Goal: Task Accomplishment & Management: Manage account settings

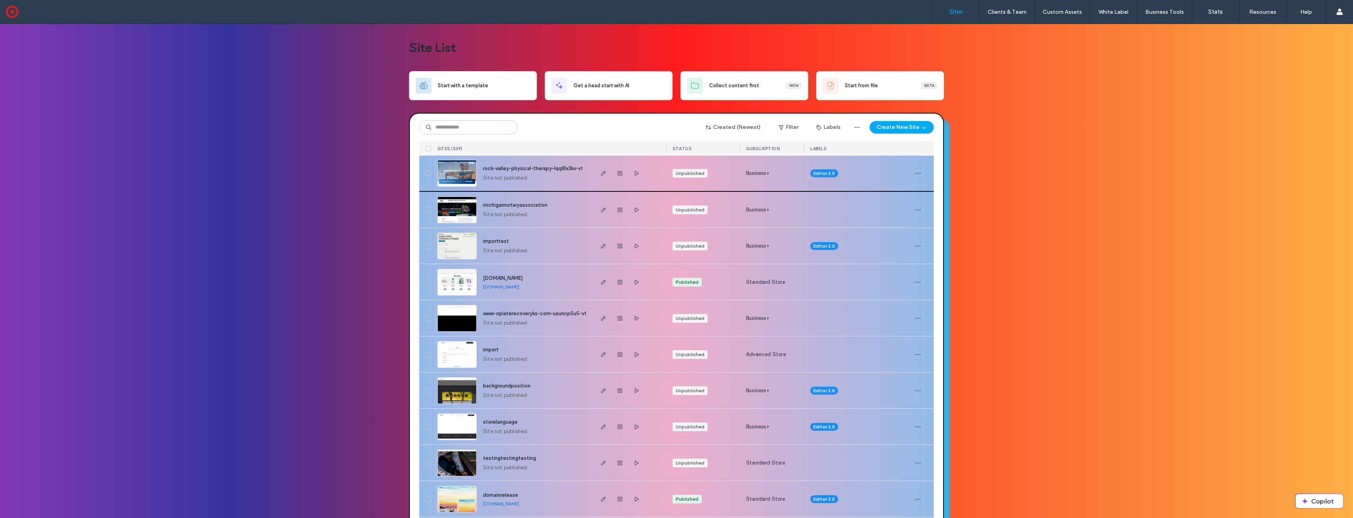
click at [461, 171] on img at bounding box center [457, 186] width 39 height 53
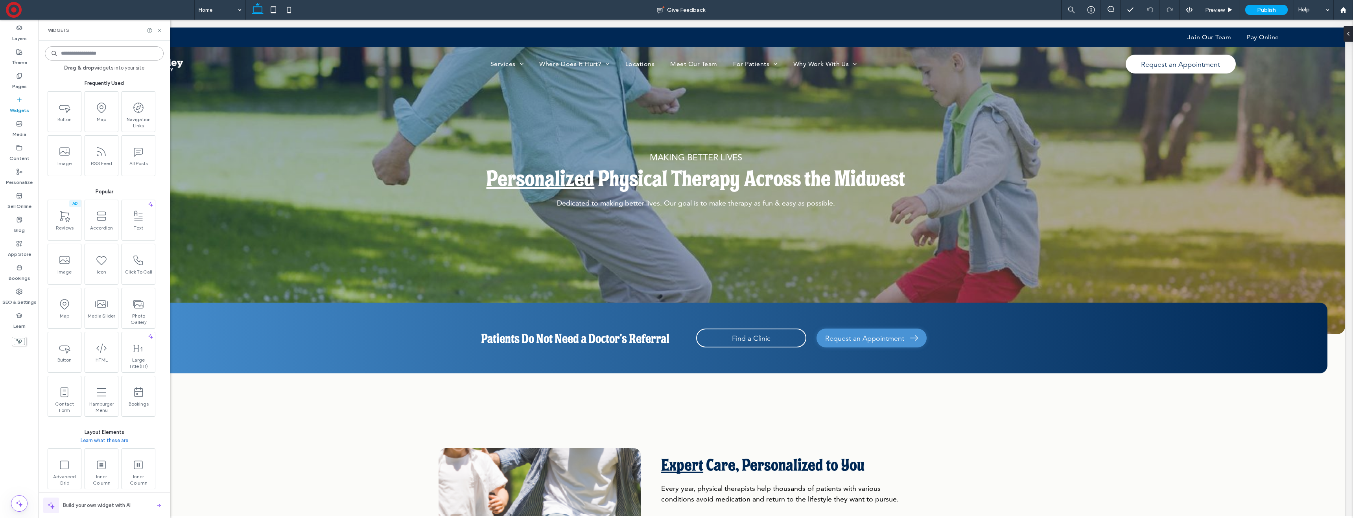
click at [92, 58] on input at bounding box center [104, 53] width 119 height 14
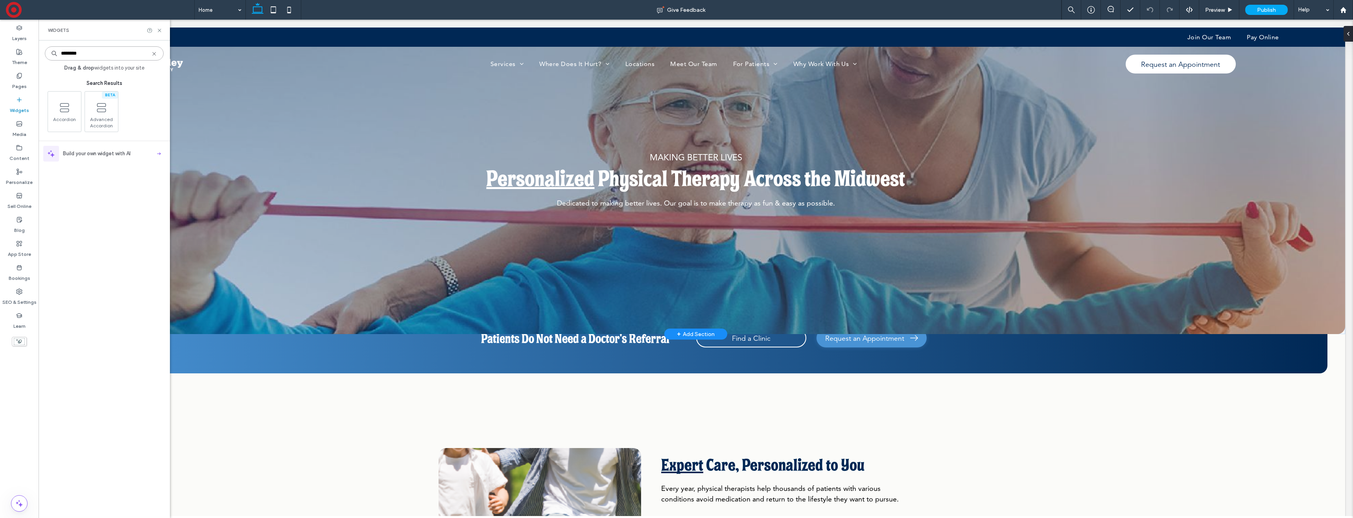
type input "********"
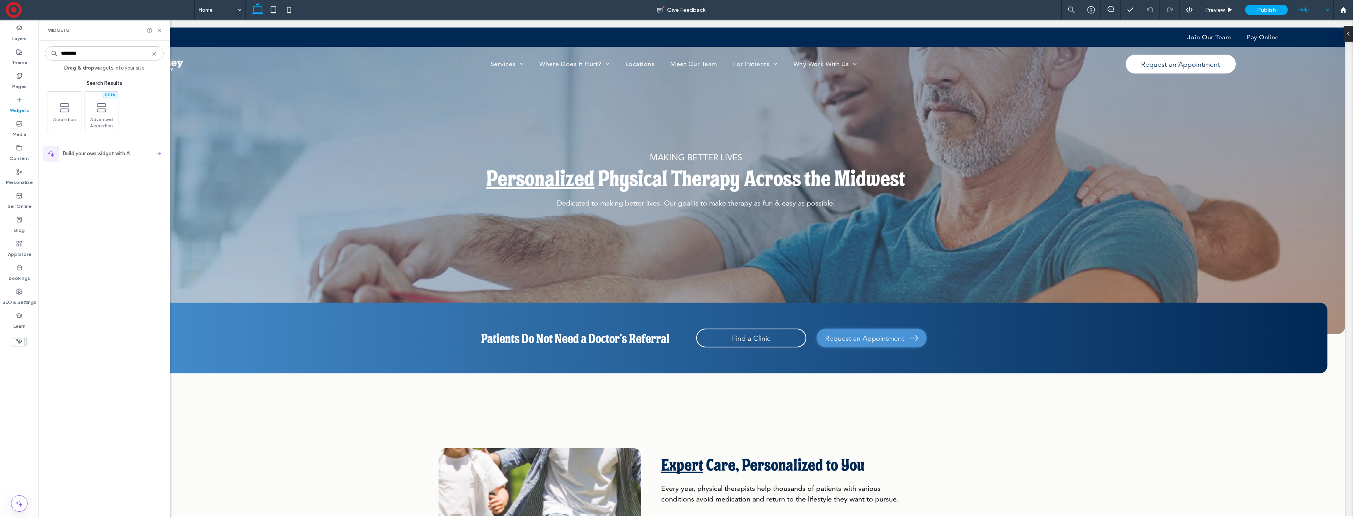
click at [1316, 6] on div "Help" at bounding box center [1313, 10] width 39 height 20
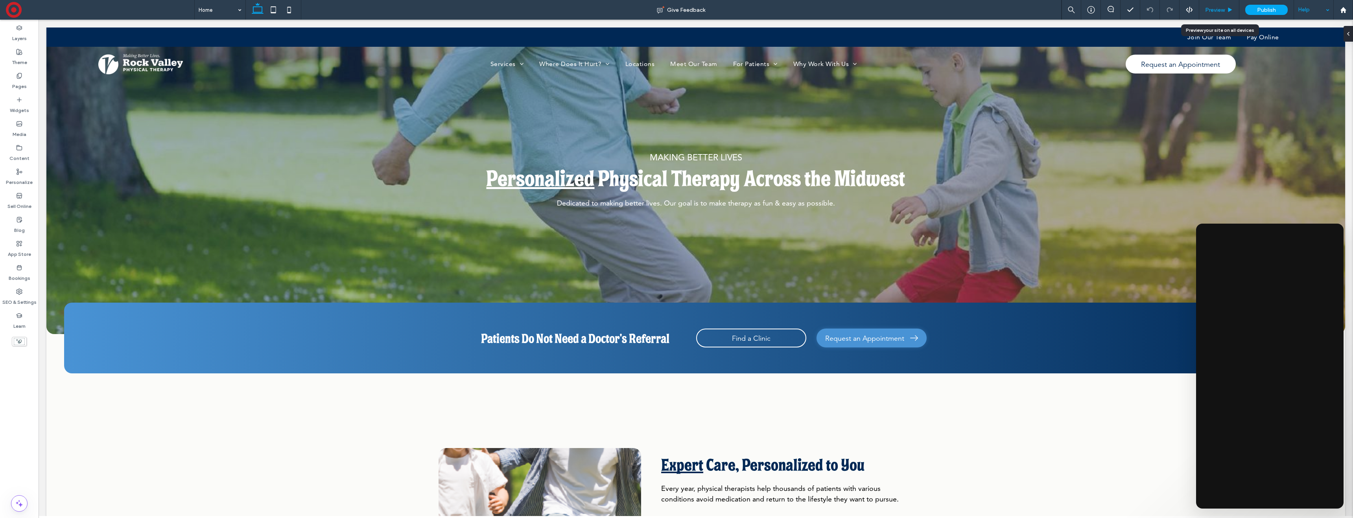
click at [1215, 13] on span "Preview" at bounding box center [1215, 10] width 20 height 7
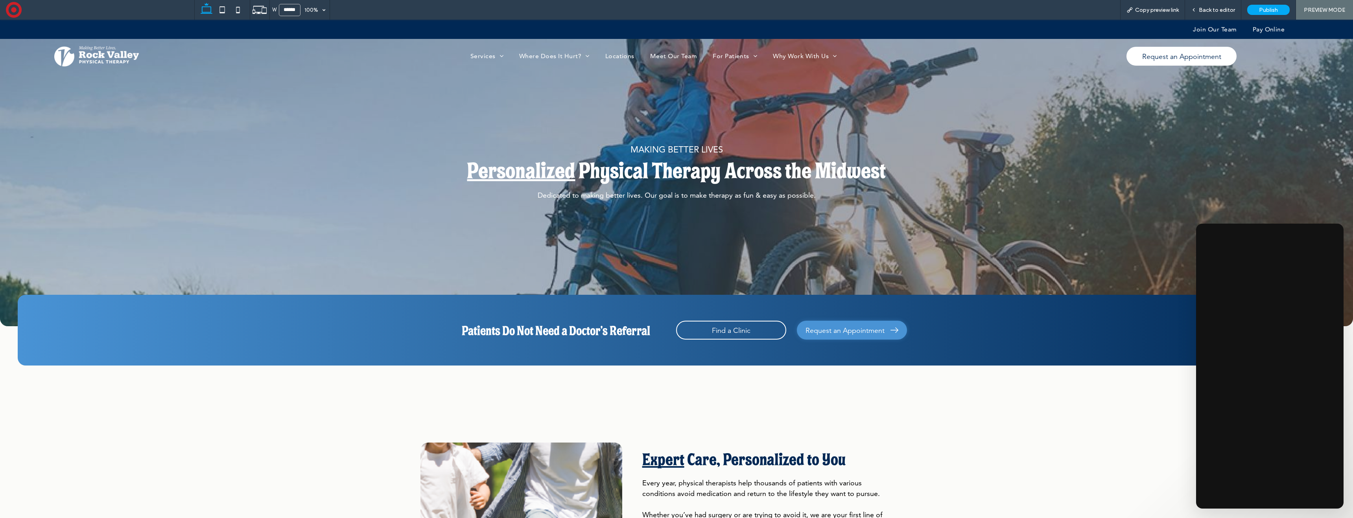
click at [518, 132] on div "MAKING BETTER LIVES Personalized Physical Therapy Across the Midwest Dedicated …" at bounding box center [677, 173] width 512 height 90
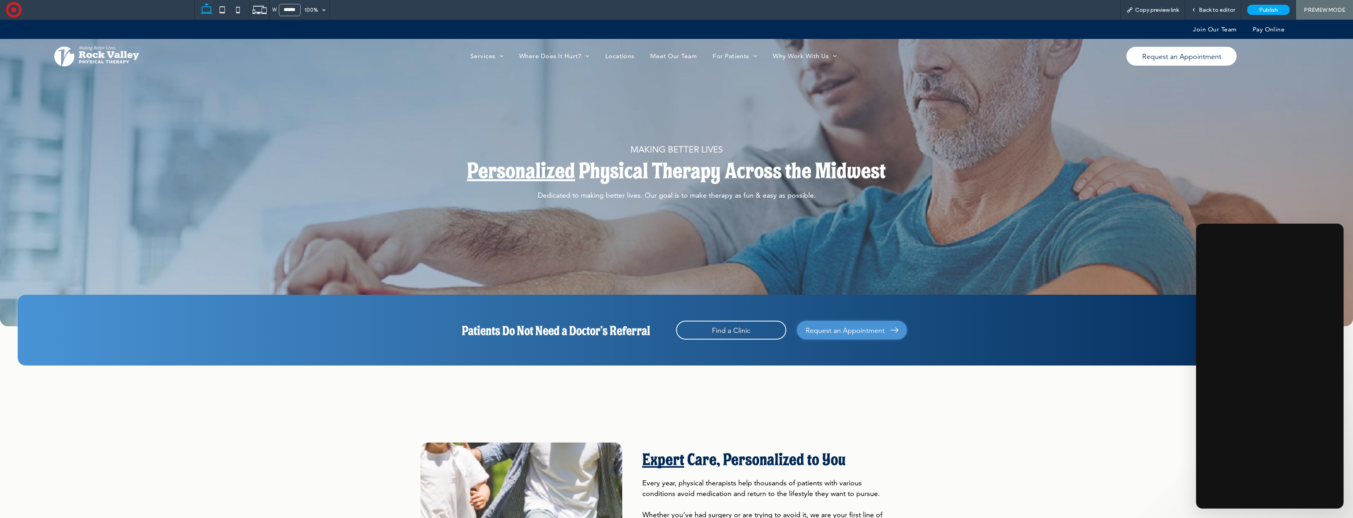
drag, startPoint x: 518, startPoint y: 136, endPoint x: 522, endPoint y: 136, distance: 4.0
click at [518, 136] on div "MAKING BETTER LIVES Personalized Physical Therapy Across the Midwest Dedicated …" at bounding box center [677, 173] width 512 height 90
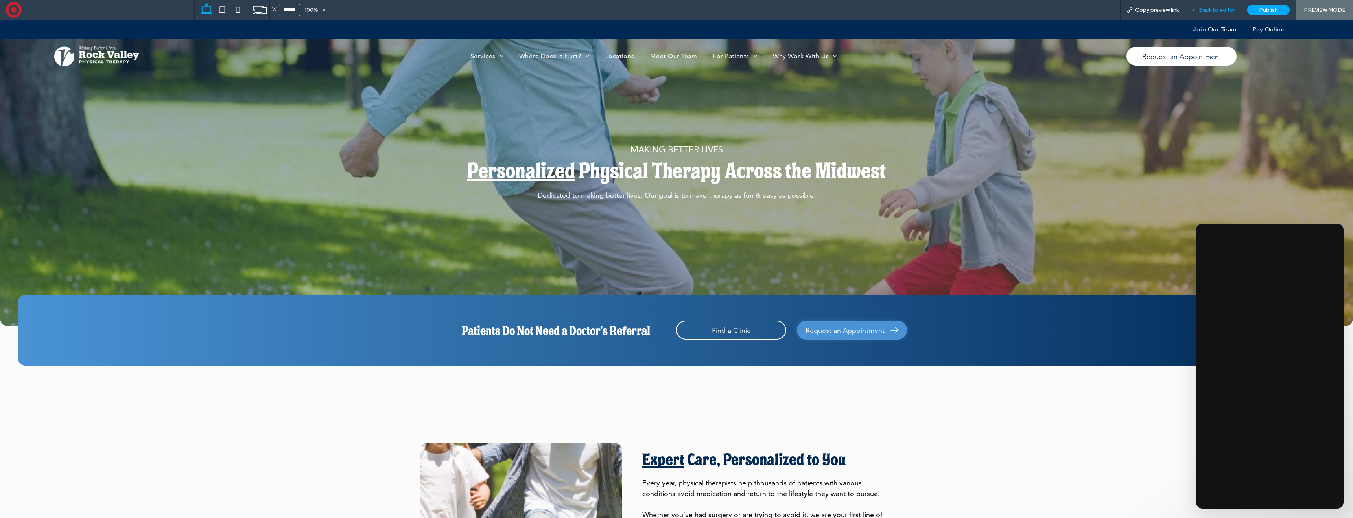
click at [1215, 4] on div "Back to editor" at bounding box center [1213, 10] width 56 height 20
click at [1208, 10] on span "Back to editor" at bounding box center [1217, 10] width 36 height 7
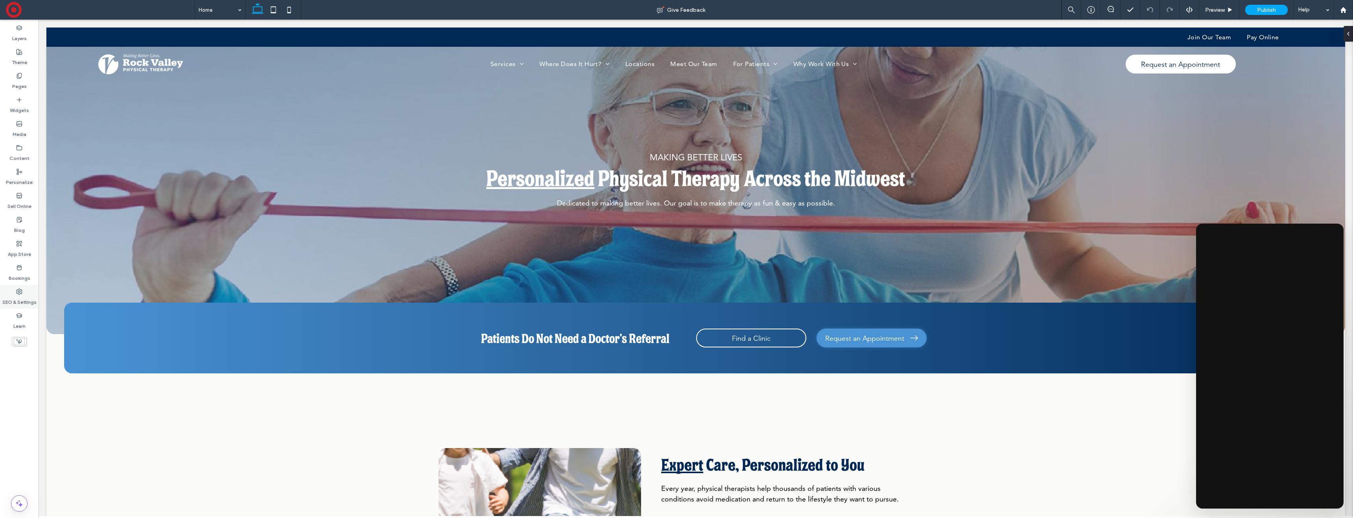
click at [24, 301] on label "SEO & Settings" at bounding box center [19, 300] width 34 height 11
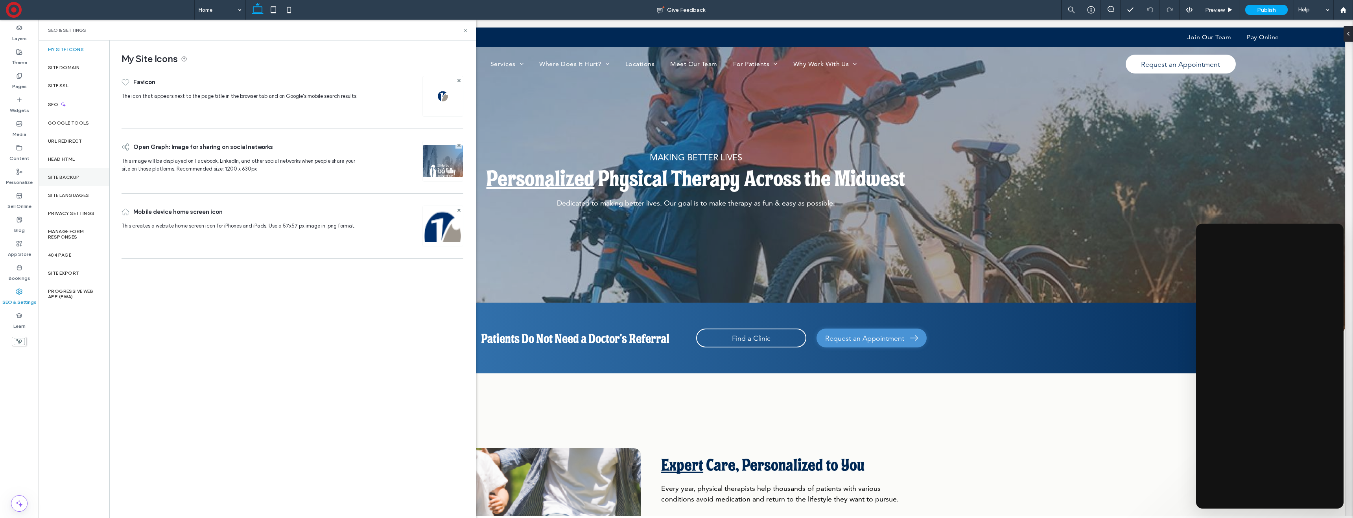
click at [71, 176] on label "Site Backup" at bounding box center [63, 178] width 31 height 6
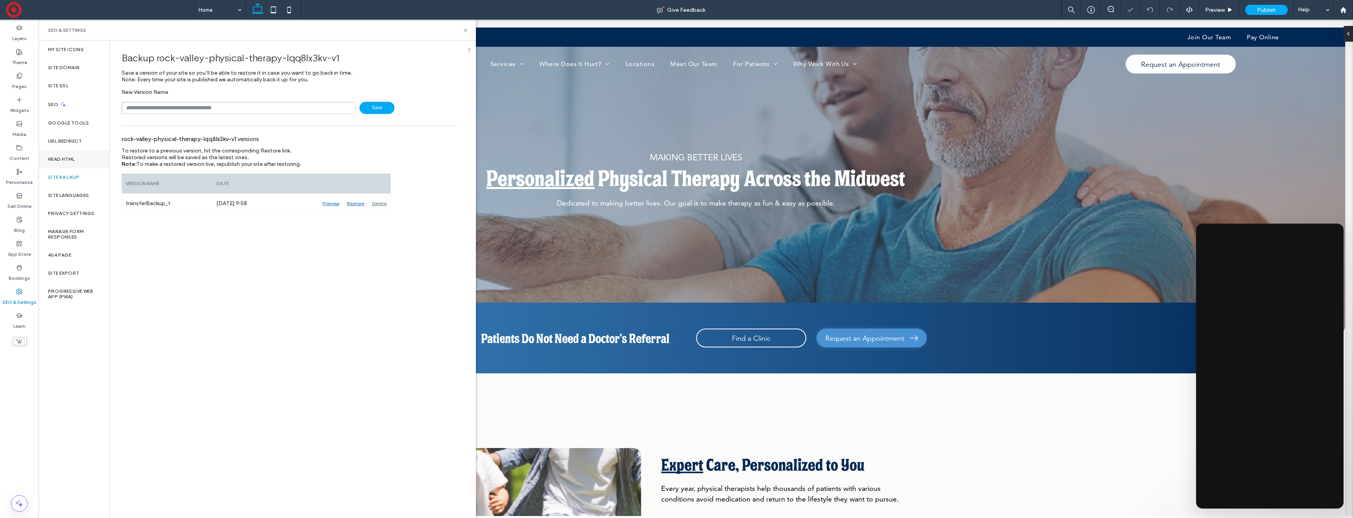
click at [65, 161] on label "Head HTML" at bounding box center [61, 160] width 27 height 6
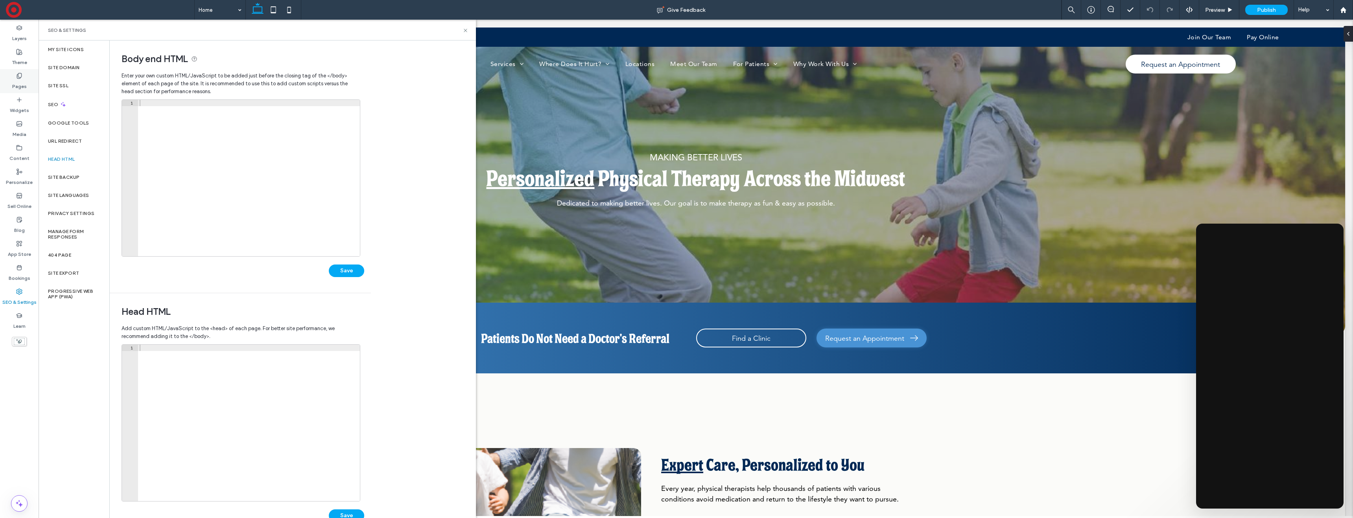
click at [22, 83] on label "Pages" at bounding box center [19, 84] width 15 height 11
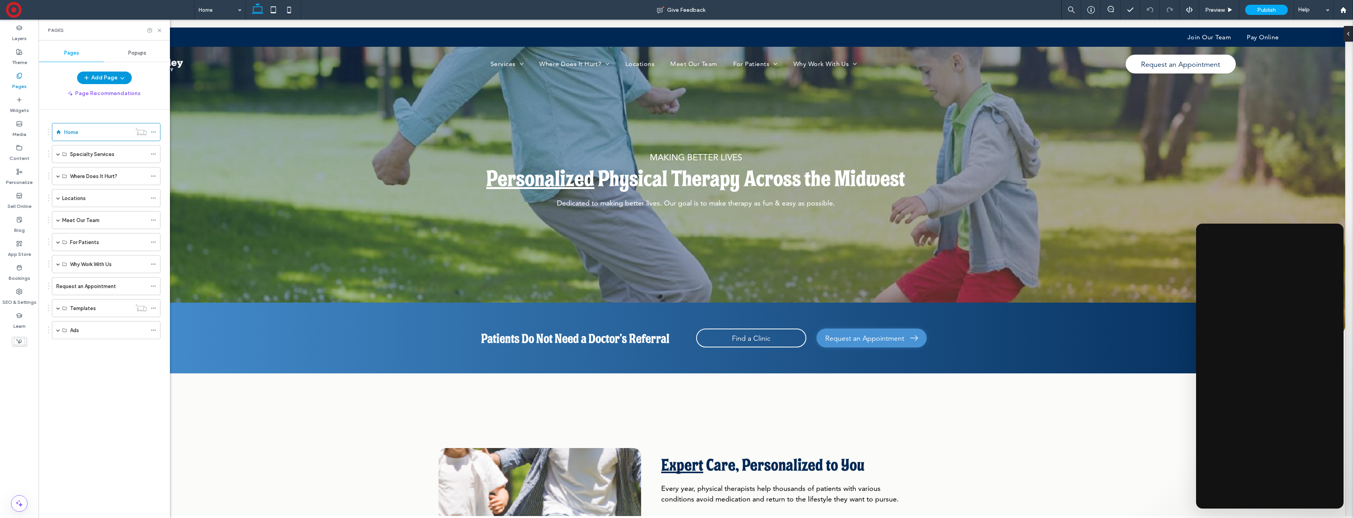
click at [114, 80] on button "Add Page" at bounding box center [104, 78] width 55 height 13
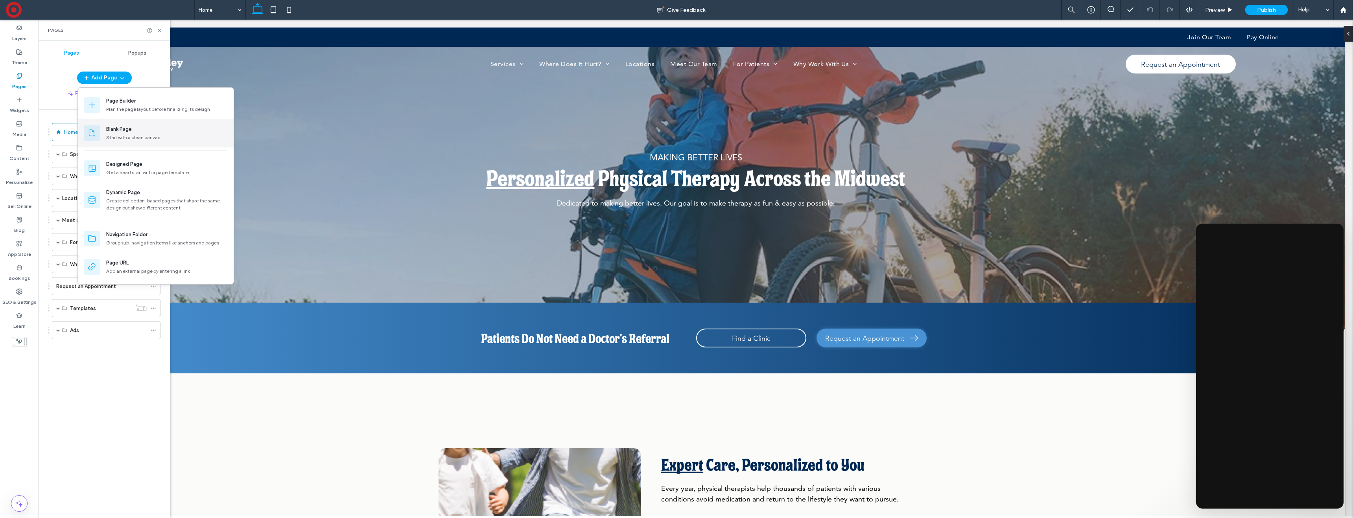
click at [141, 125] on div "Blank Page Start with a clean canvas" at bounding box center [156, 133] width 156 height 28
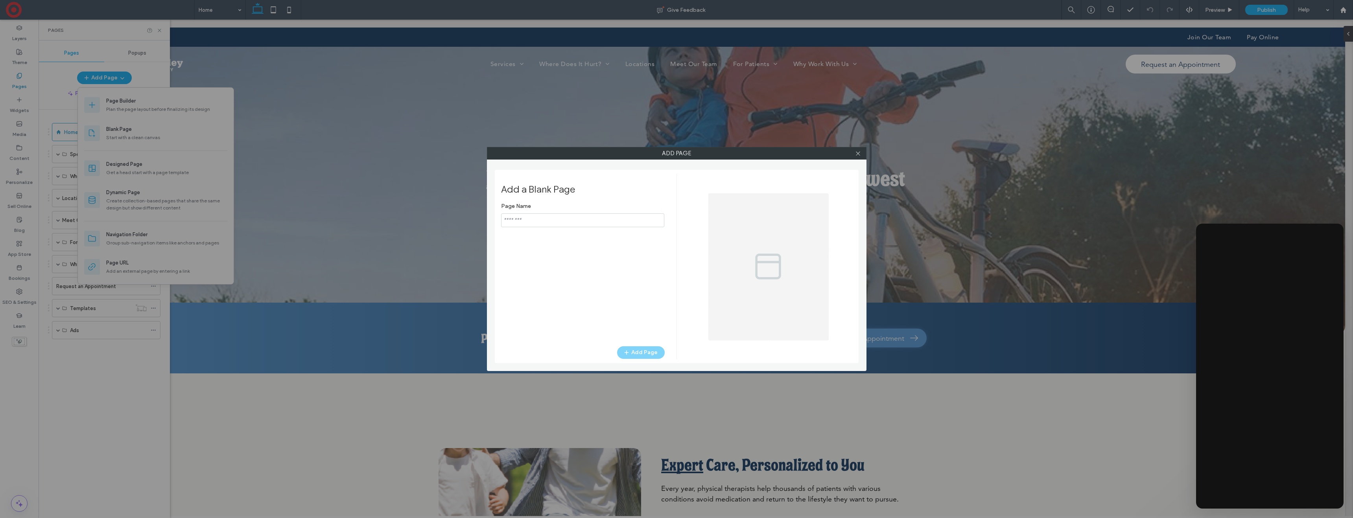
type input "*****"
drag, startPoint x: 637, startPoint y: 352, endPoint x: 619, endPoint y: 349, distance: 18.6
click at [637, 352] on button "Add Page" at bounding box center [641, 353] width 48 height 13
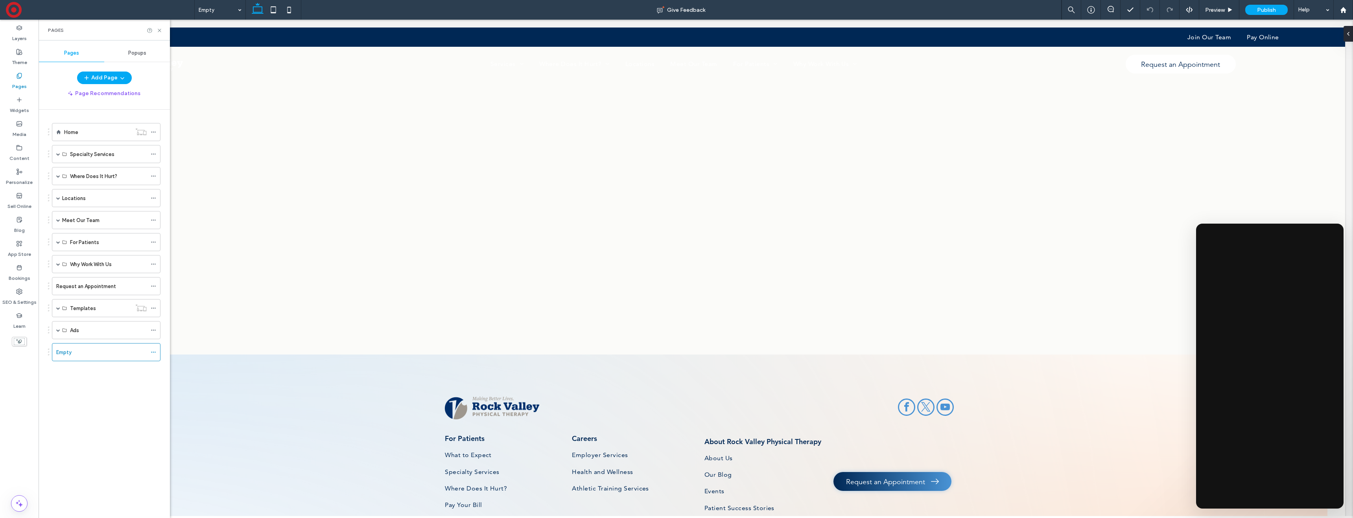
click at [77, 119] on div "Home Specialty Services Neurological & Balance Vestibular Therapy Concussion Ma…" at bounding box center [101, 240] width 118 height 242
click at [74, 127] on div "Home" at bounding box center [97, 132] width 67 height 17
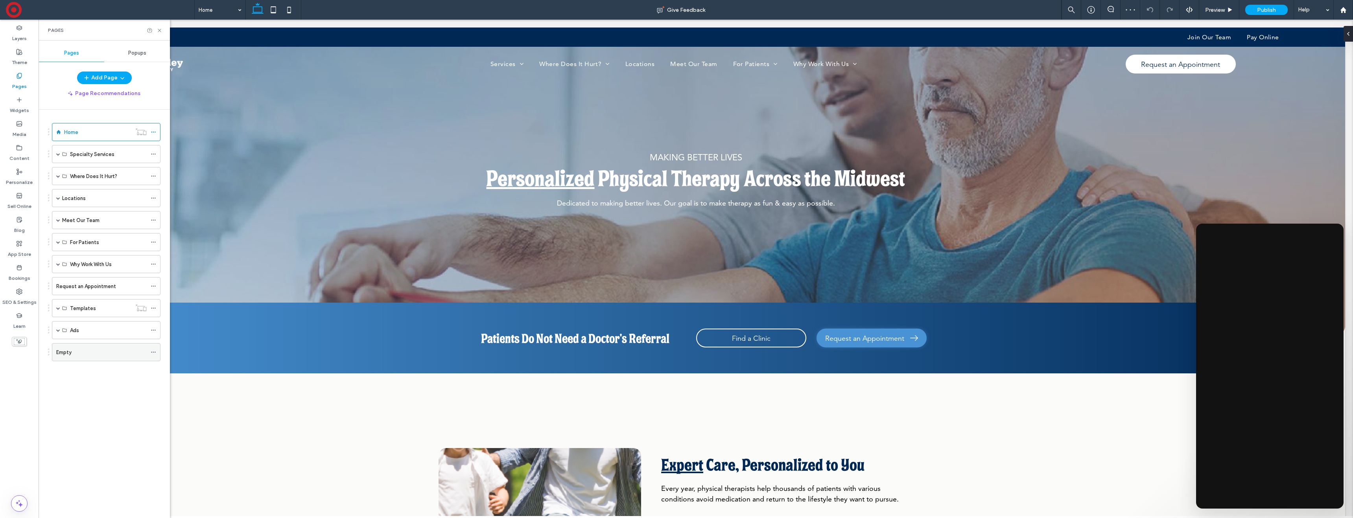
click at [84, 353] on div "Empty" at bounding box center [101, 353] width 90 height 8
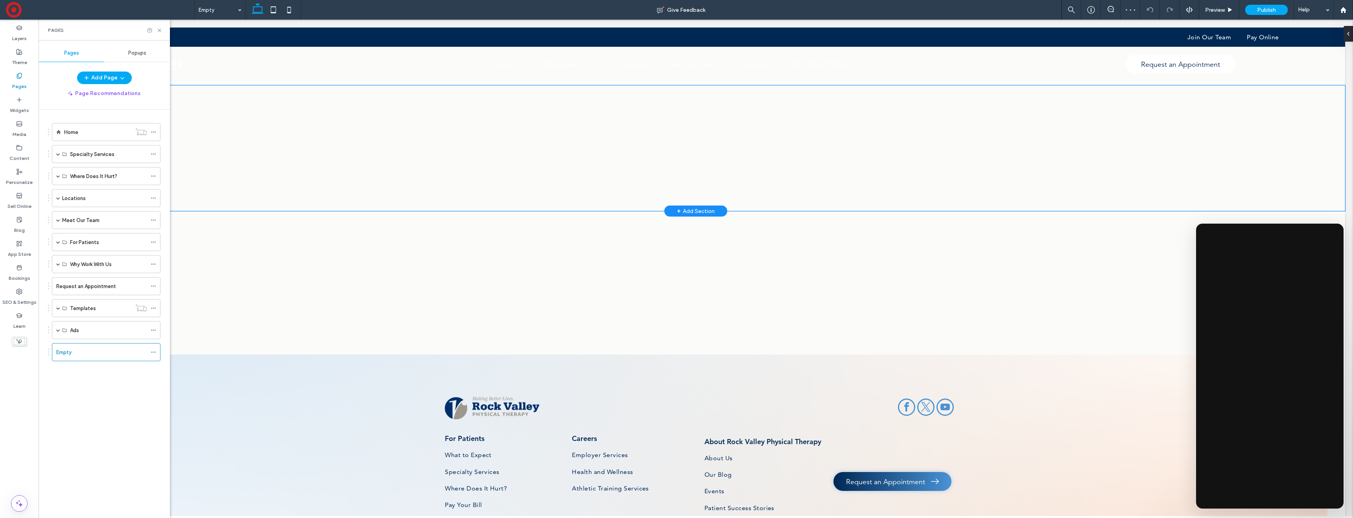
click at [179, 155] on div at bounding box center [695, 148] width 1299 height 126
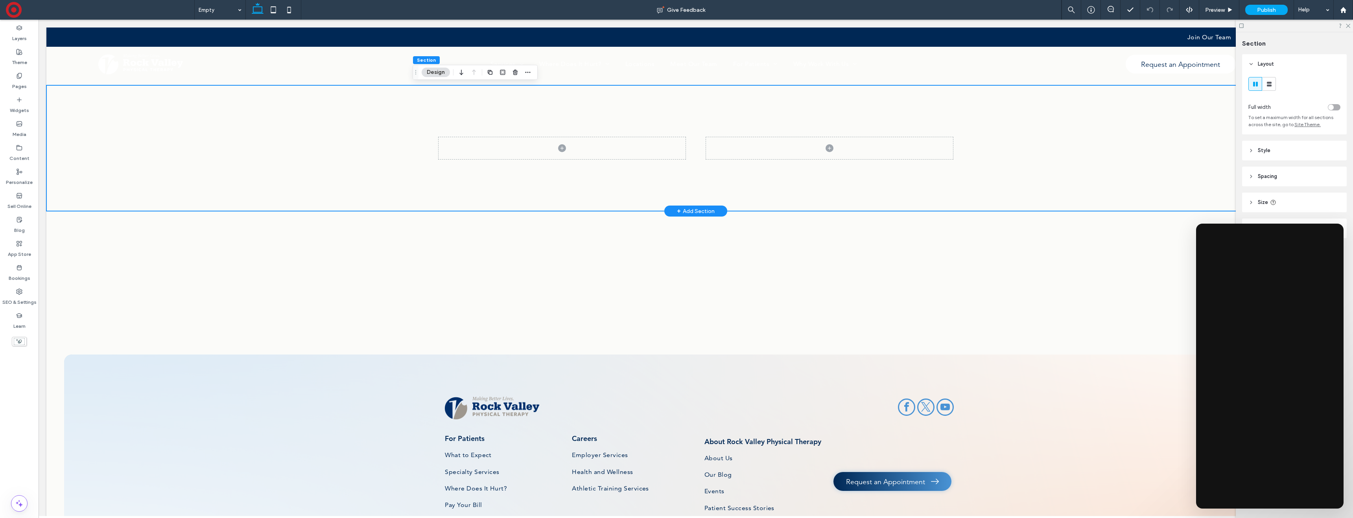
click at [221, 115] on div at bounding box center [695, 148] width 1299 height 126
click at [440, 73] on button "Design" at bounding box center [436, 72] width 28 height 9
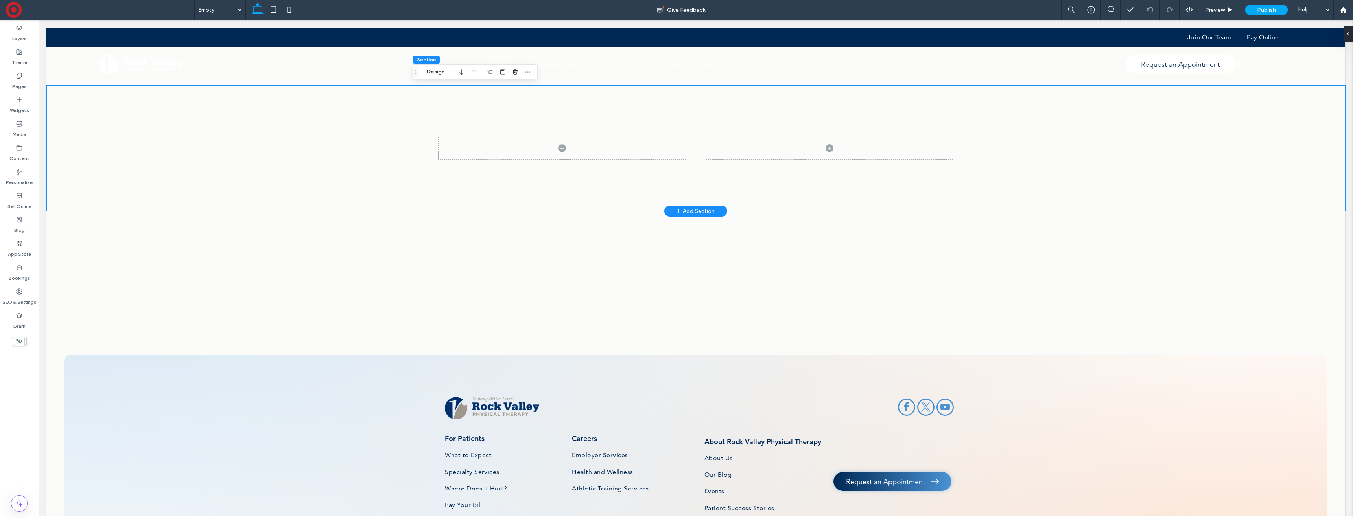
scroll to position [3, 0]
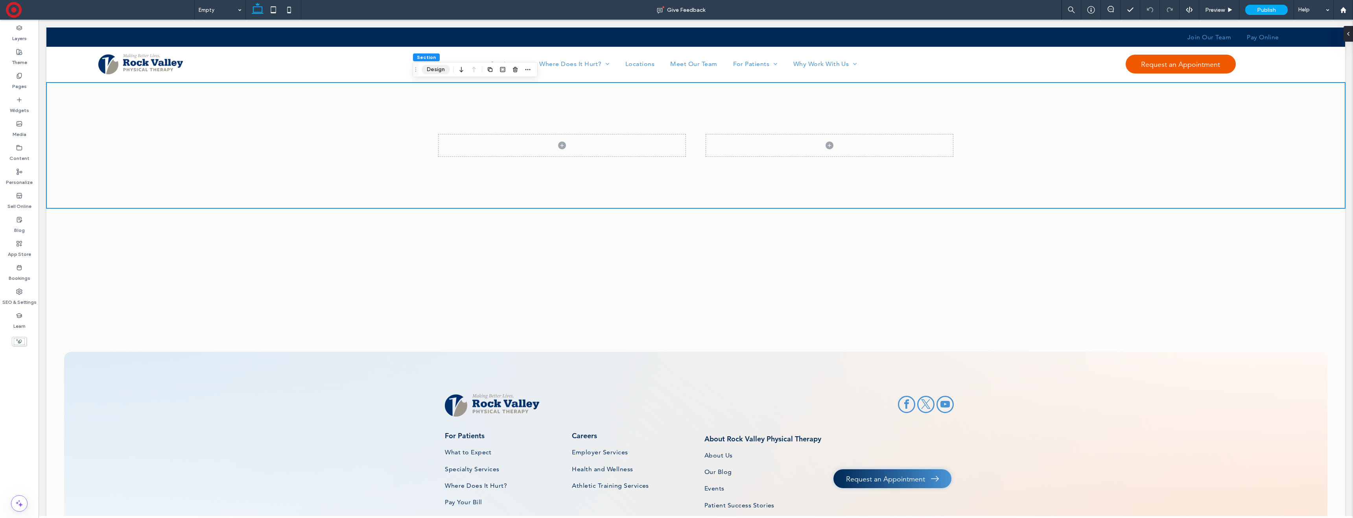
drag, startPoint x: 437, startPoint y: 71, endPoint x: 612, endPoint y: 96, distance: 176.7
click at [437, 71] on button "Design" at bounding box center [436, 69] width 28 height 9
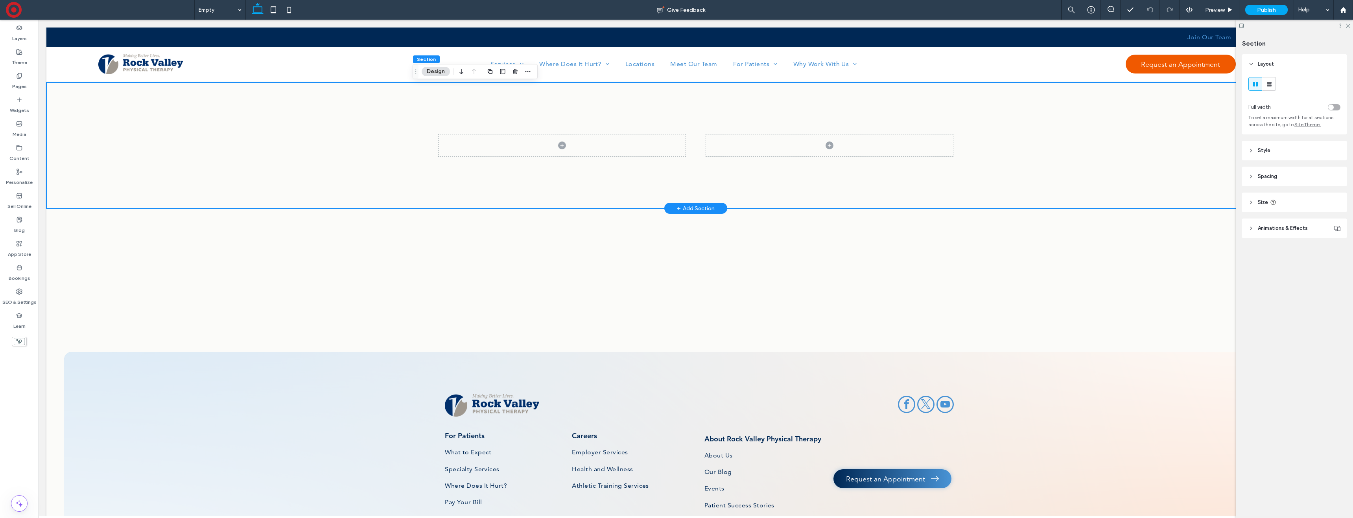
scroll to position [0, 0]
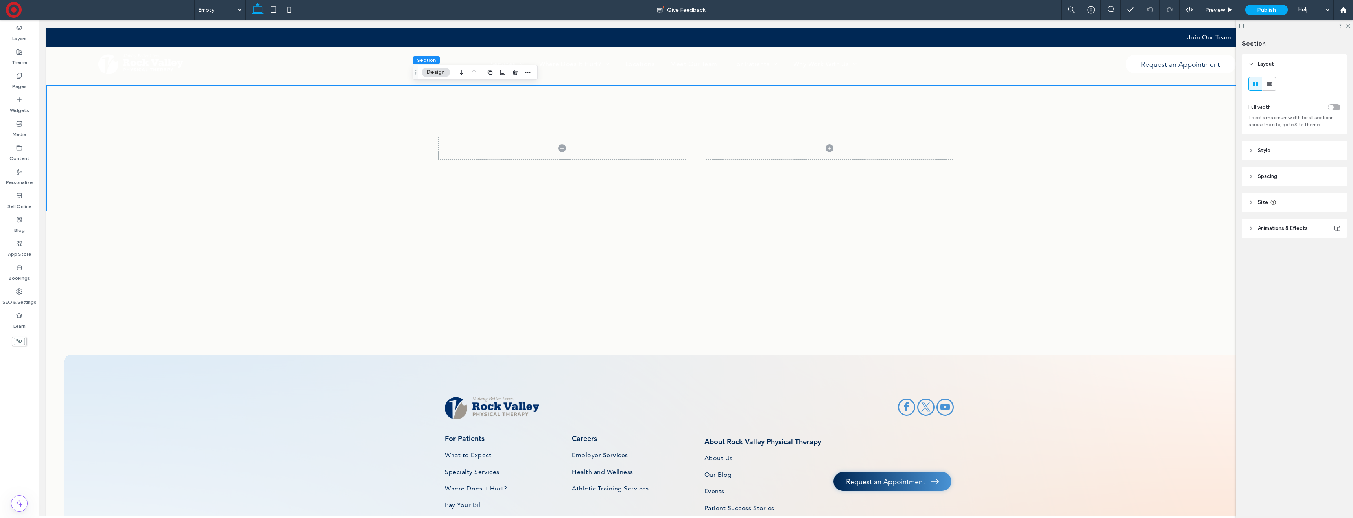
click at [1289, 151] on header "Style" at bounding box center [1294, 151] width 105 height 20
click at [1288, 170] on span "Image" at bounding box center [1294, 172] width 15 height 6
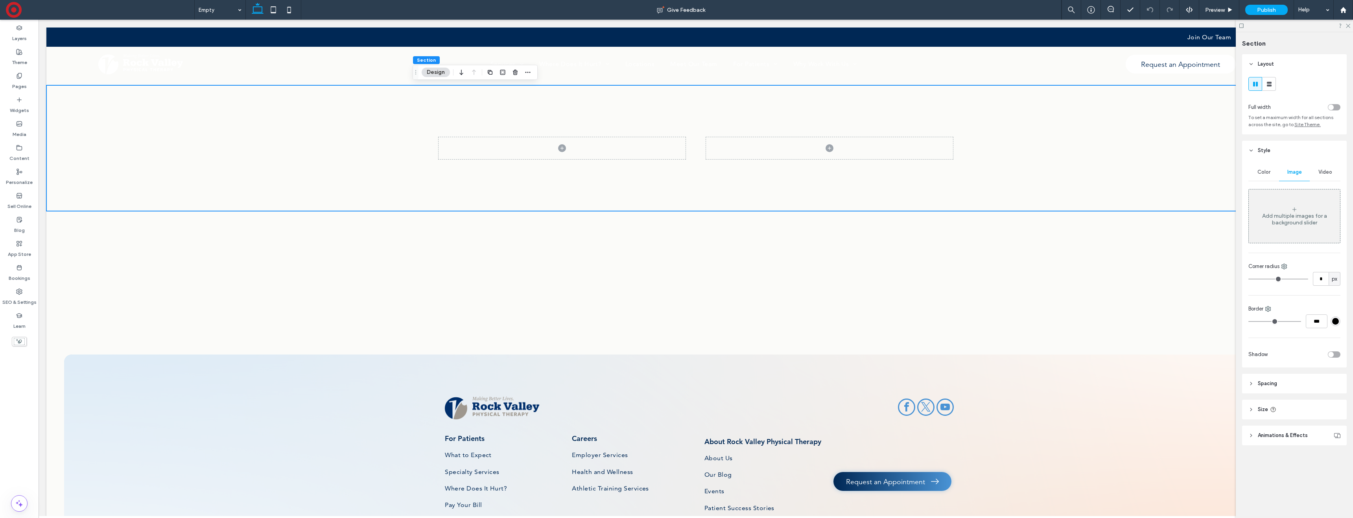
click at [1303, 226] on div "Add multiple images for a background slider" at bounding box center [1294, 219] width 91 height 13
click at [1292, 208] on icon at bounding box center [1294, 210] width 6 height 6
click at [1300, 211] on div "Add multiple images for a background slider" at bounding box center [1294, 216] width 91 height 52
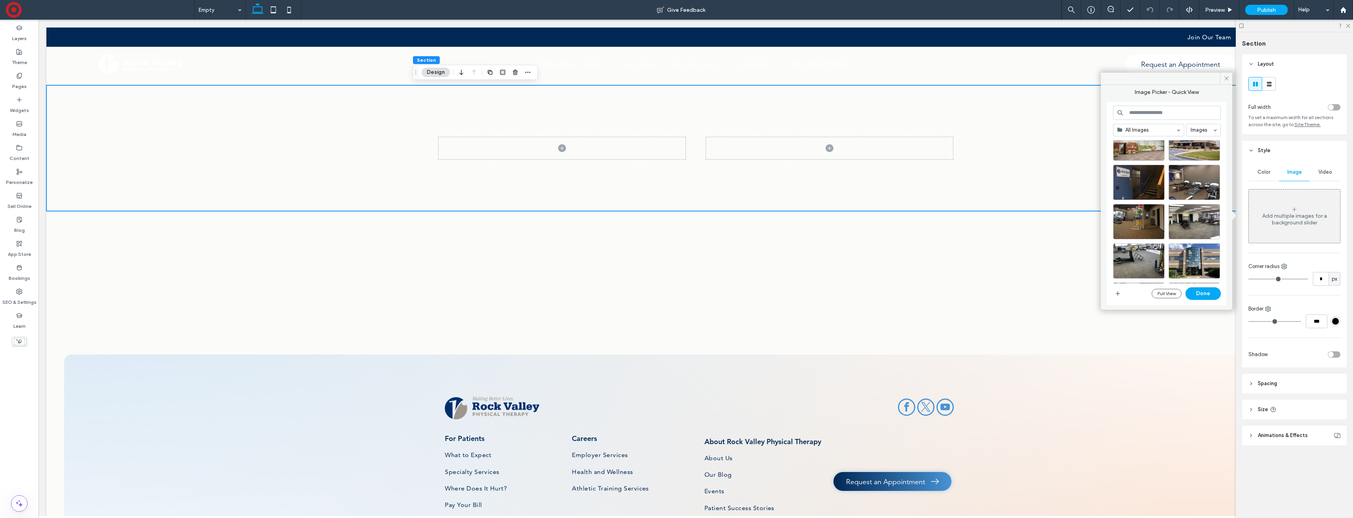
scroll to position [1170, 0]
click at [1194, 255] on div "Select" at bounding box center [1195, 258] width 52 height 35
click at [1202, 293] on button "Done" at bounding box center [1203, 294] width 35 height 13
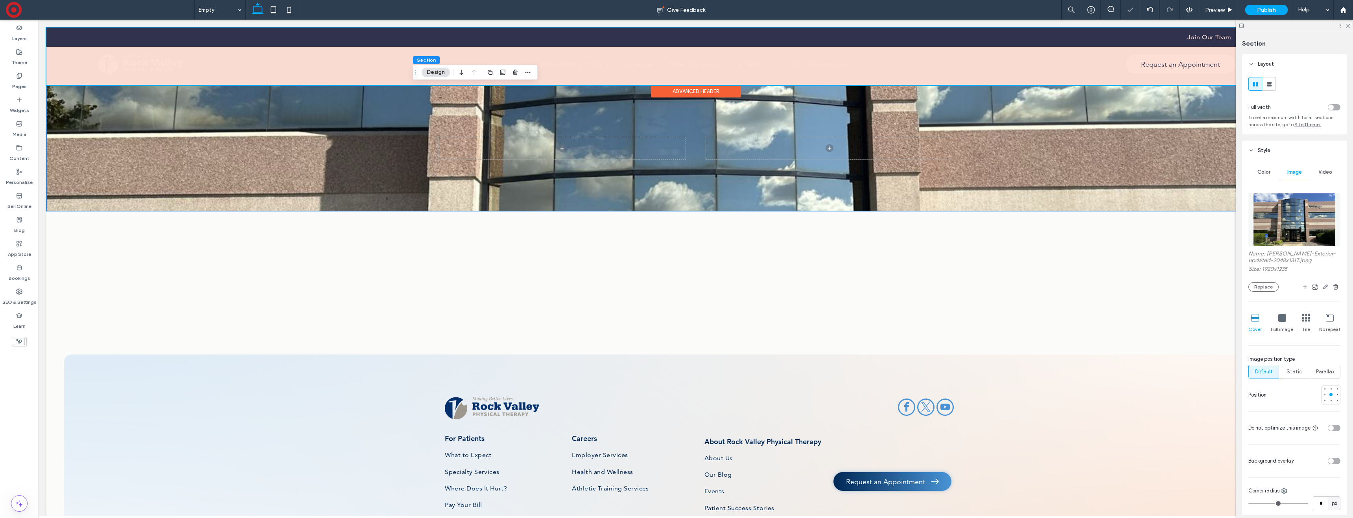
click at [666, 92] on div "Advanced Header" at bounding box center [696, 91] width 90 height 12
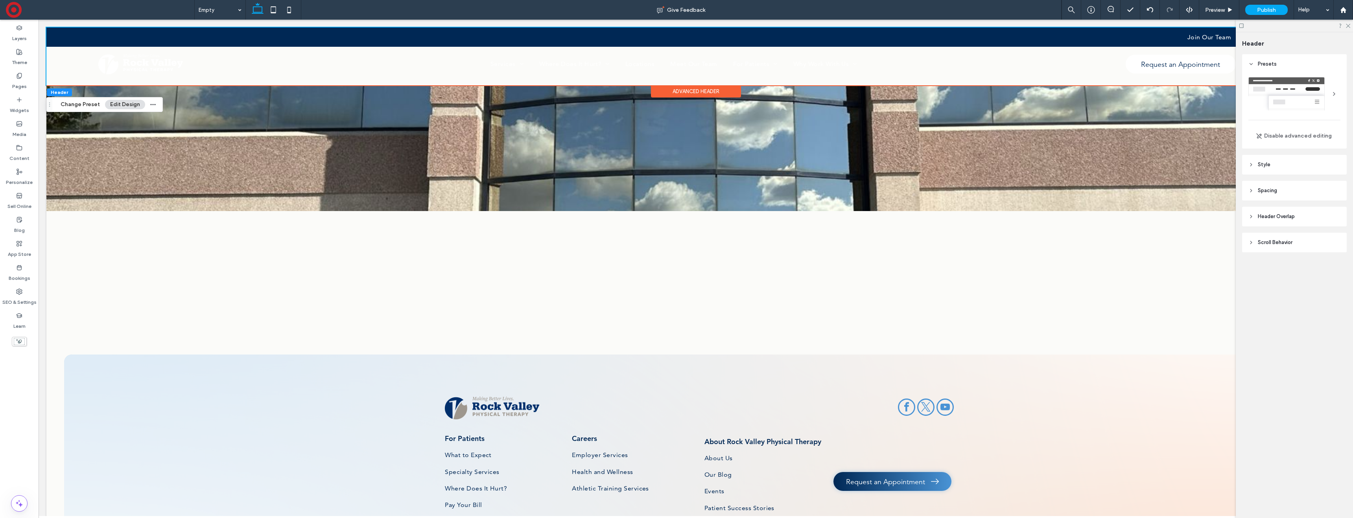
click at [1271, 215] on span "Header Overlap" at bounding box center [1276, 217] width 37 height 8
click at [1335, 236] on div "toggle" at bounding box center [1334, 237] width 13 height 6
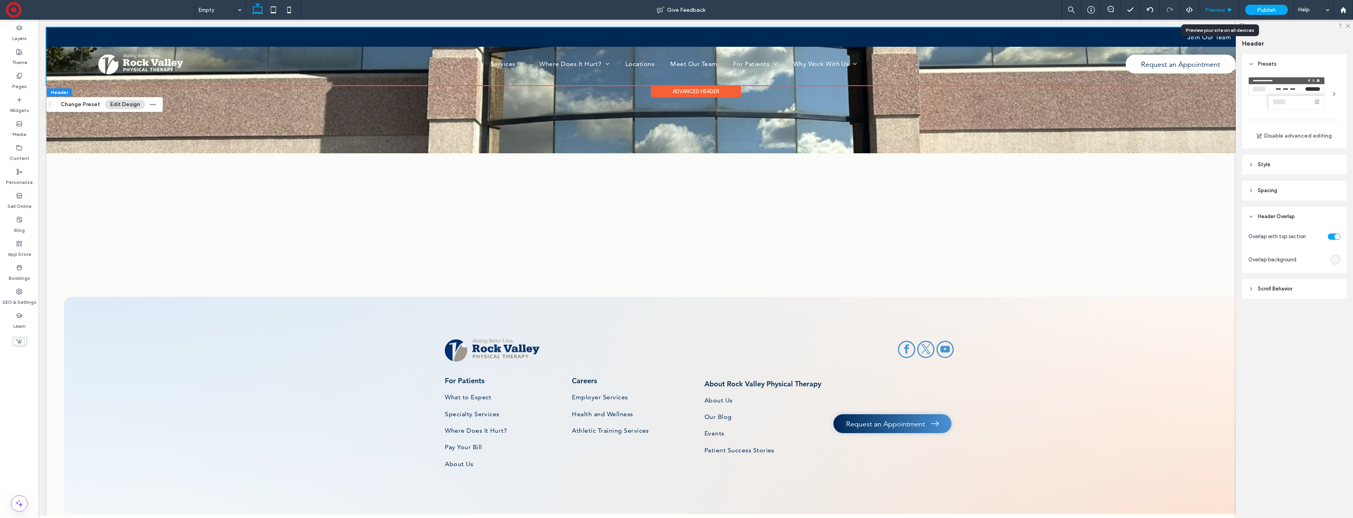
click at [1215, 11] on span "Preview" at bounding box center [1215, 10] width 20 height 7
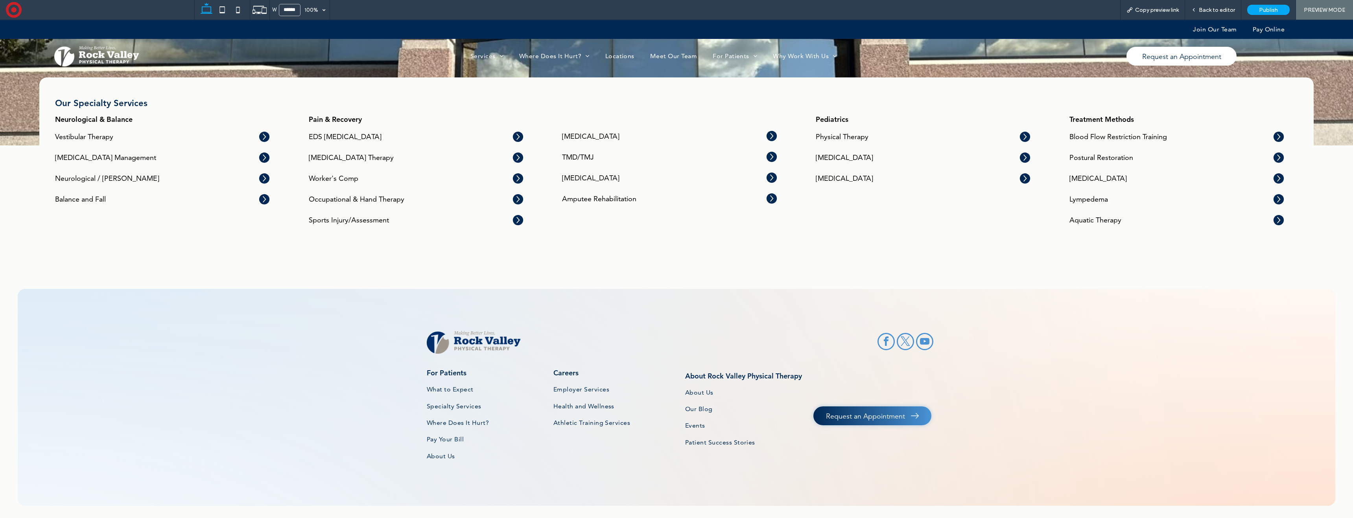
click at [572, 134] on span "Chronic Pain" at bounding box center [590, 136] width 57 height 9
click at [579, 153] on span "TMD/TMJ" at bounding box center [578, 157] width 32 height 9
click at [521, 178] on icon at bounding box center [521, 179] width 12 height 12
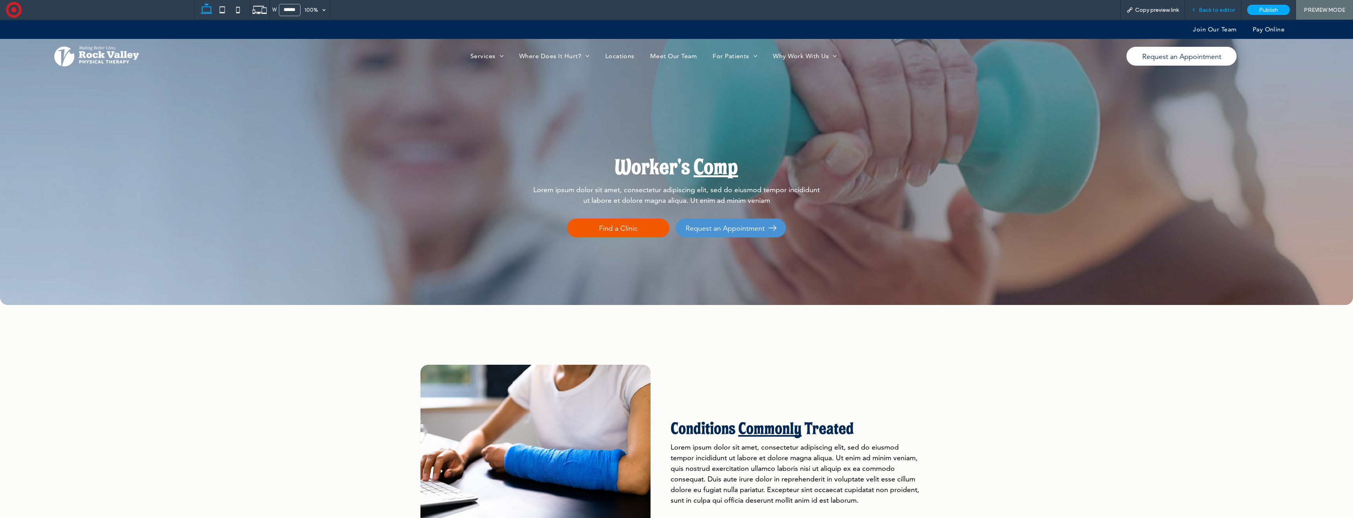
click at [1218, 10] on span "Back to editor" at bounding box center [1217, 10] width 36 height 7
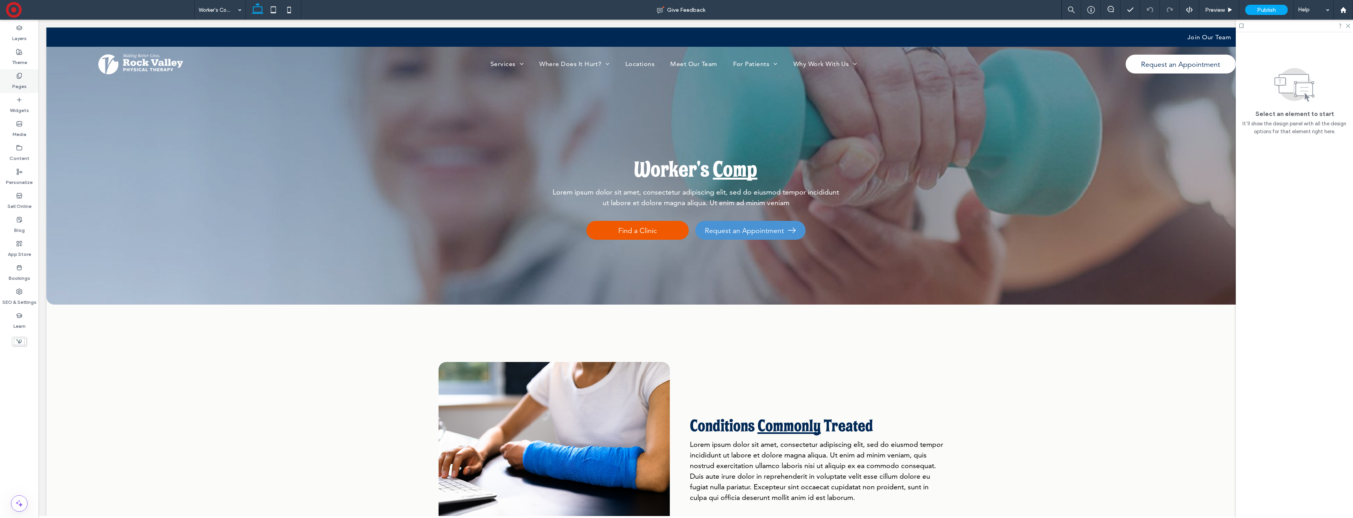
click at [15, 83] on label "Pages" at bounding box center [19, 84] width 15 height 11
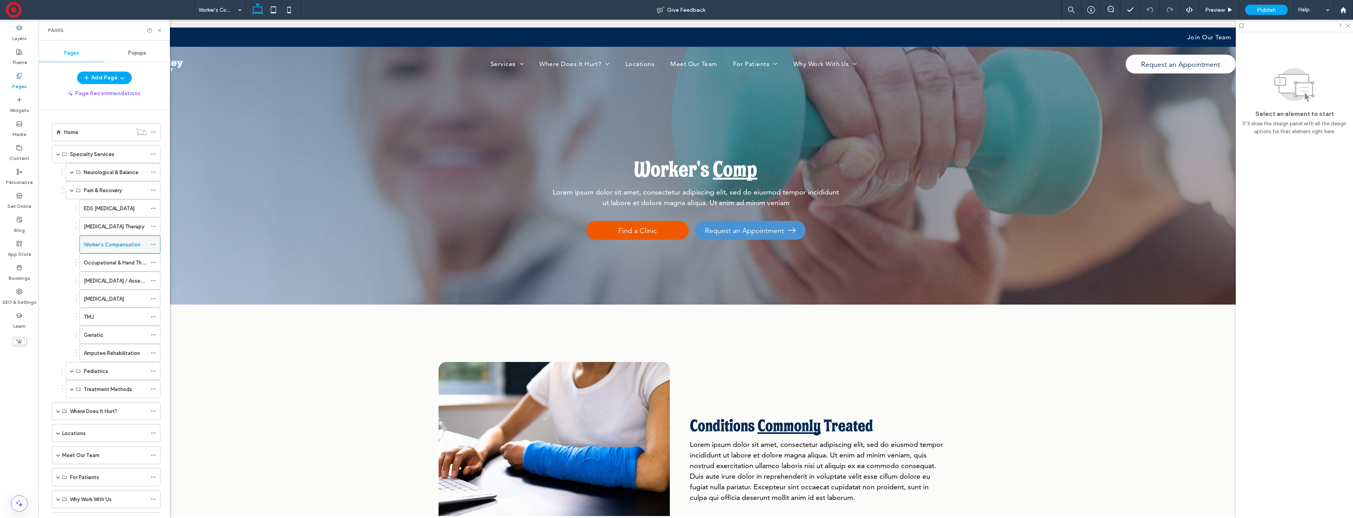
click at [155, 245] on icon at bounding box center [154, 245] width 6 height 6
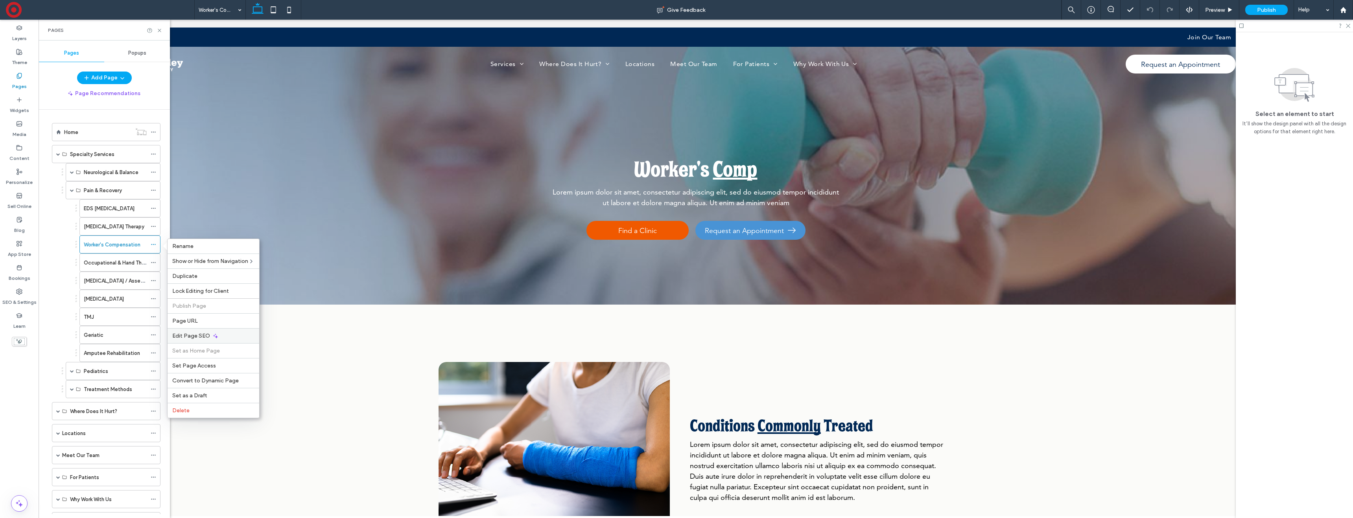
click at [196, 334] on span "Edit Page SEO" at bounding box center [191, 336] width 38 height 7
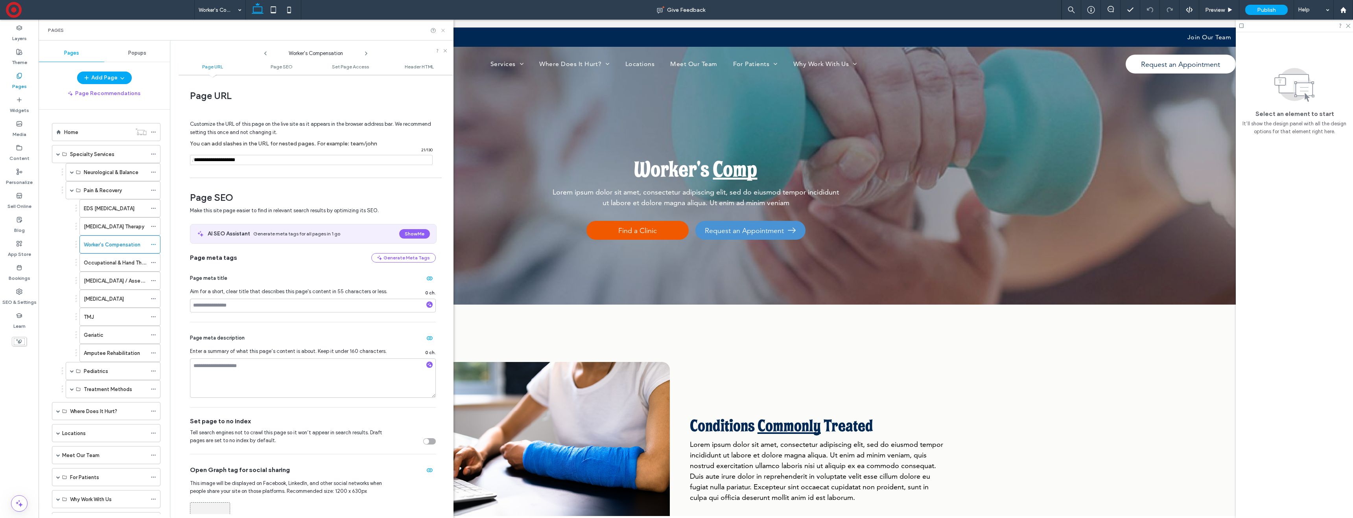
click at [444, 29] on use at bounding box center [442, 30] width 3 height 3
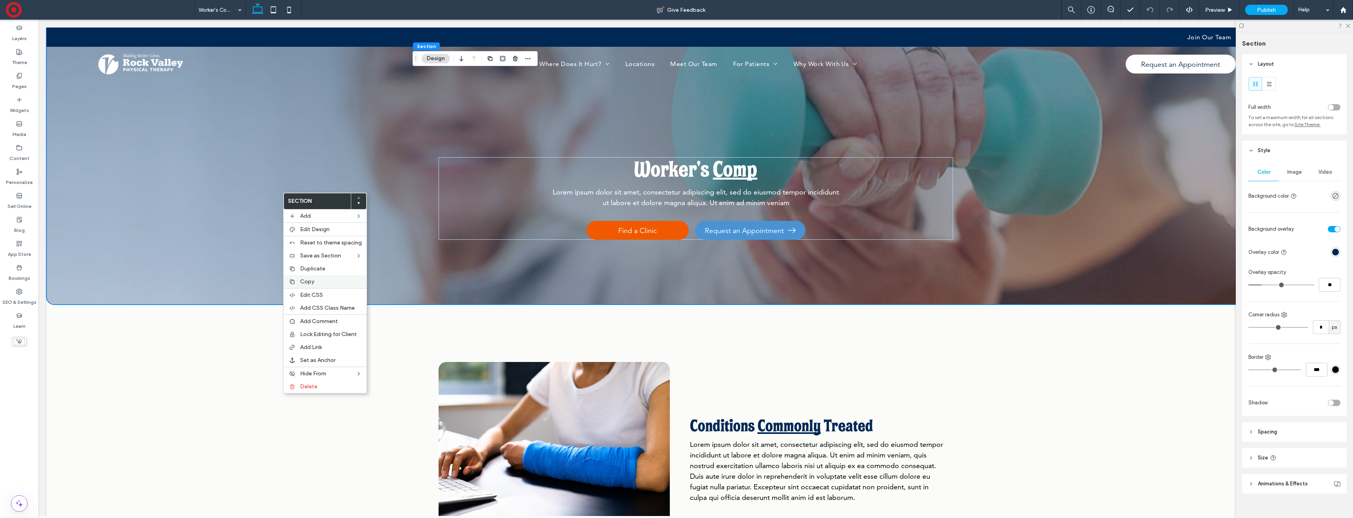
click at [327, 277] on div "Copy" at bounding box center [325, 281] width 83 height 13
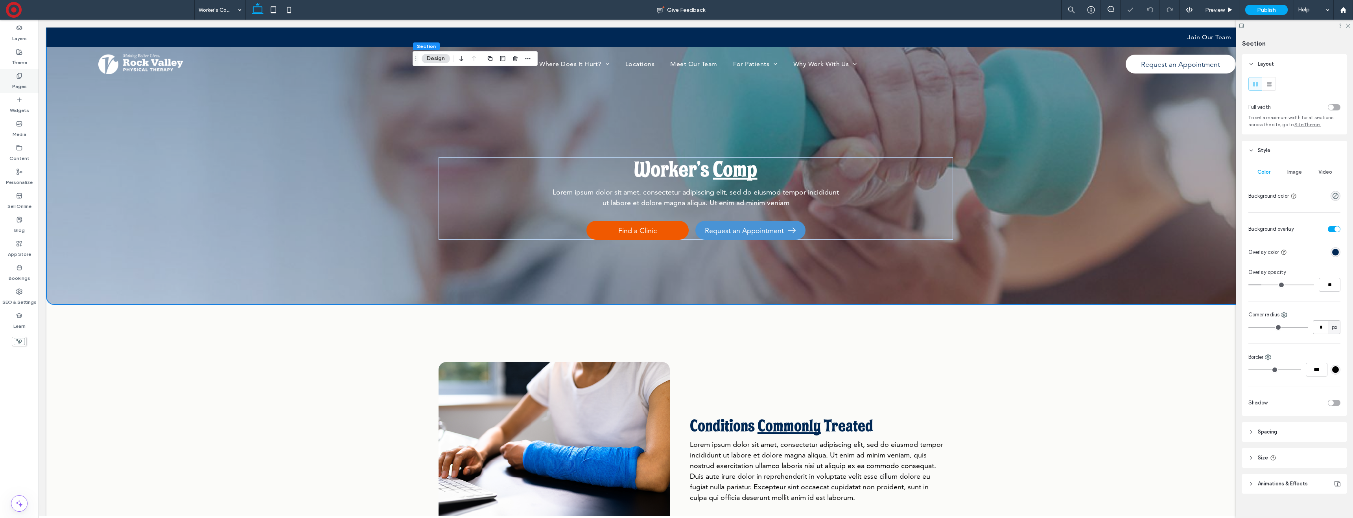
click at [15, 85] on label "Pages" at bounding box center [19, 84] width 15 height 11
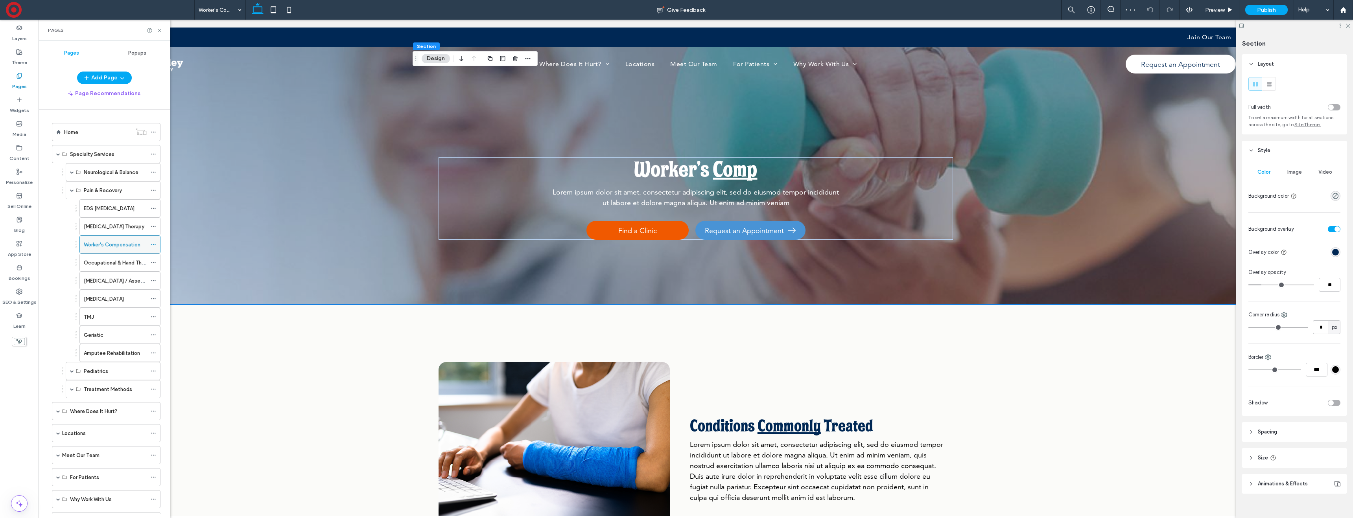
scroll to position [102, 0]
click at [97, 485] on div "Empty" at bounding box center [101, 486] width 90 height 8
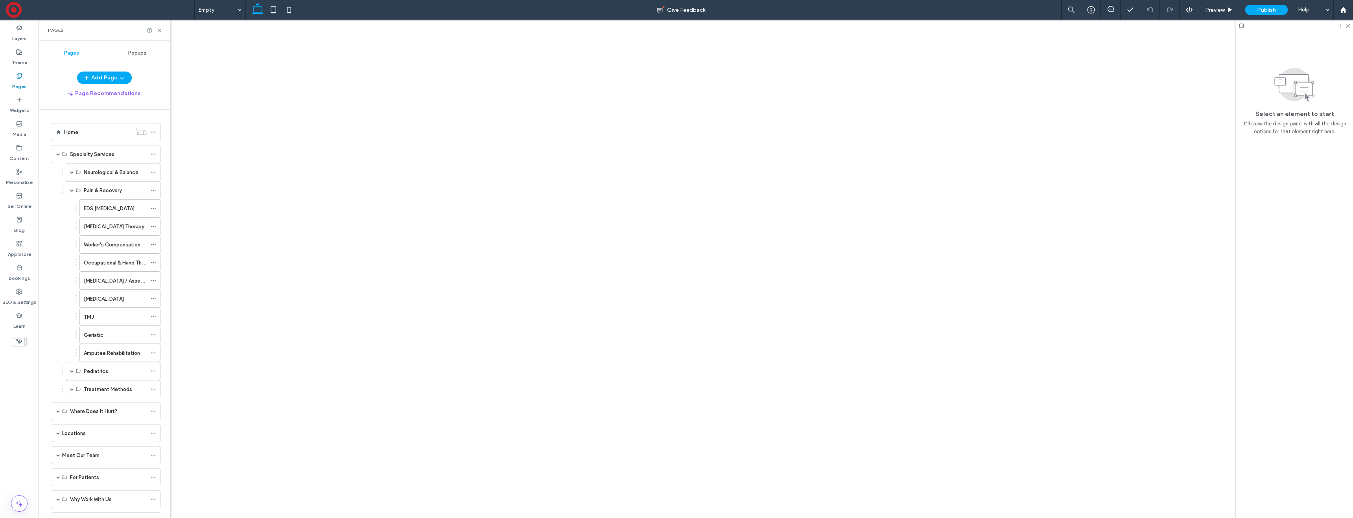
scroll to position [102, 0]
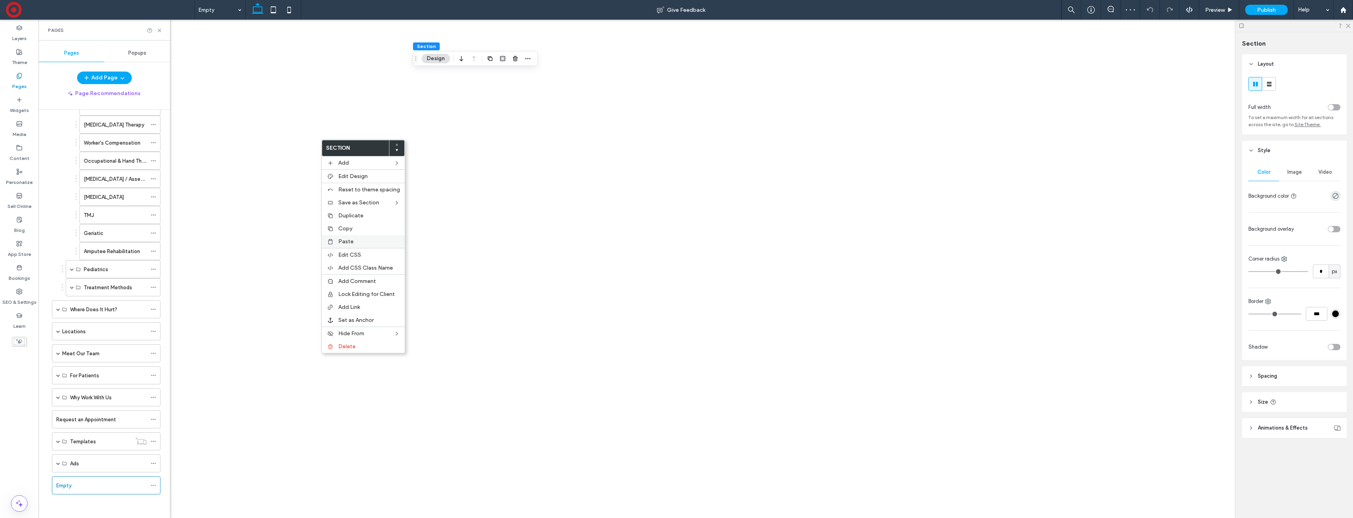
click at [369, 240] on label "Paste" at bounding box center [369, 241] width 62 height 7
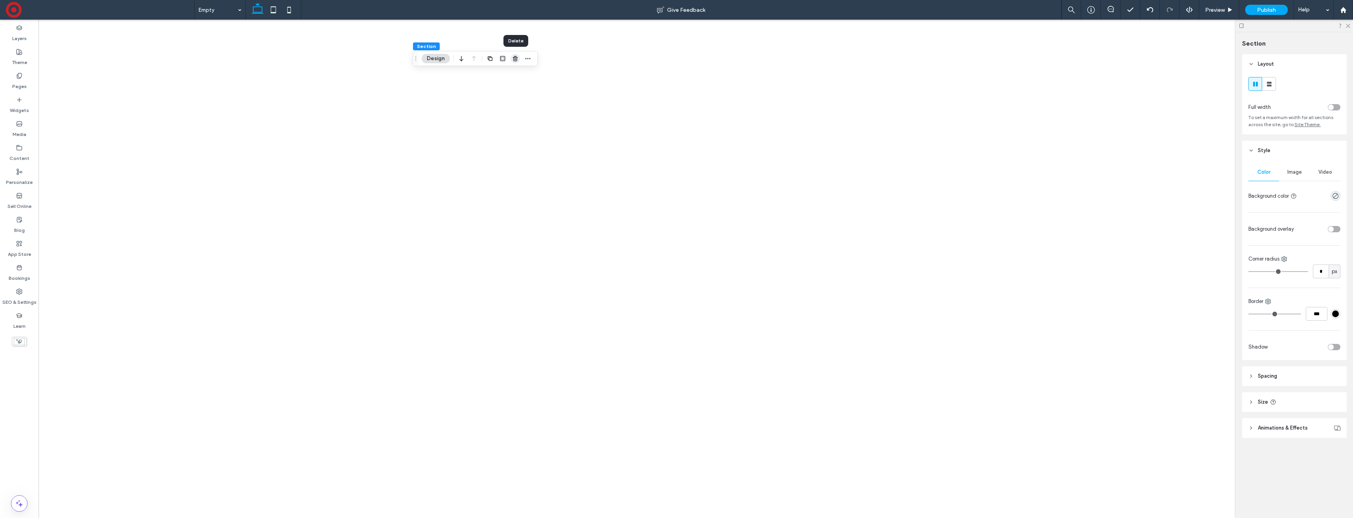
click at [513, 58] on icon "button" at bounding box center [515, 58] width 6 height 6
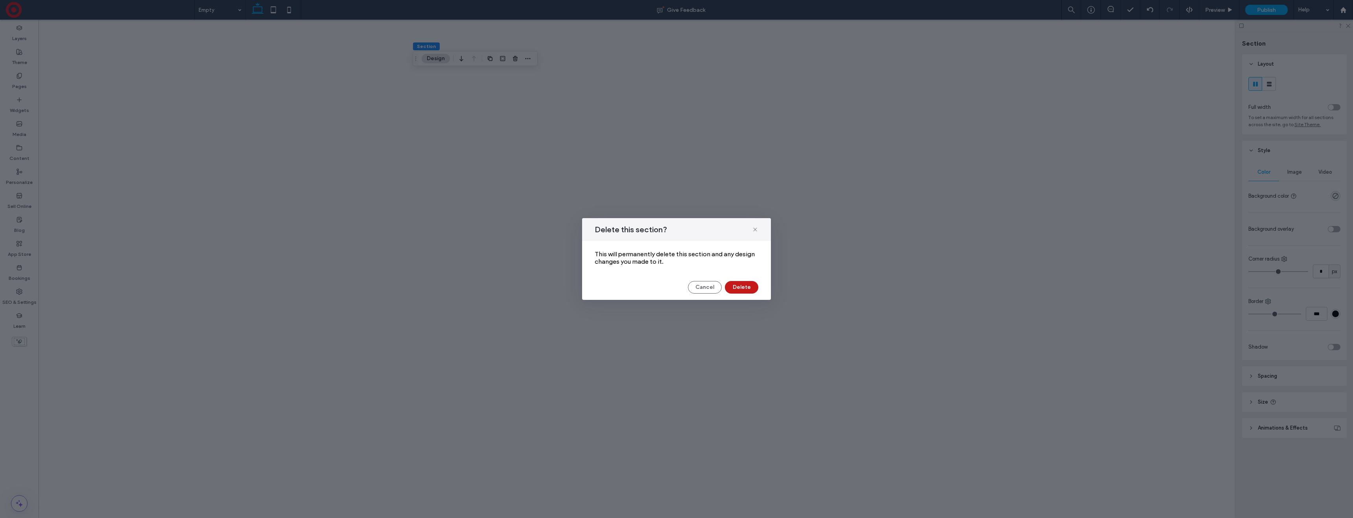
click at [744, 287] on button "Delete" at bounding box center [741, 287] width 33 height 13
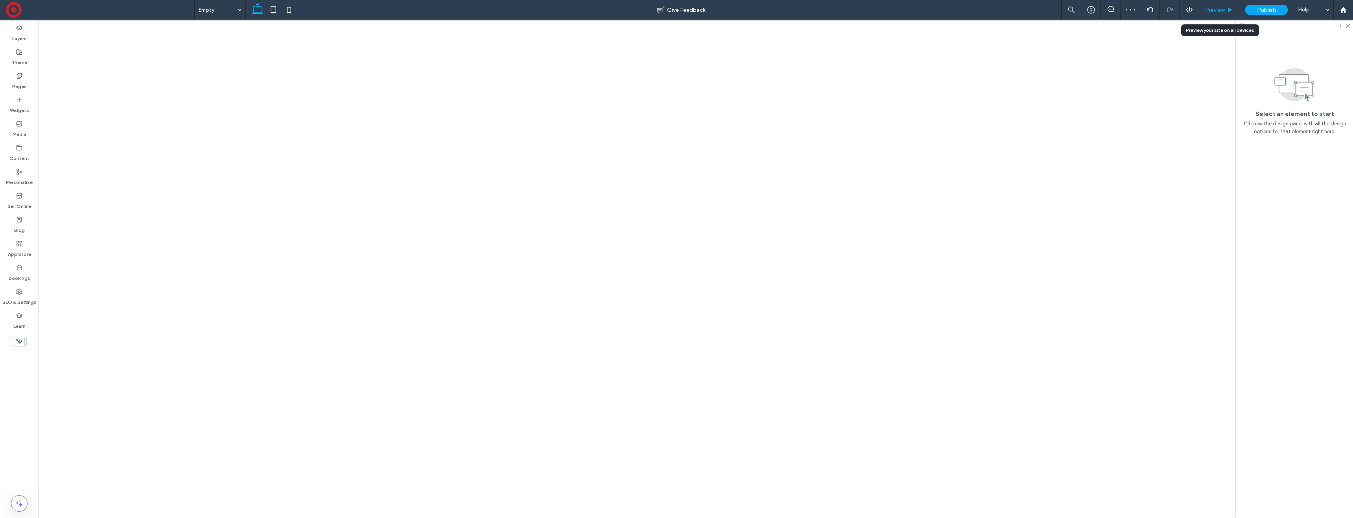
click at [1214, 10] on span "Preview" at bounding box center [1215, 10] width 20 height 7
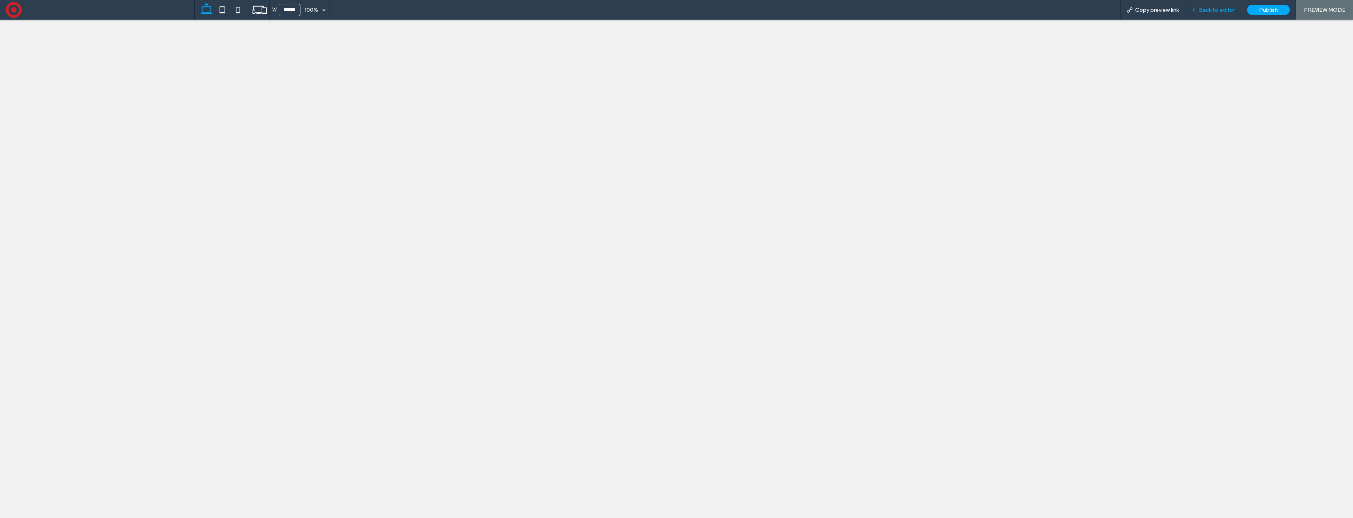
click at [1207, 9] on span "Back to editor" at bounding box center [1217, 10] width 36 height 7
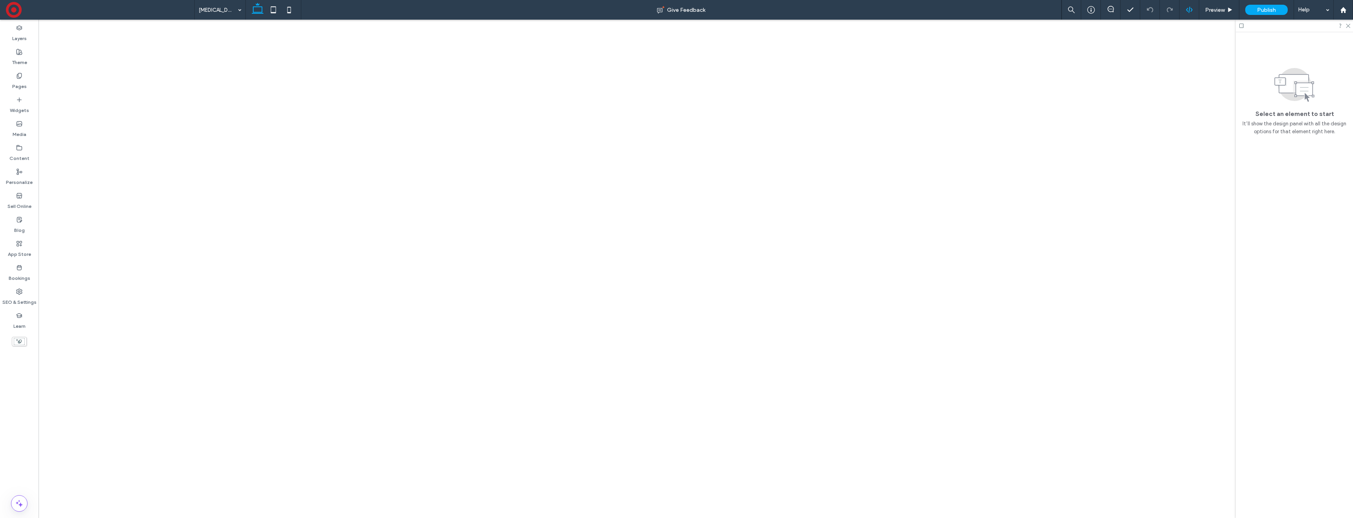
scroll to position [0, 0]
click at [11, 295] on label "SEO & Settings" at bounding box center [19, 300] width 34 height 11
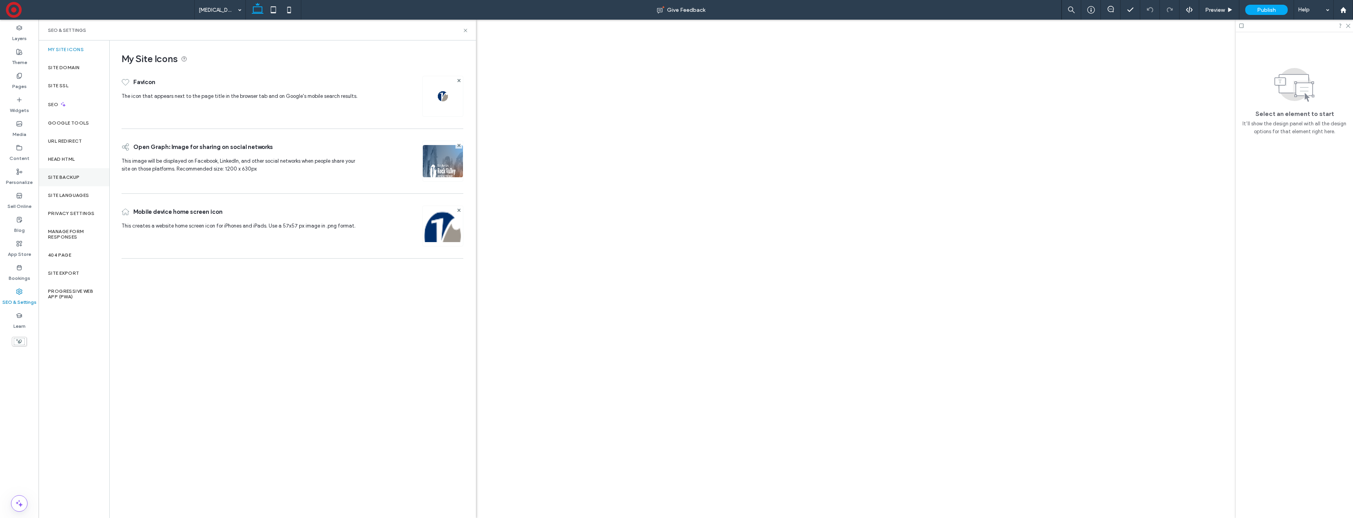
click at [57, 177] on label "Site Backup" at bounding box center [63, 178] width 31 height 6
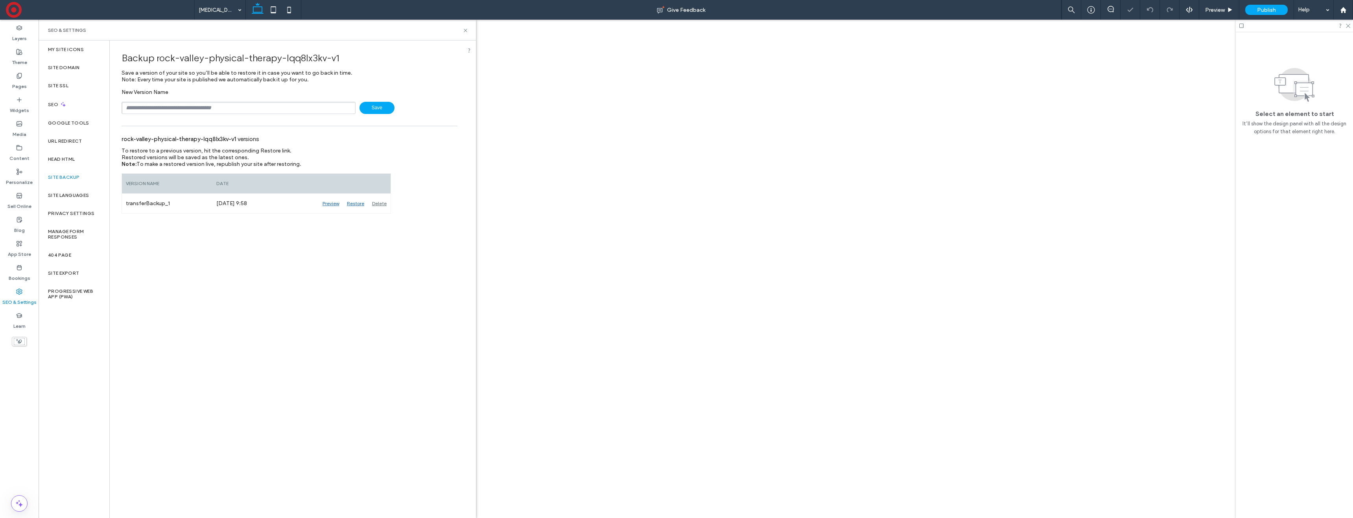
click at [232, 109] on input "text" at bounding box center [239, 108] width 234 height 12
type input "*"
type input "**********"
click at [464, 30] on icon at bounding box center [466, 31] width 6 height 6
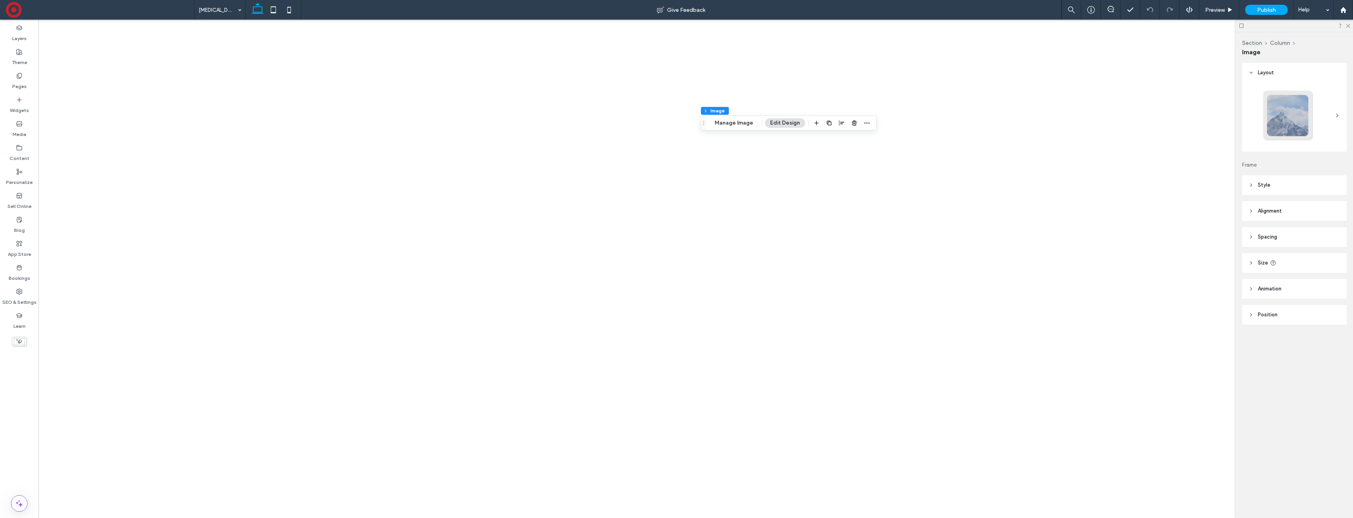
type input "**"
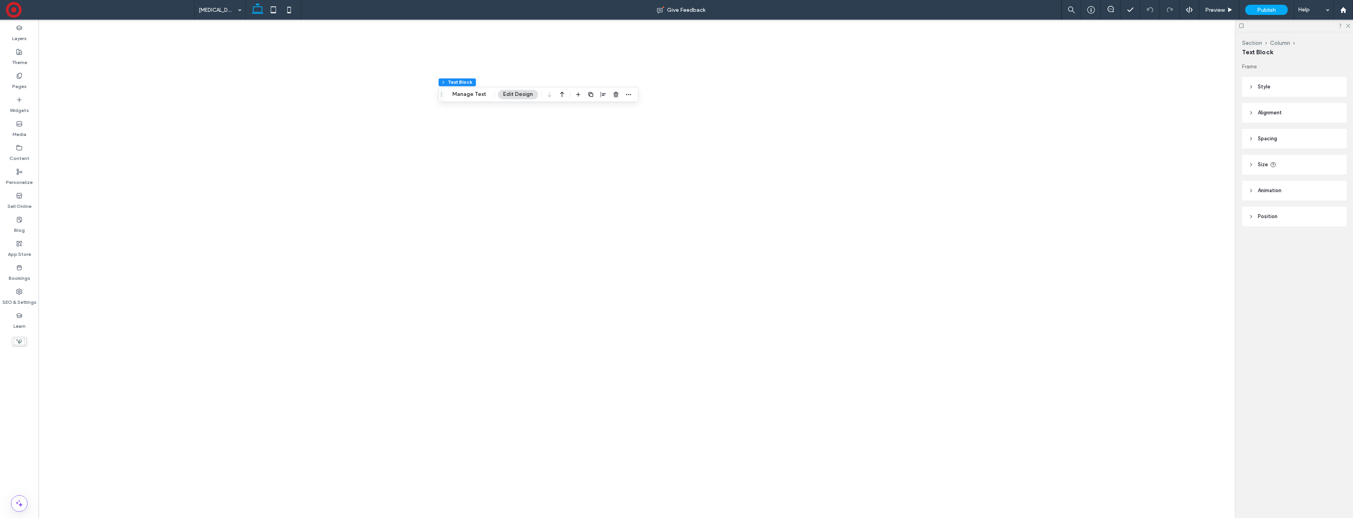
scroll to position [0, 0]
click at [11, 79] on div "Pages" at bounding box center [19, 81] width 39 height 24
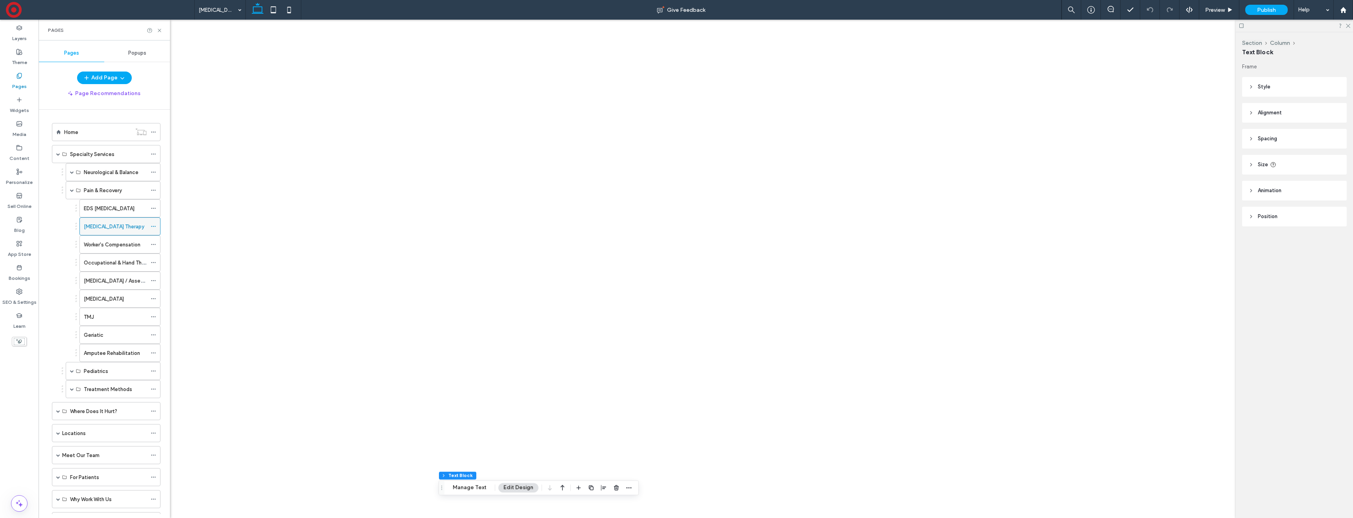
click at [154, 226] on icon at bounding box center [154, 227] width 6 height 6
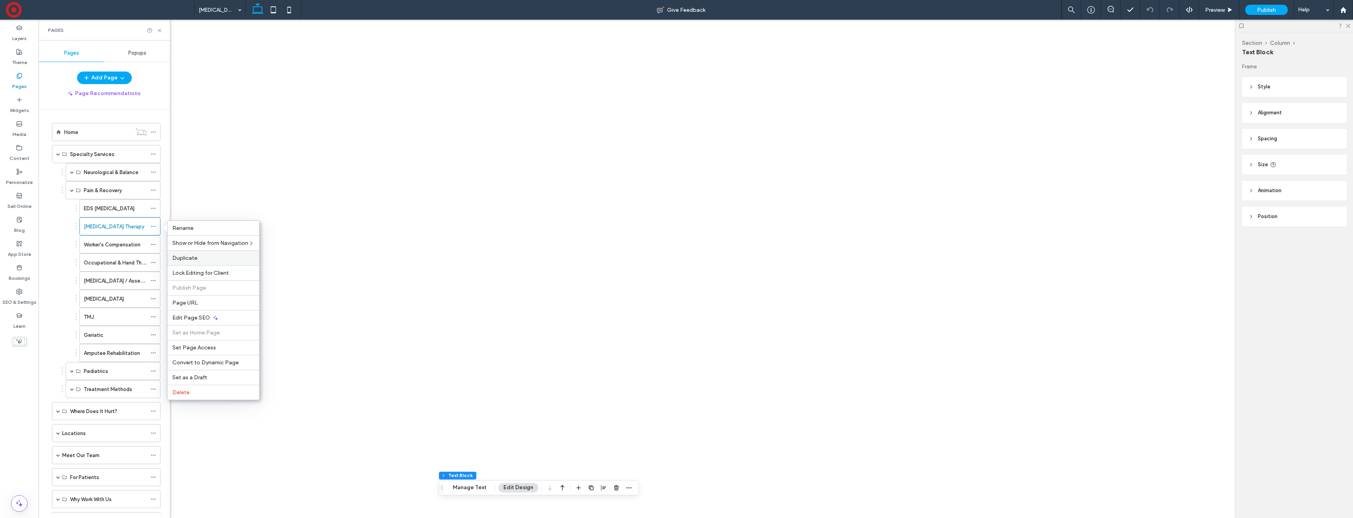
click at [197, 257] on label "Duplicate" at bounding box center [213, 258] width 82 height 7
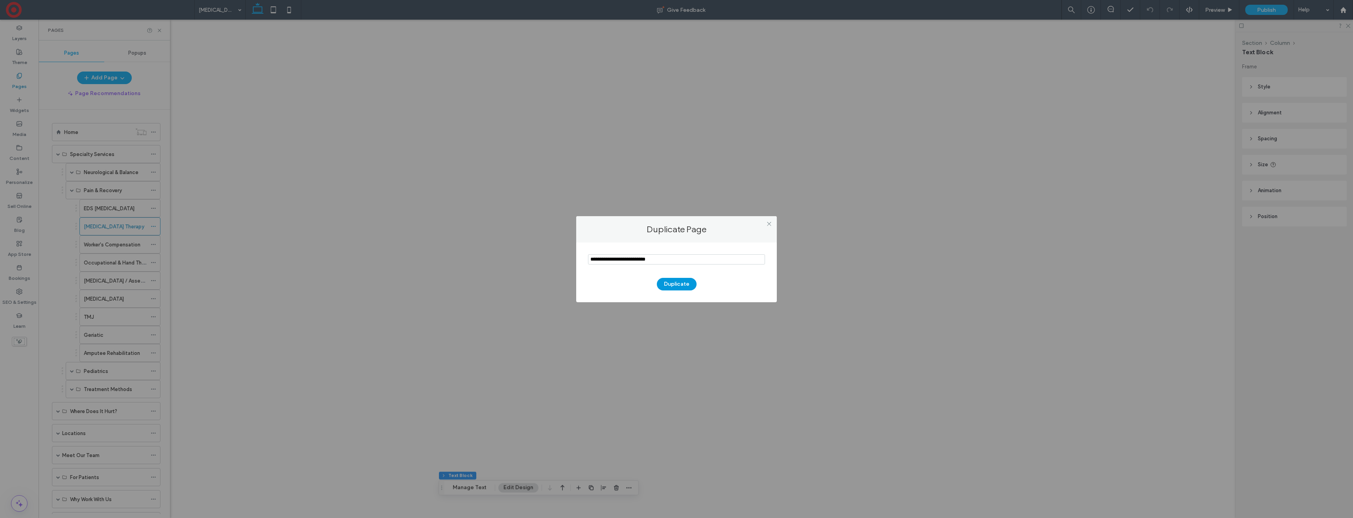
click at [668, 284] on button "Duplicate" at bounding box center [677, 284] width 40 height 13
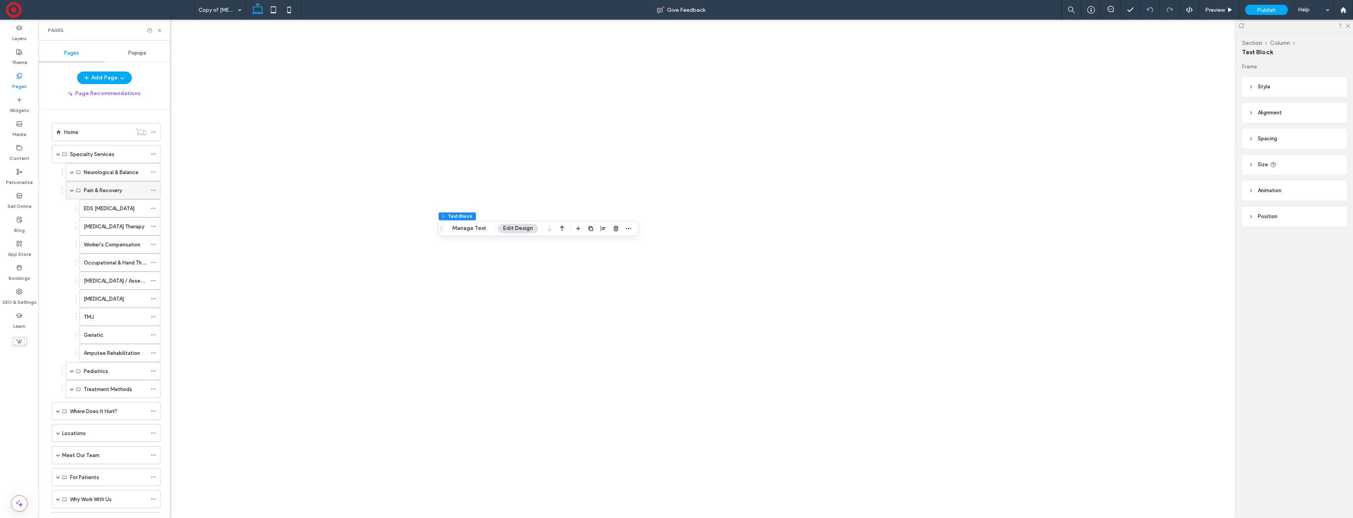
scroll to position [124, 0]
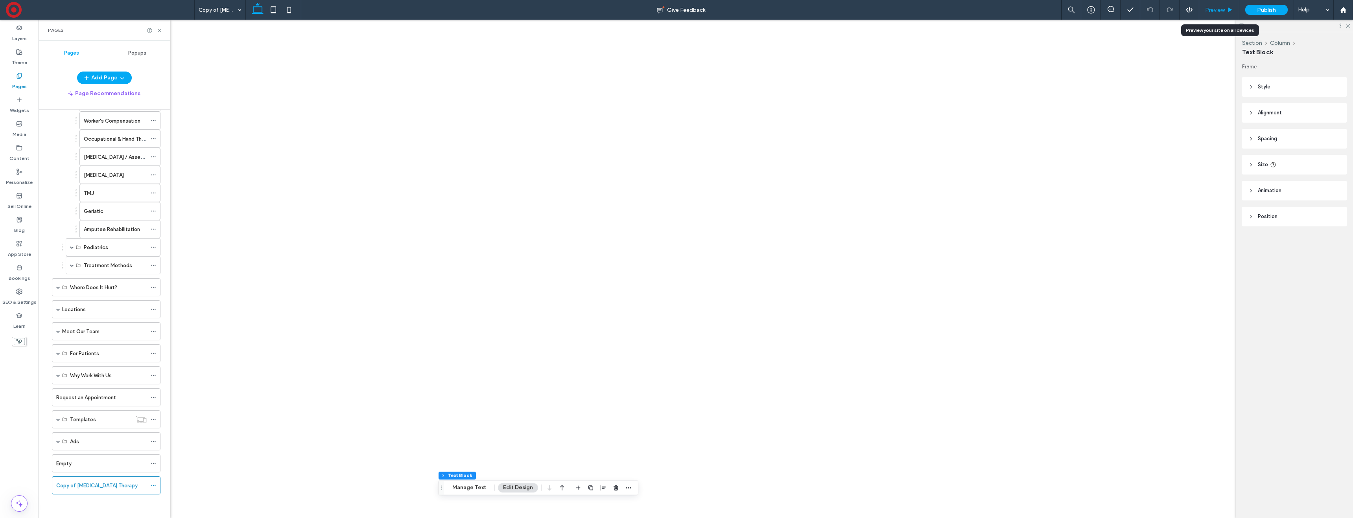
click at [1217, 9] on span "Preview" at bounding box center [1215, 10] width 20 height 7
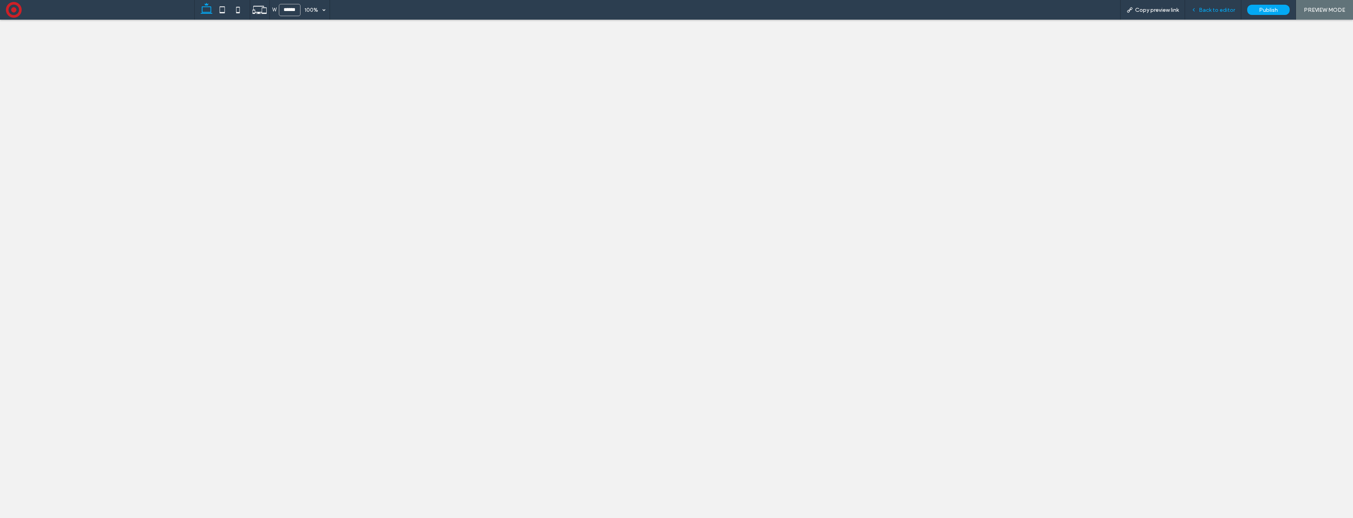
click at [1214, 7] on span "Back to editor" at bounding box center [1217, 10] width 36 height 7
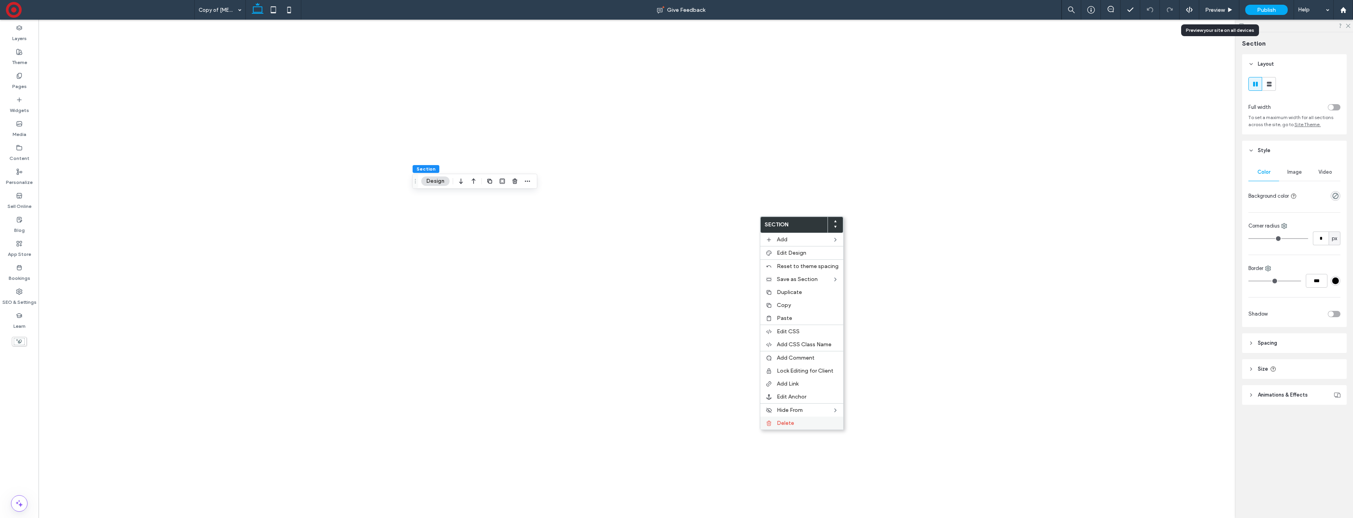
click at [789, 422] on span "Delete" at bounding box center [785, 423] width 17 height 7
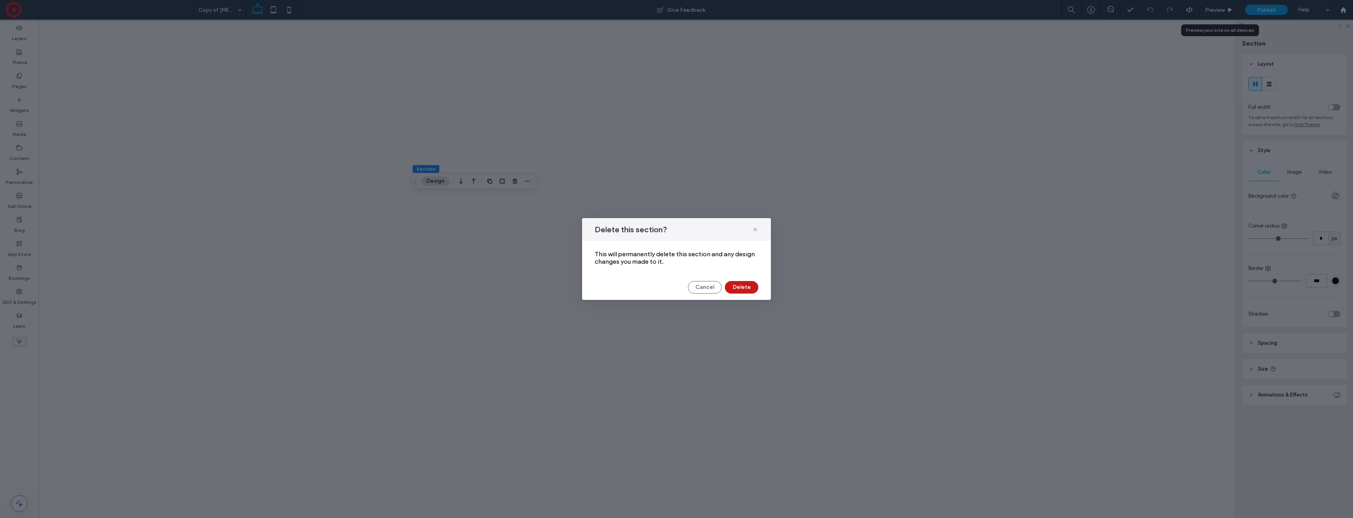
click at [748, 290] on button "Delete" at bounding box center [741, 287] width 33 height 13
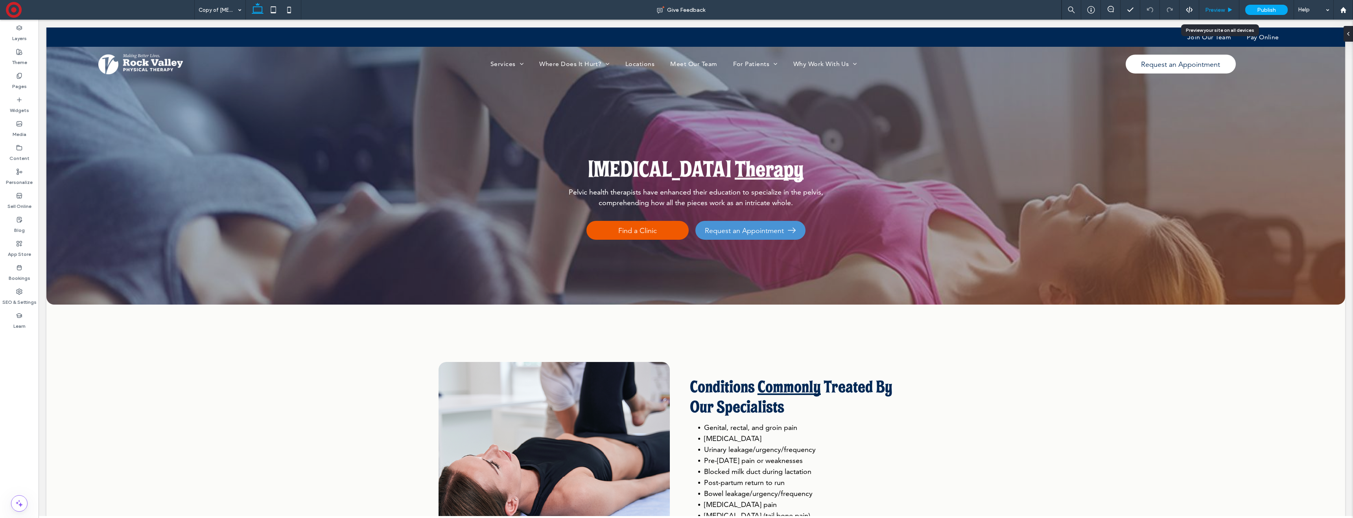
drag, startPoint x: 1222, startPoint y: 12, endPoint x: 872, endPoint y: 39, distance: 350.8
click at [1222, 12] on span "Preview" at bounding box center [1215, 10] width 20 height 7
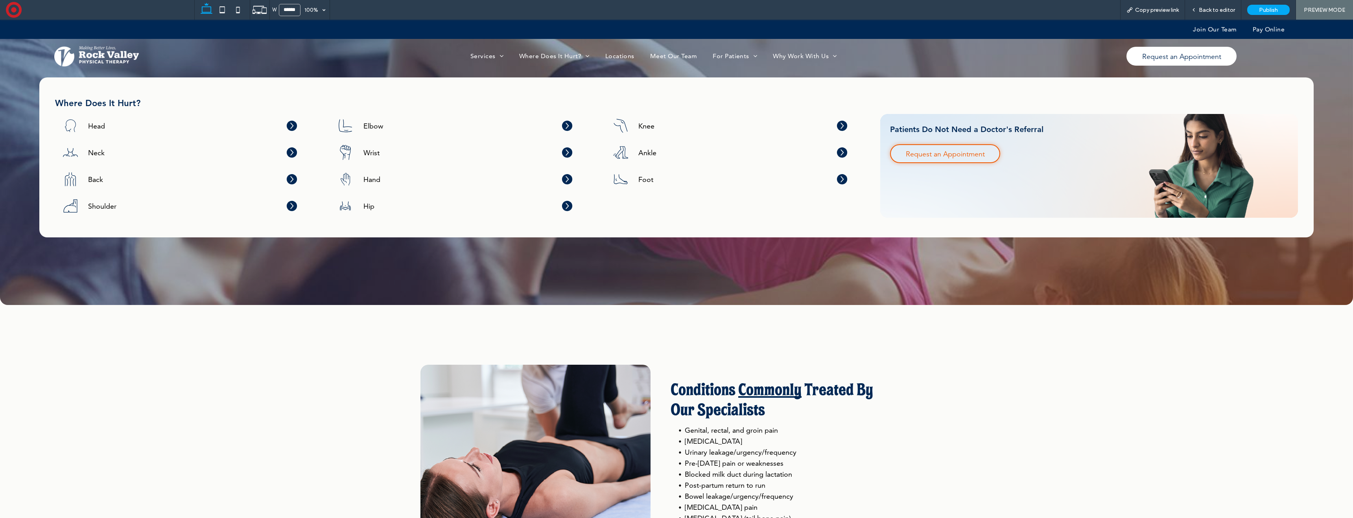
click at [568, 126] on div "Pelvic Floor ﻿ Therapy Pelvic health therapists have enhanced their education t…" at bounding box center [676, 163] width 566 height 286
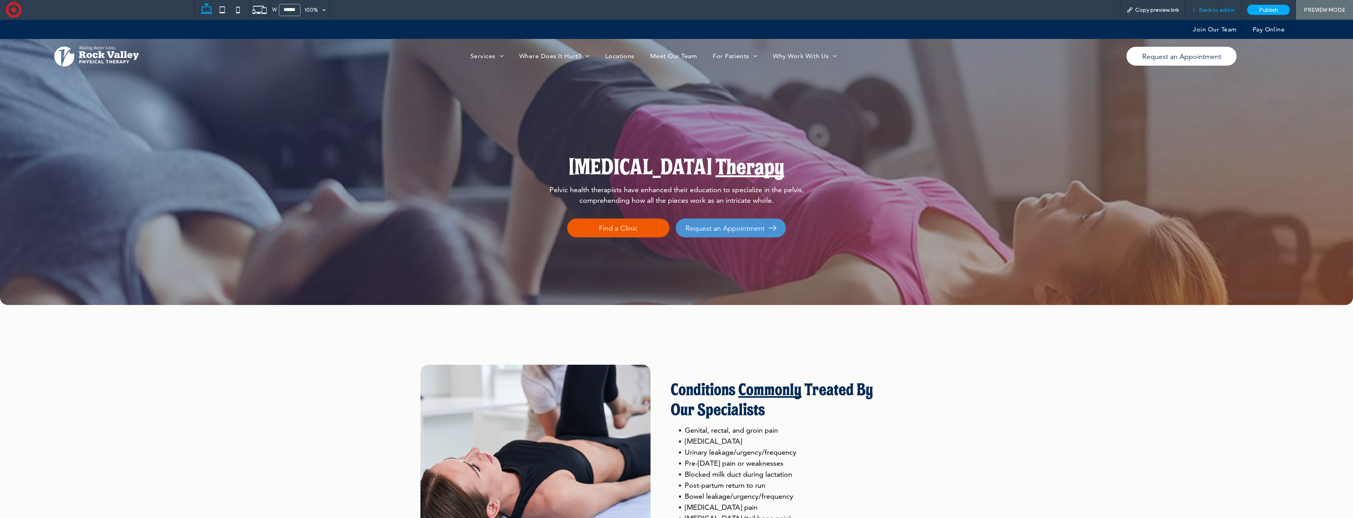
drag, startPoint x: 1209, startPoint y: 8, endPoint x: 1185, endPoint y: 11, distance: 23.8
click at [1209, 8] on span "Back to editor" at bounding box center [1217, 10] width 36 height 7
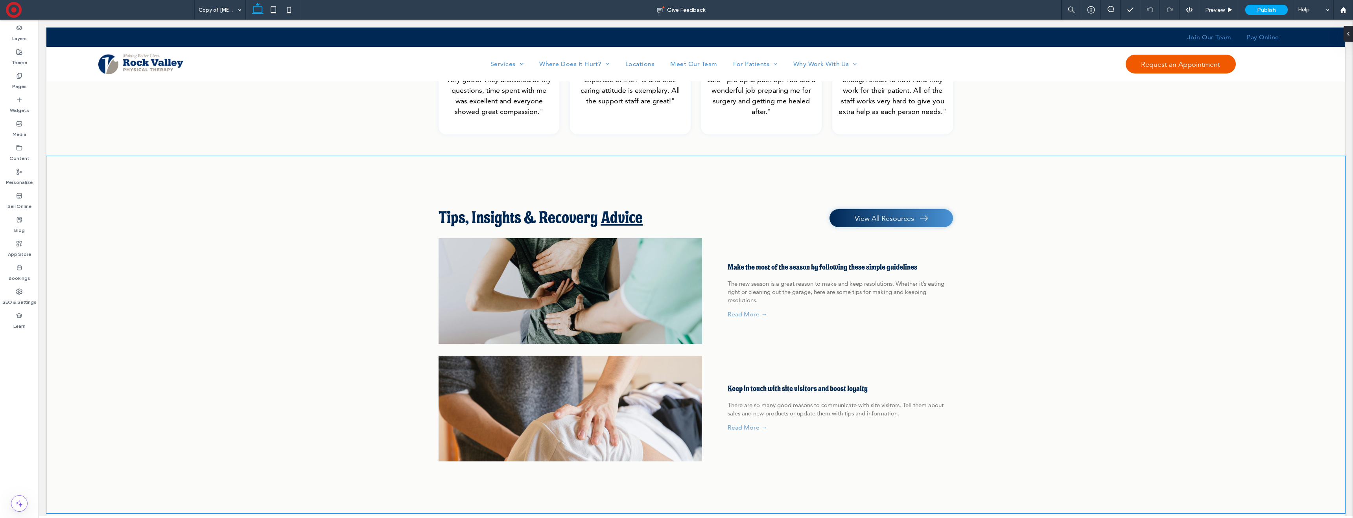
scroll to position [1860, 0]
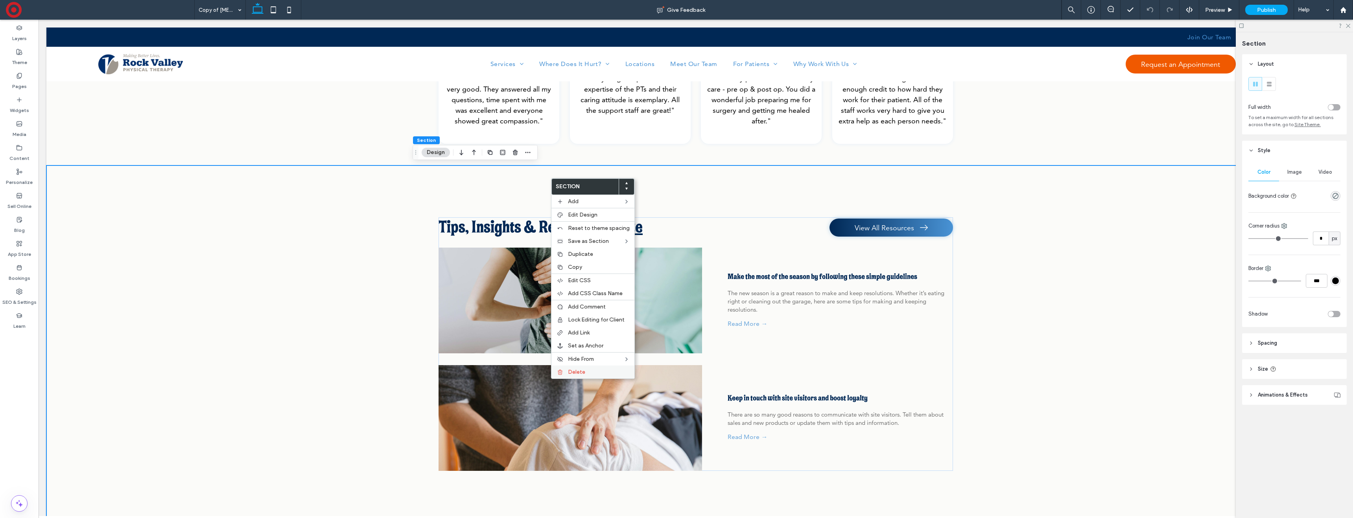
click at [578, 373] on span "Delete" at bounding box center [576, 372] width 17 height 7
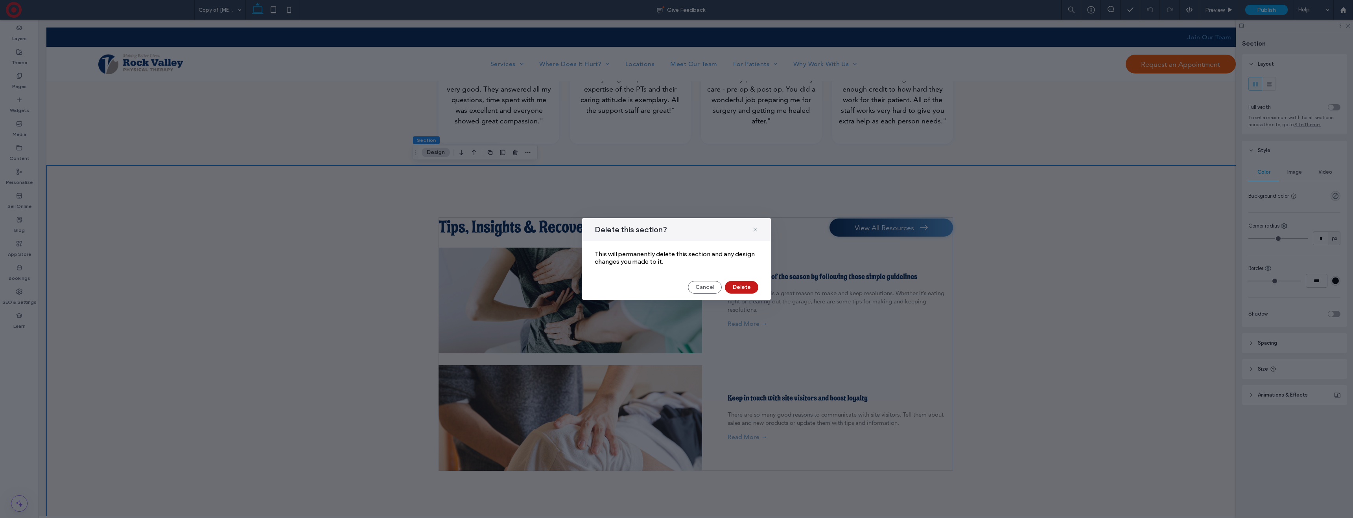
click at [747, 288] on button "Delete" at bounding box center [741, 287] width 33 height 13
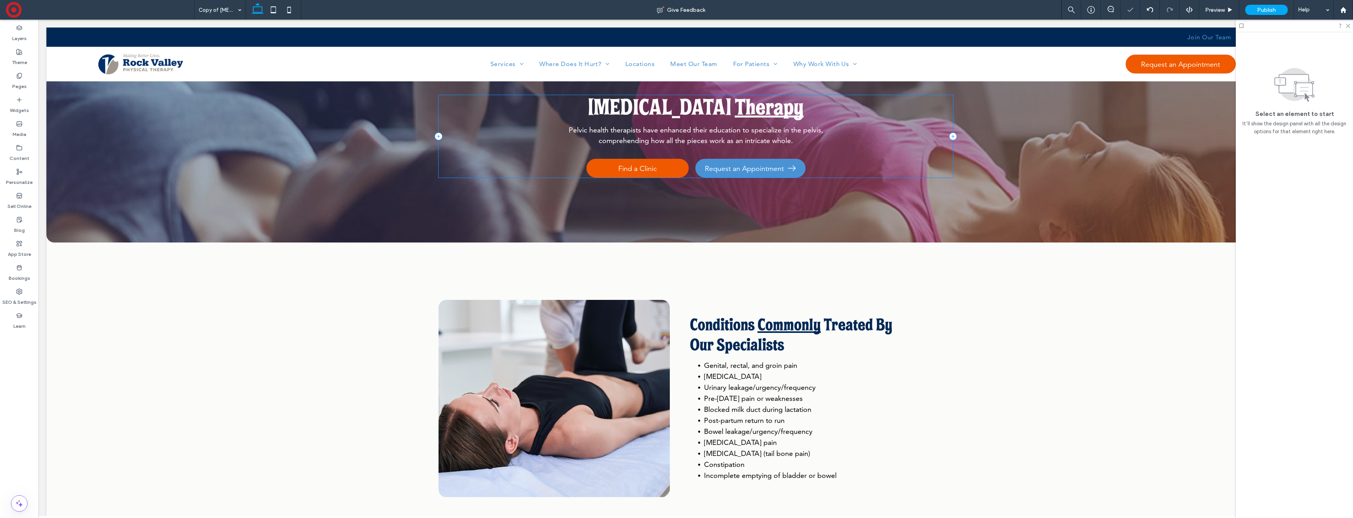
scroll to position [0, 0]
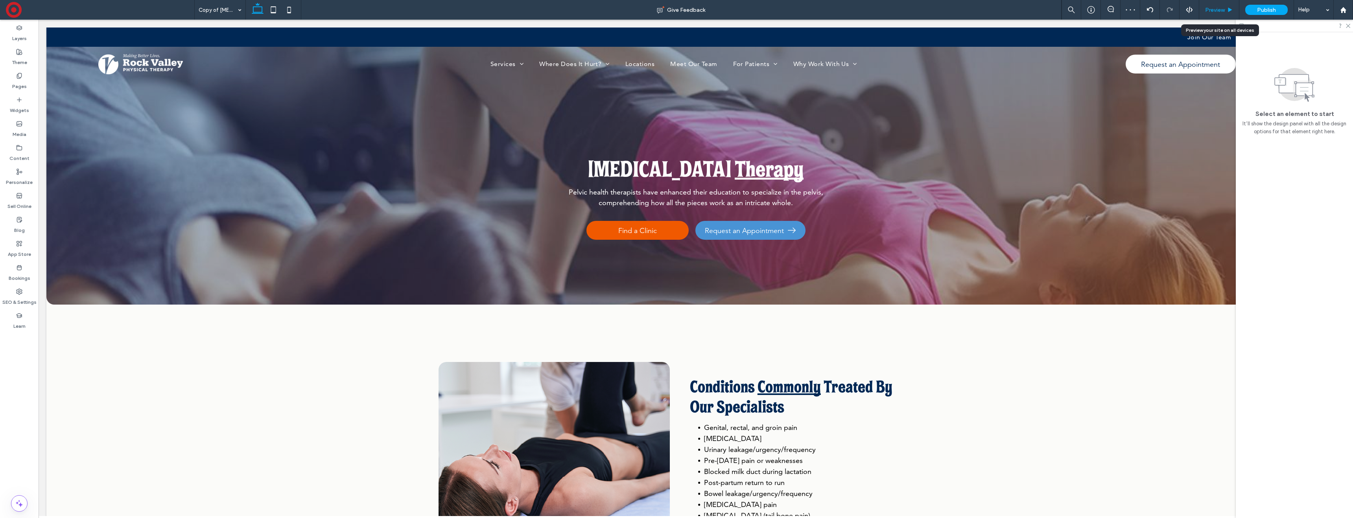
click at [1212, 12] on span "Preview" at bounding box center [1215, 10] width 20 height 7
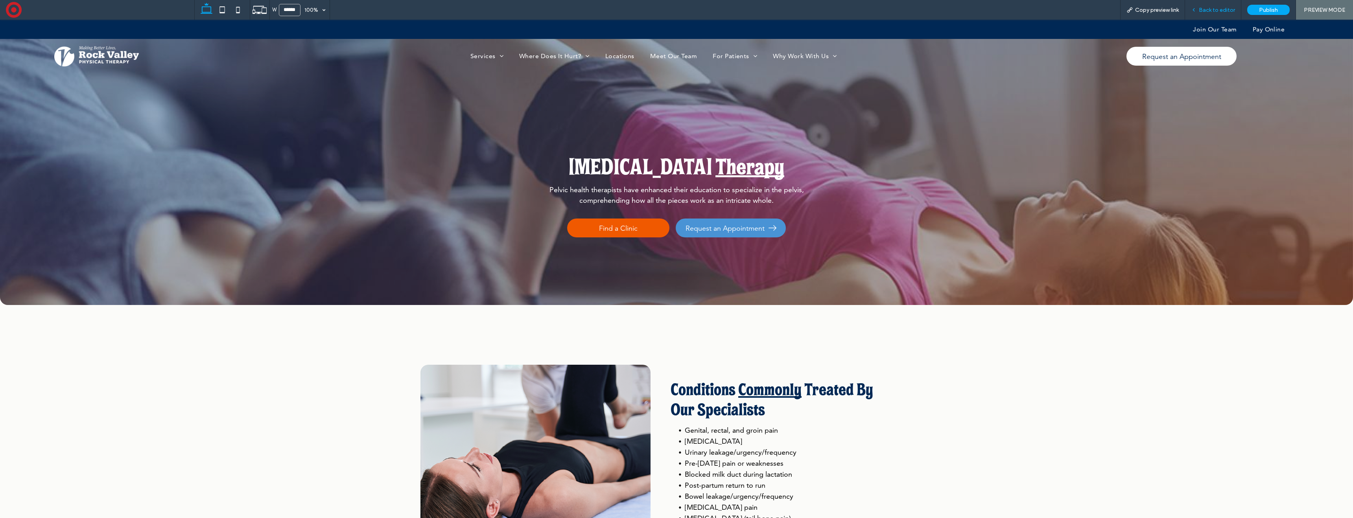
click at [1211, 12] on span "Back to editor" at bounding box center [1217, 10] width 36 height 7
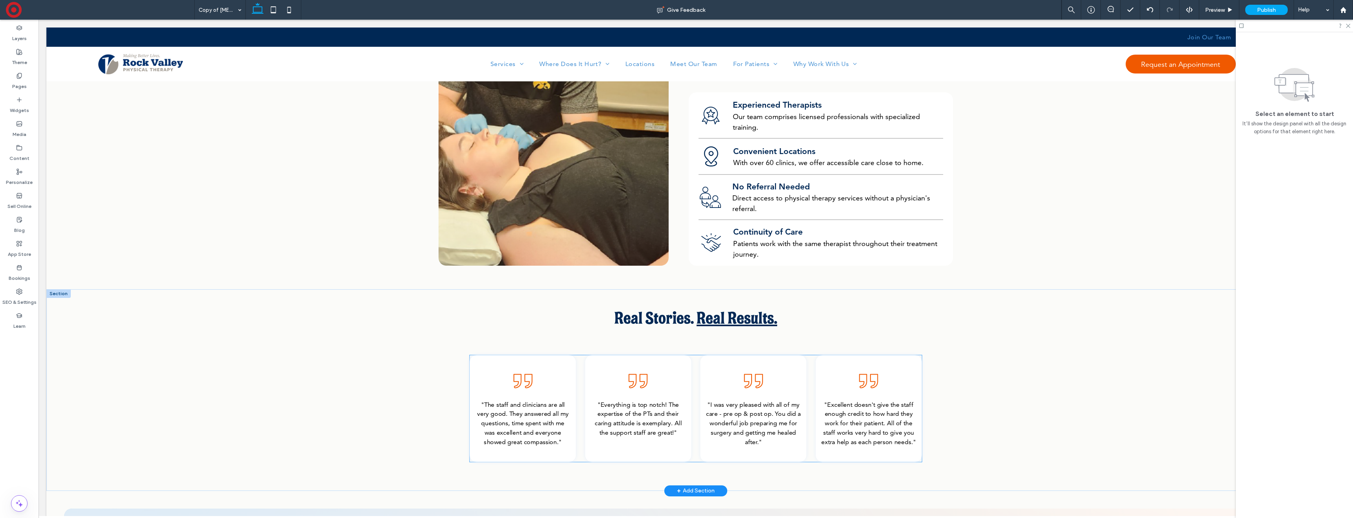
scroll to position [1554, 0]
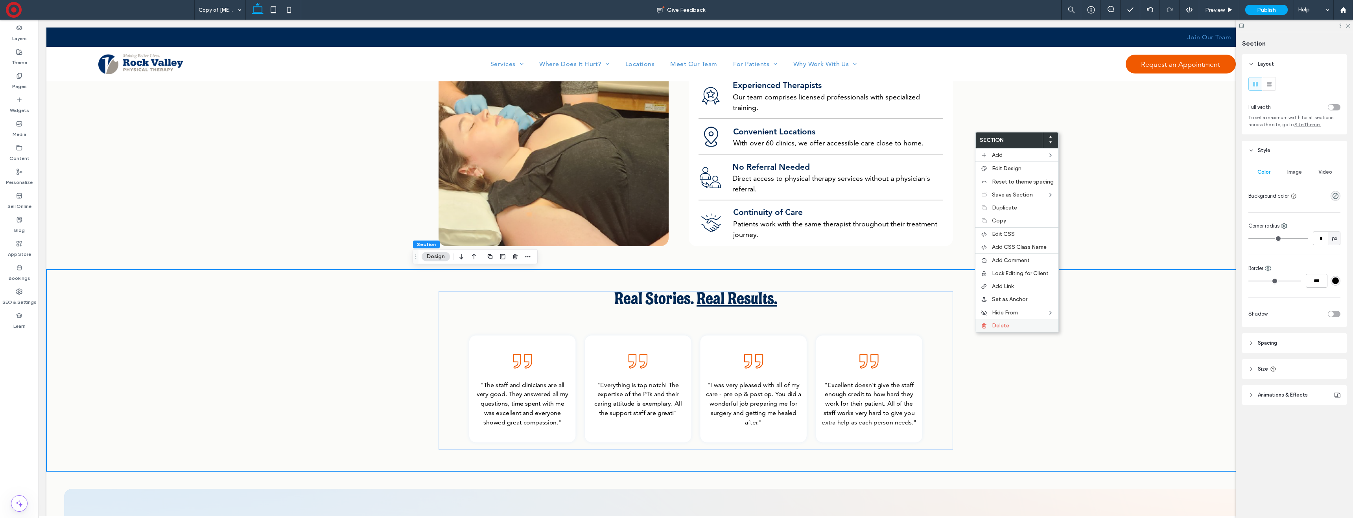
click at [1011, 323] on label "Delete" at bounding box center [1023, 326] width 62 height 7
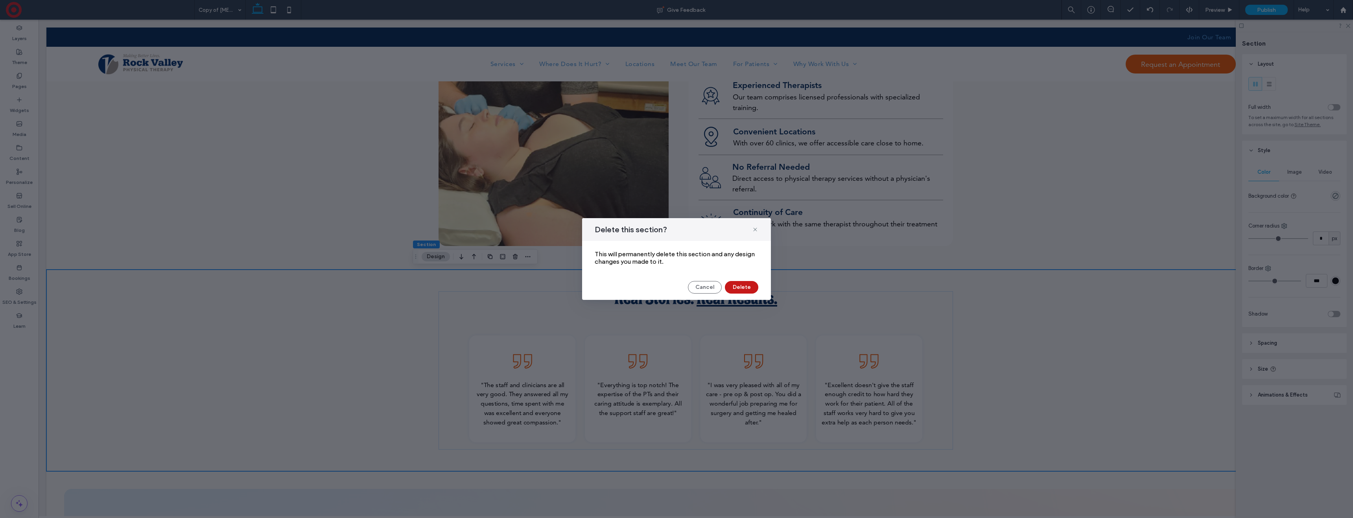
click at [747, 290] on button "Delete" at bounding box center [741, 287] width 33 height 13
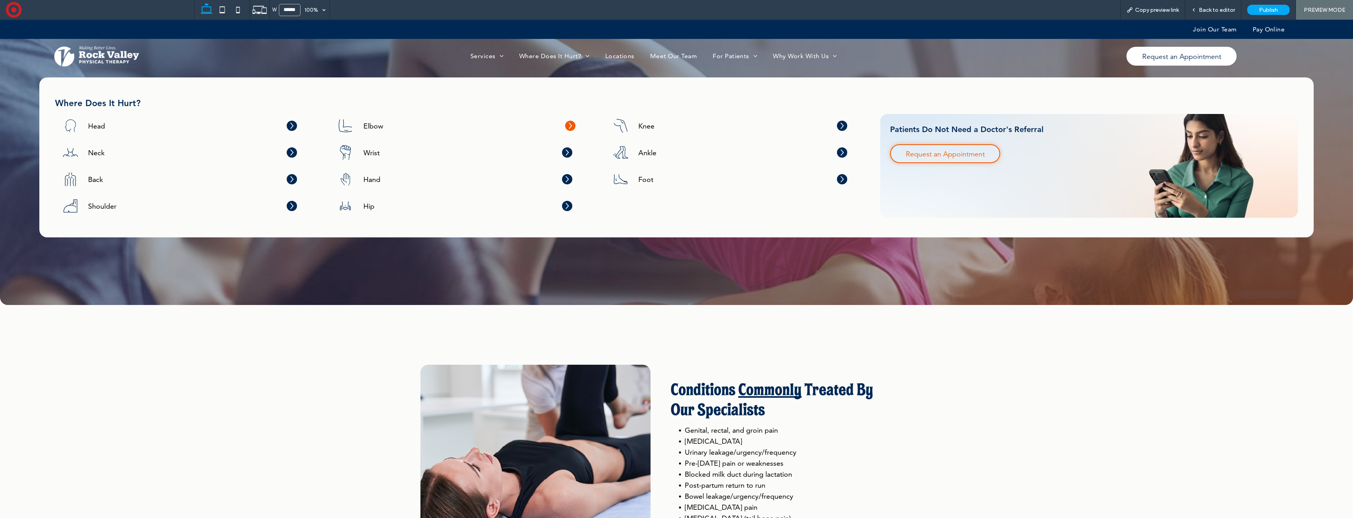
click at [565, 125] on icon at bounding box center [570, 126] width 10 height 10
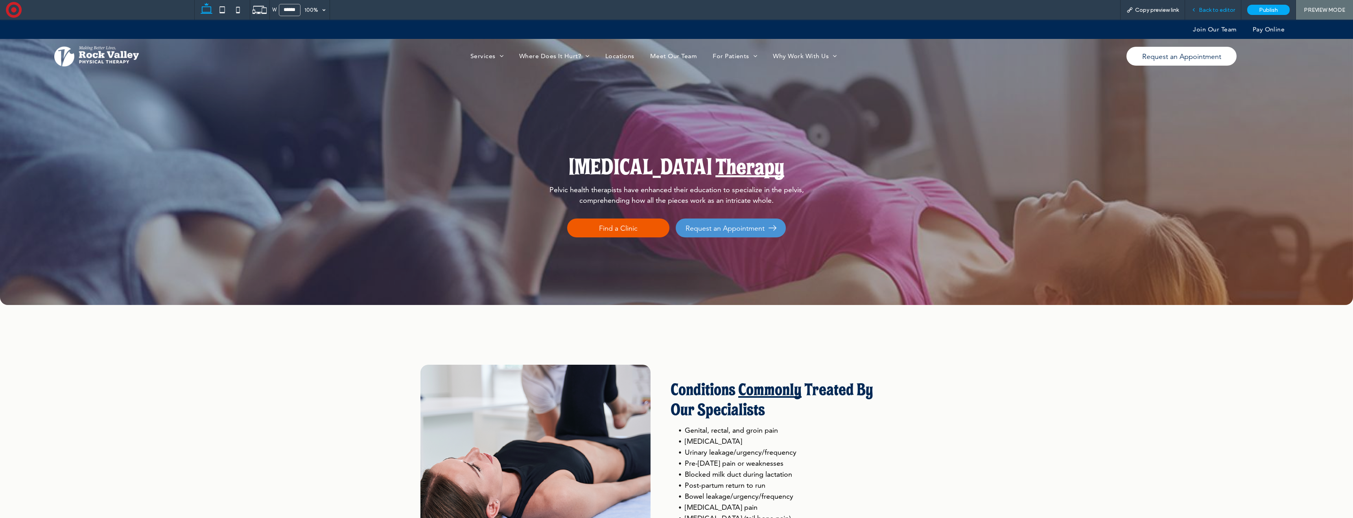
click at [1196, 11] on icon at bounding box center [1194, 10] width 6 height 6
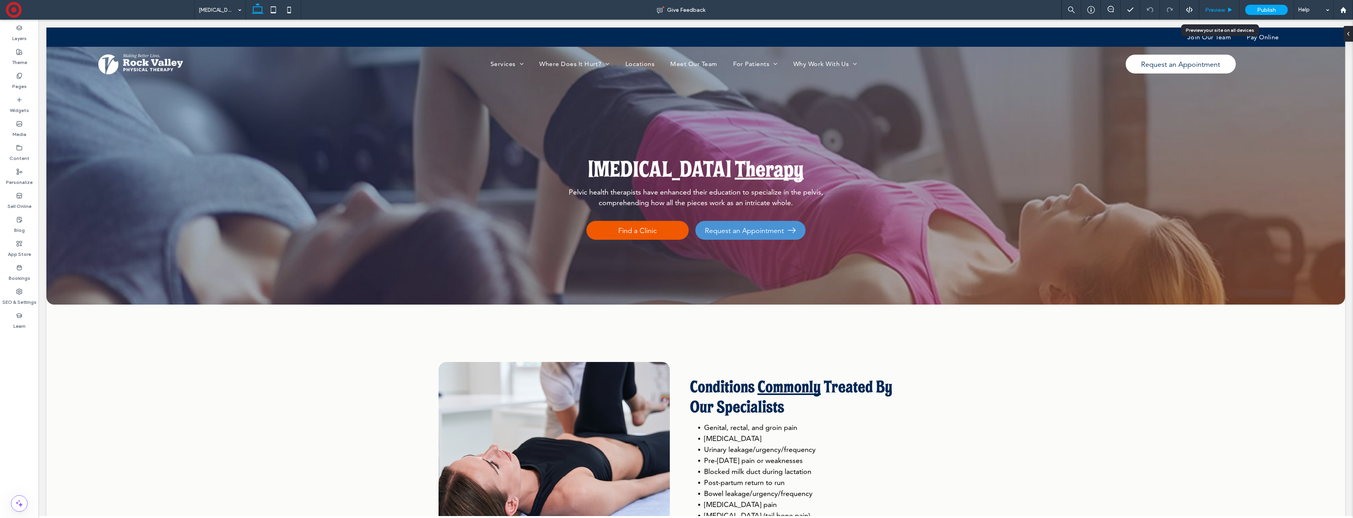
click at [1213, 15] on div "Preview" at bounding box center [1219, 10] width 40 height 20
drag, startPoint x: 1216, startPoint y: 7, endPoint x: 1081, endPoint y: 8, distance: 134.9
click at [1216, 7] on span "Preview" at bounding box center [1215, 10] width 20 height 7
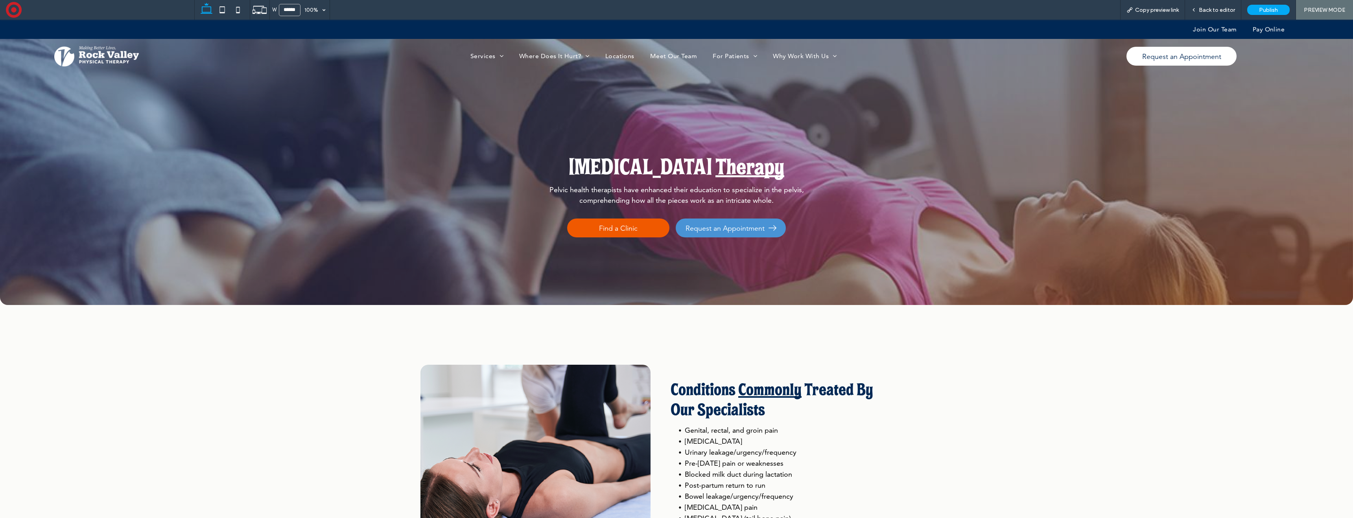
click at [566, 125] on div "Pelvic Floor ﻿ Therapy Pelvic health therapists have enhanced their education t…" at bounding box center [676, 163] width 566 height 286
click at [568, 124] on div "Pelvic Floor ﻿ Therapy Pelvic health therapists have enhanced their education t…" at bounding box center [676, 163] width 566 height 286
click at [1210, 11] on span "Back to editor" at bounding box center [1217, 10] width 36 height 7
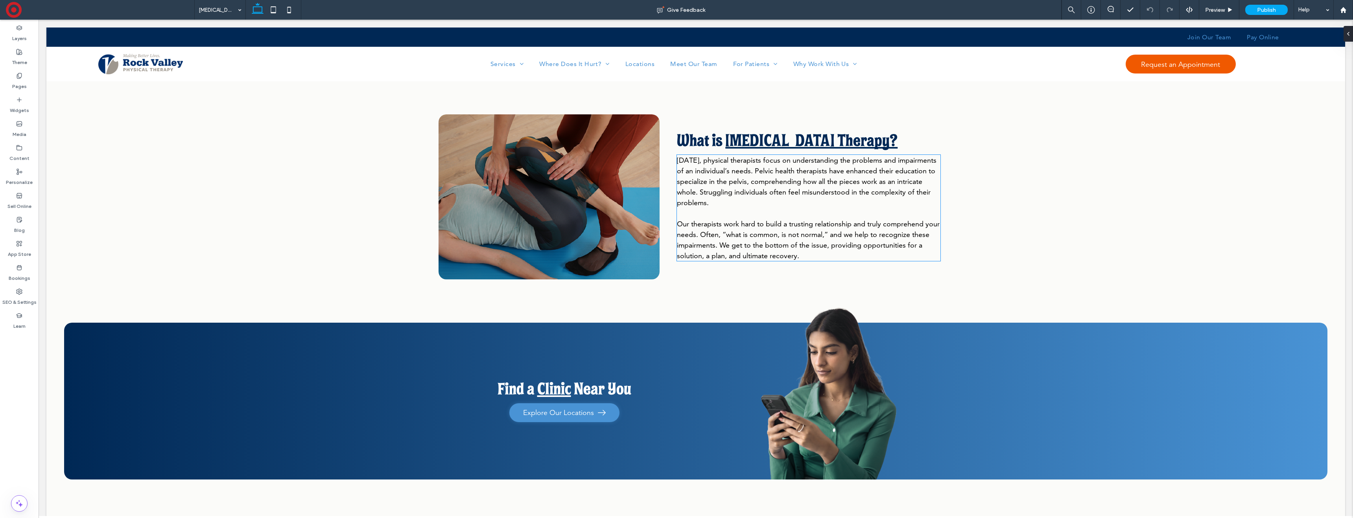
scroll to position [717, 0]
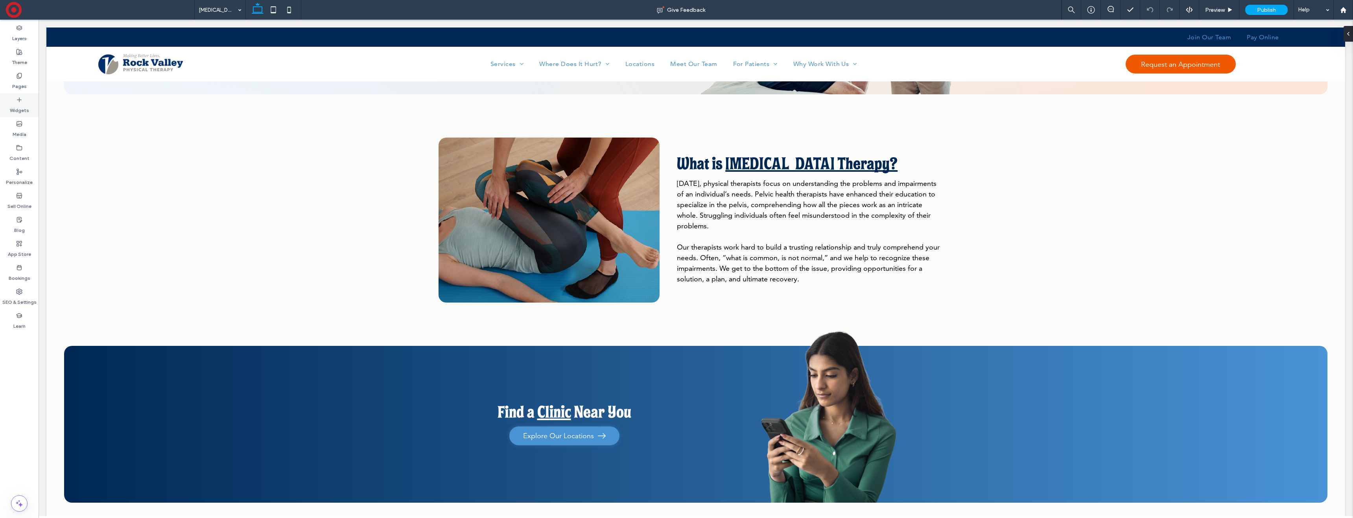
click at [17, 94] on div "Widgets" at bounding box center [19, 105] width 39 height 24
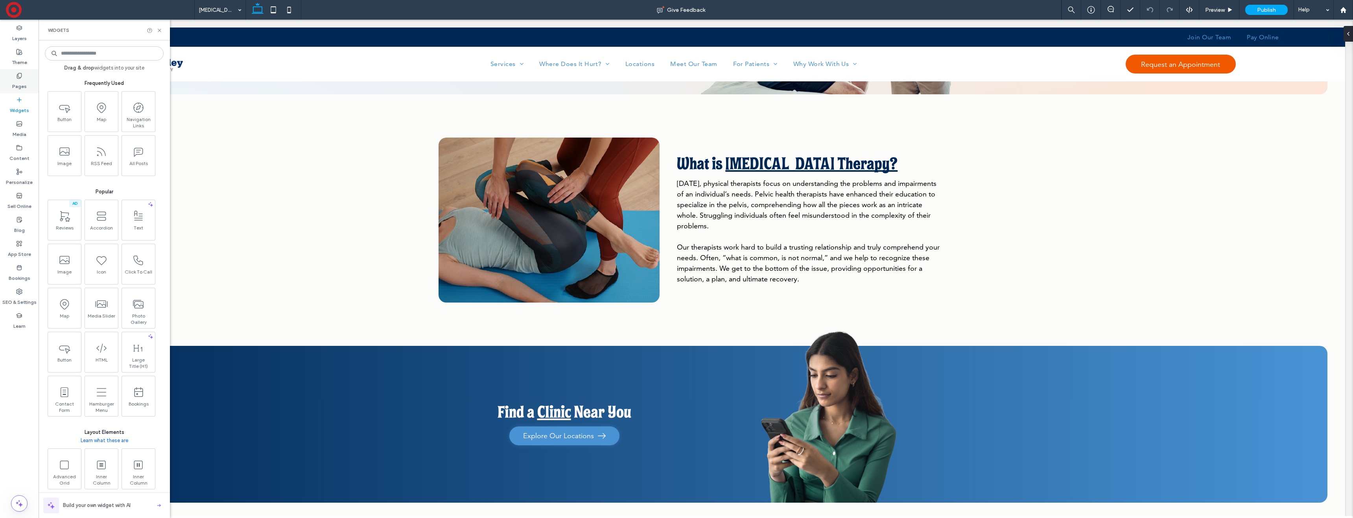
click at [23, 82] on label "Pages" at bounding box center [19, 84] width 15 height 11
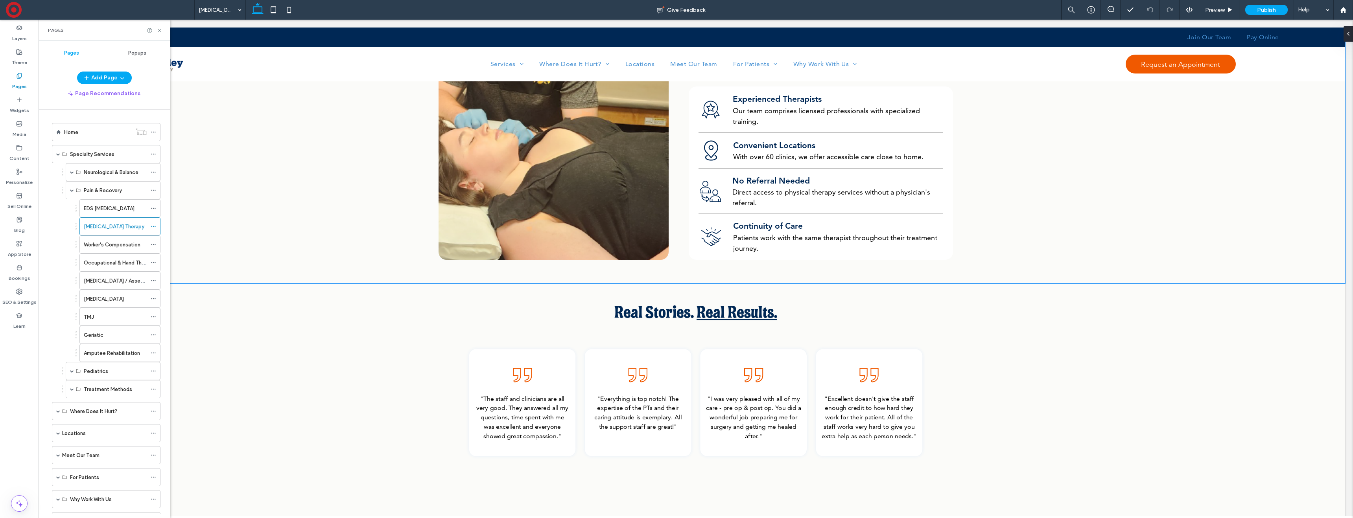
scroll to position [1558, 0]
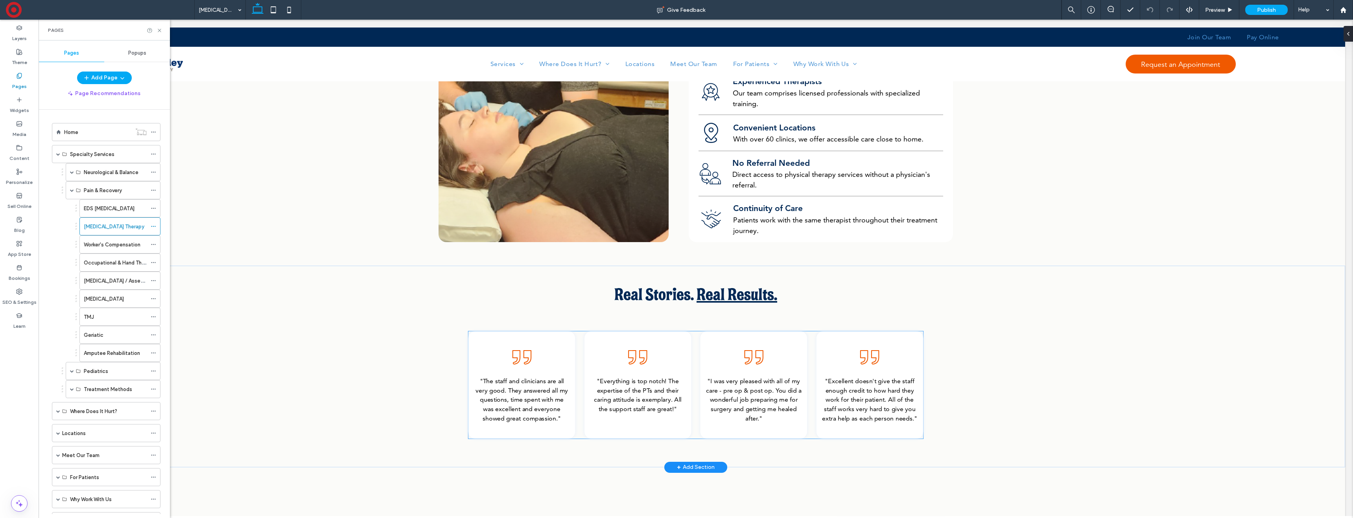
click at [570, 373] on div ""The staff and clinicians are all very good. They answered all my questions, ti…" at bounding box center [521, 385] width 107 height 107
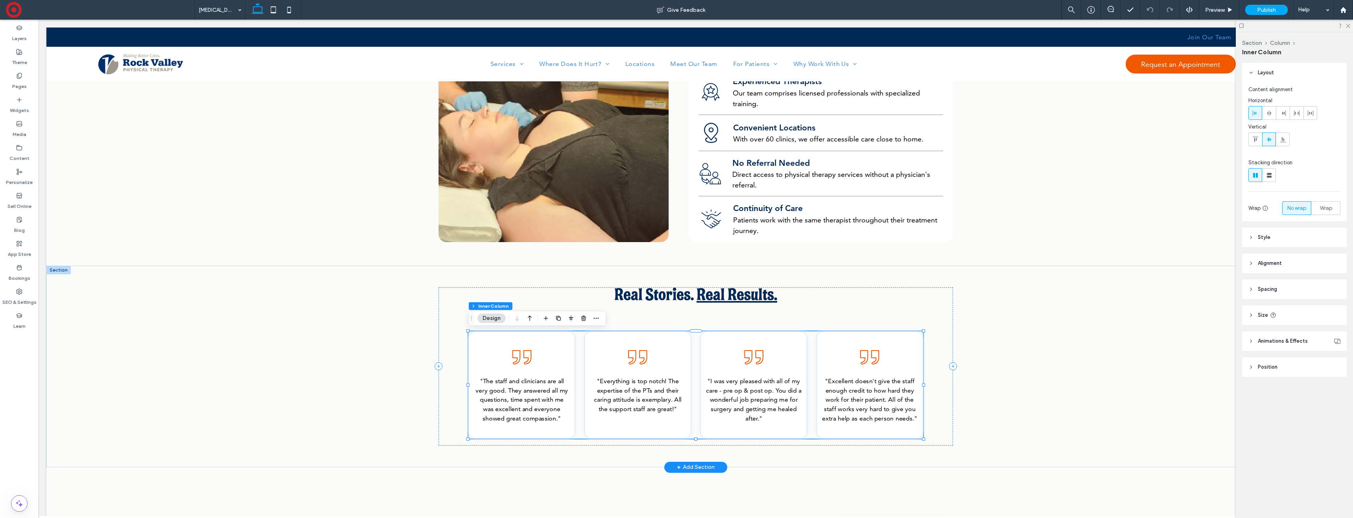
click at [579, 371] on div ""The staff and clinicians are all very good. They answered all my questions, ti…" at bounding box center [695, 385] width 455 height 107
click at [543, 362] on div ""The staff and clinicians are all very good. They answered all my questions, ti…" at bounding box center [521, 385] width 107 height 107
click at [524, 357] on icon at bounding box center [527, 357] width 8 height 15
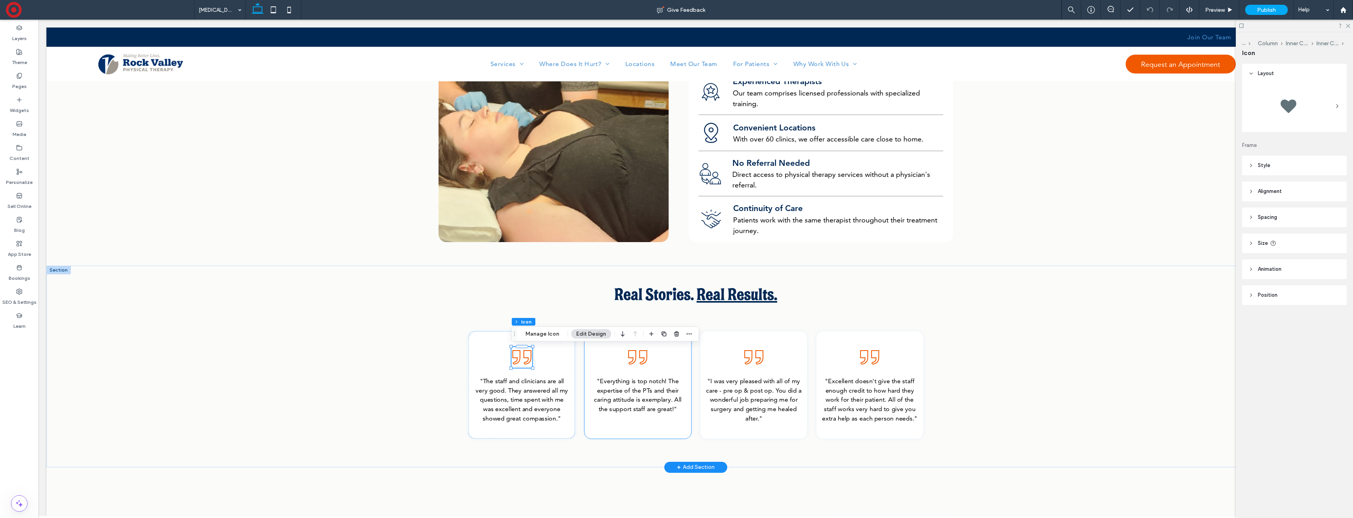
click at [638, 356] on icon at bounding box center [637, 357] width 21 height 21
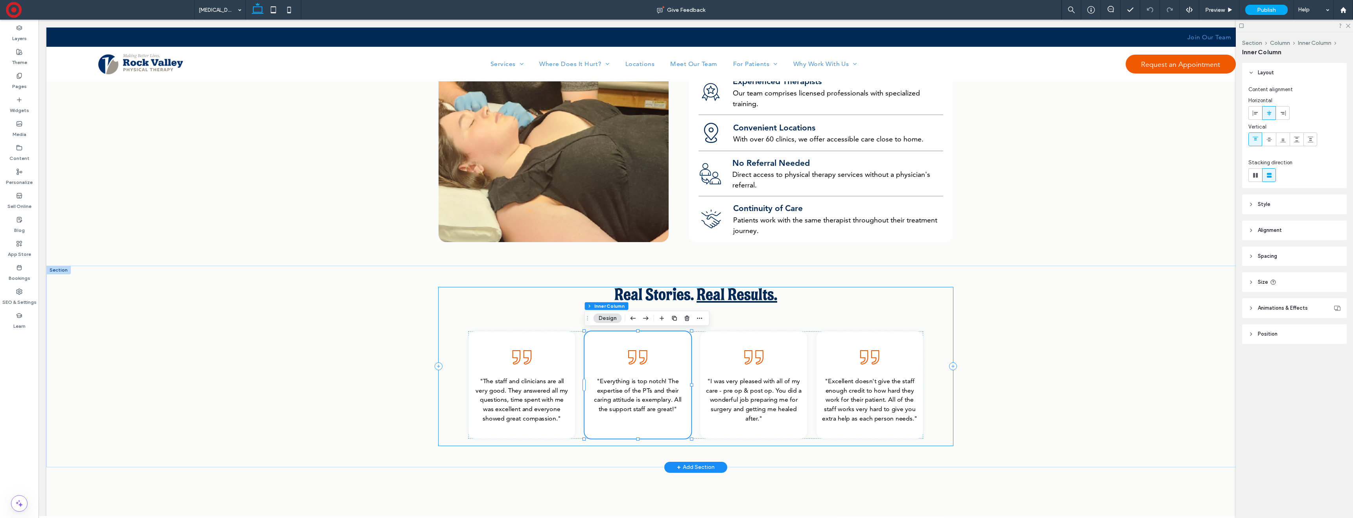
click at [542, 308] on div "Real Stories. Real Results. "The staff and clinicians are all very good. They a…" at bounding box center [696, 367] width 515 height 159
click at [525, 308] on div "Real Stories. Real Results. "The staff and clinicians are all very good. They a…" at bounding box center [696, 367] width 515 height 159
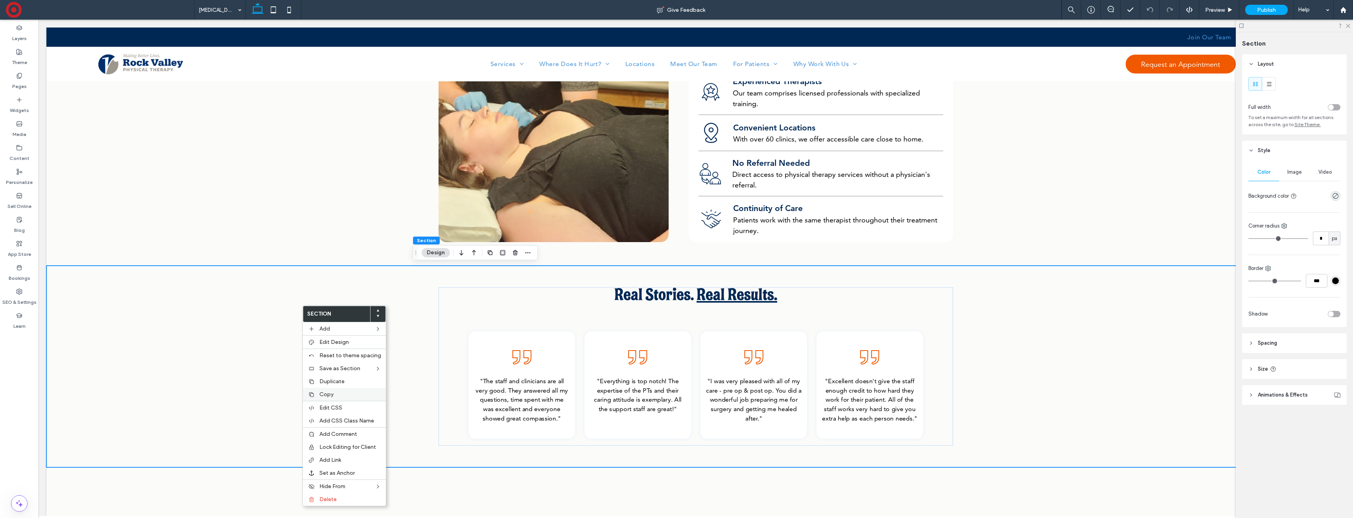
click at [343, 391] on label "Copy" at bounding box center [350, 394] width 62 height 7
drag, startPoint x: 17, startPoint y: 79, endPoint x: 157, endPoint y: 221, distance: 199.7
click at [17, 79] on icon at bounding box center [19, 76] width 6 height 6
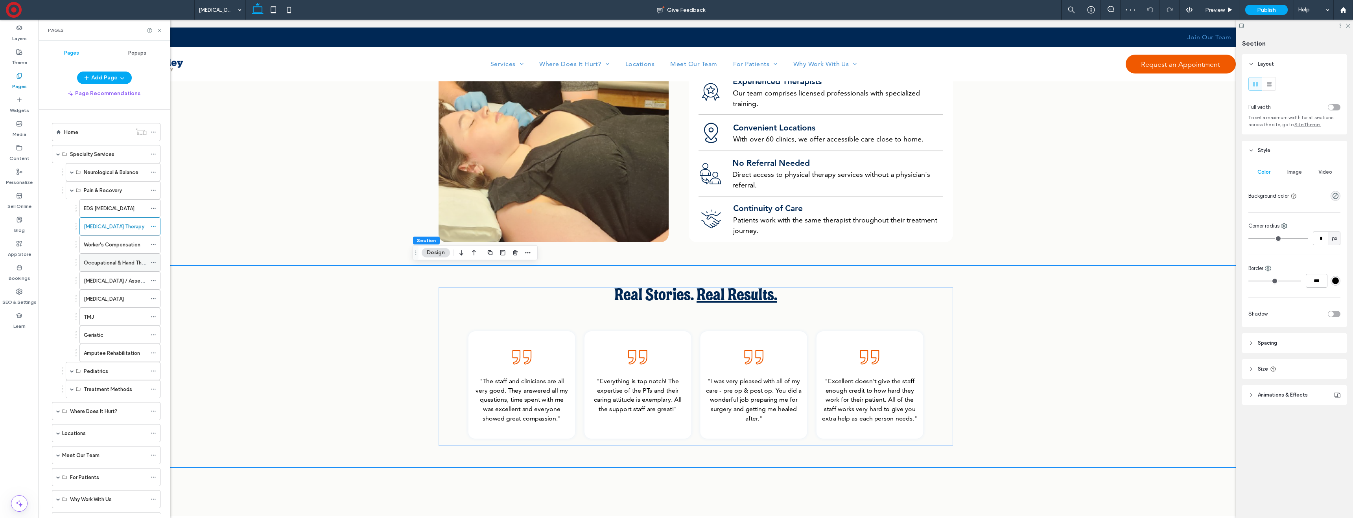
scroll to position [124, 0]
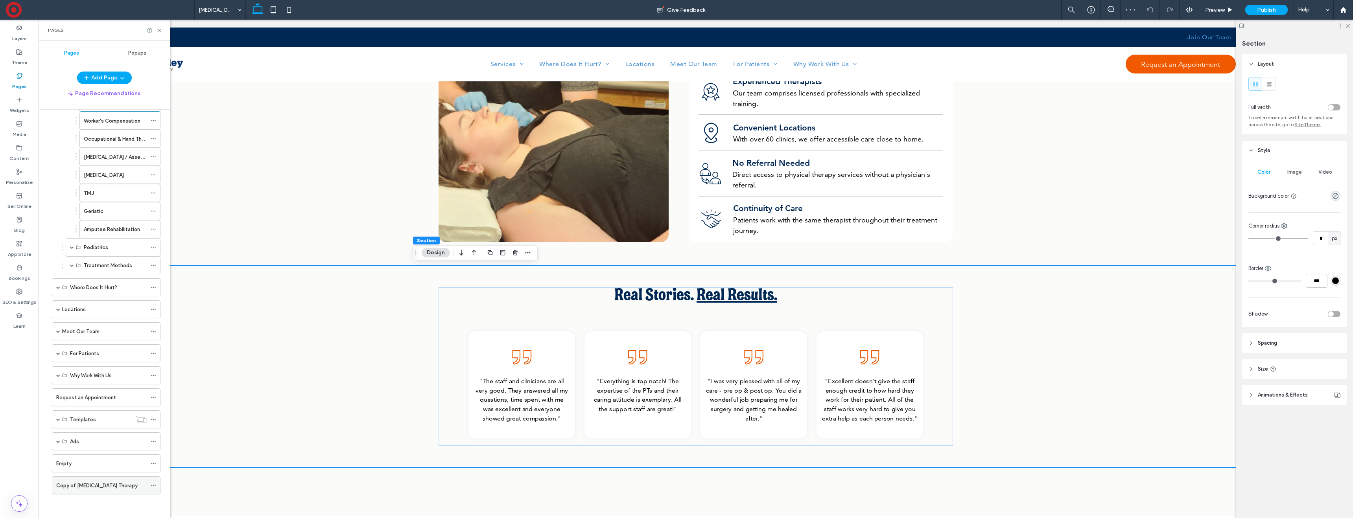
click at [89, 479] on div "Copy of Pelvic Floor Therapy" at bounding box center [101, 485] width 90 height 17
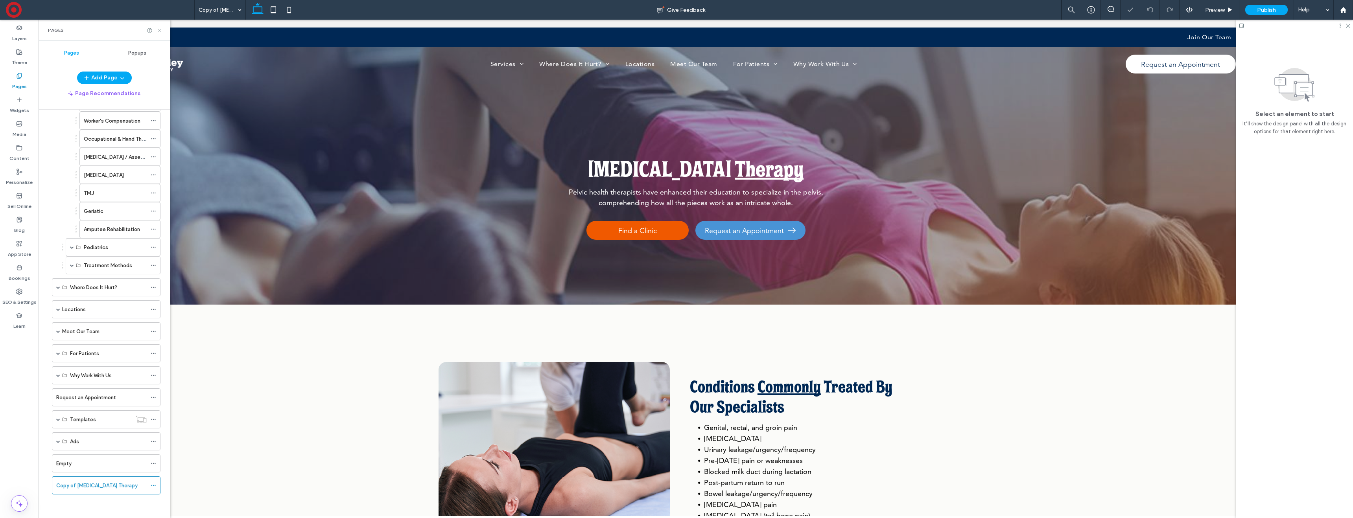
drag, startPoint x: 161, startPoint y: 29, endPoint x: 120, endPoint y: 18, distance: 42.0
click at [161, 29] on icon at bounding box center [160, 31] width 6 height 6
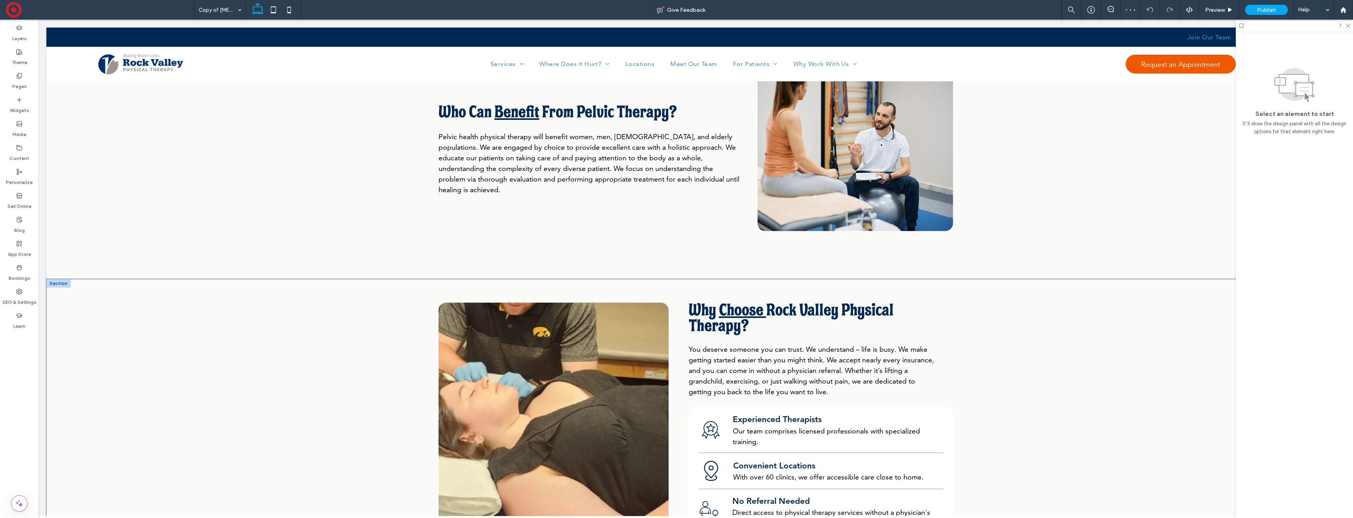
scroll to position [1219, 0]
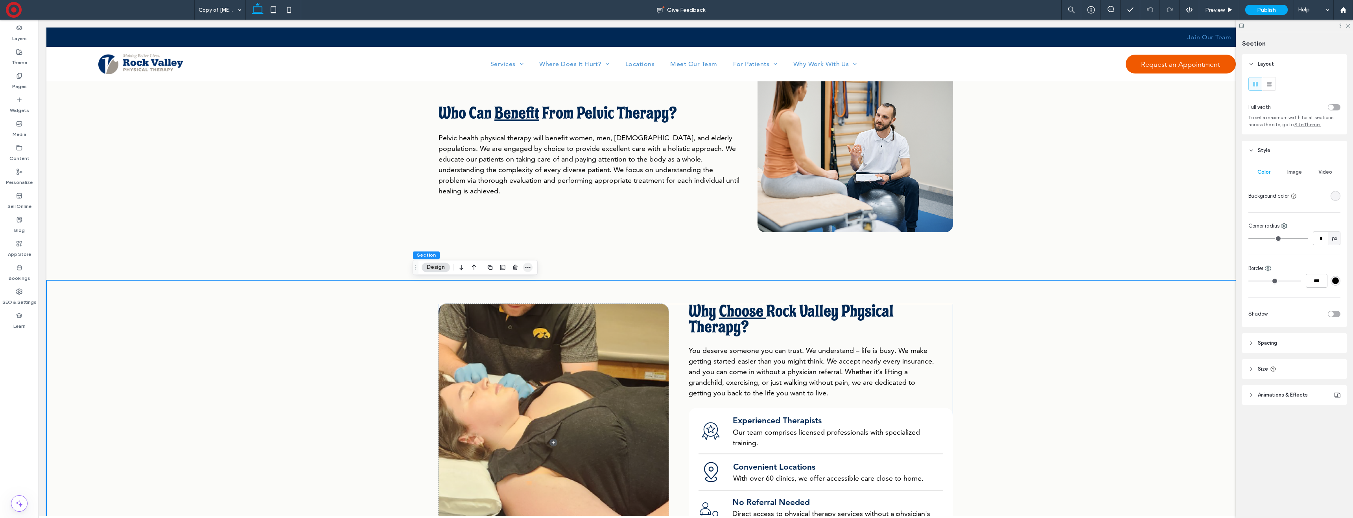
click at [527, 266] on icon "button" at bounding box center [528, 267] width 6 height 6
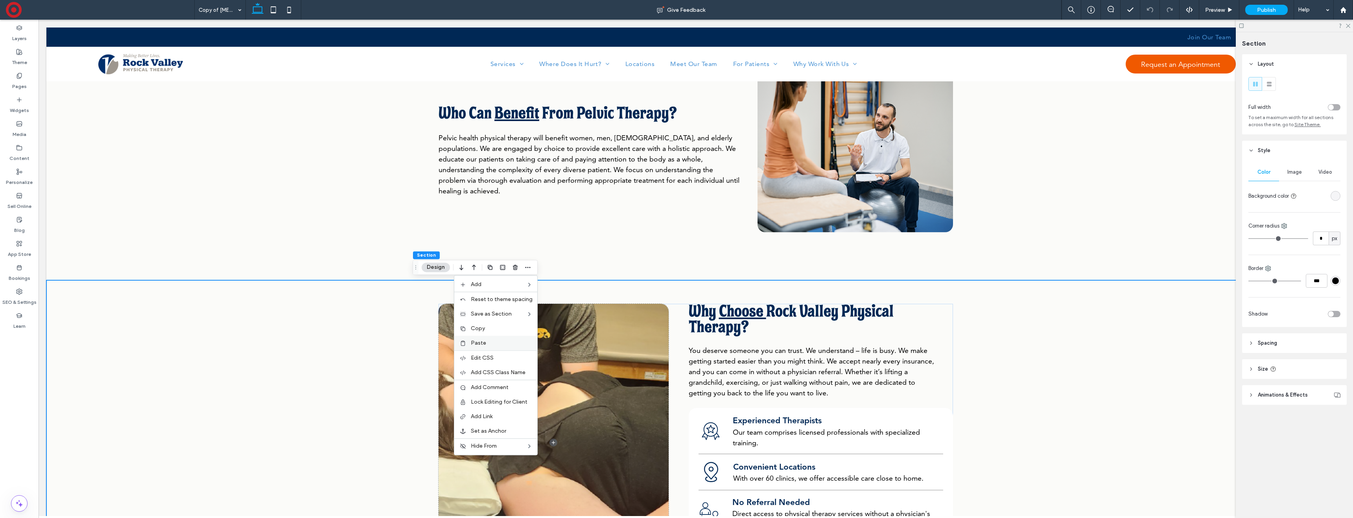
click at [514, 342] on label "Paste" at bounding box center [502, 343] width 62 height 7
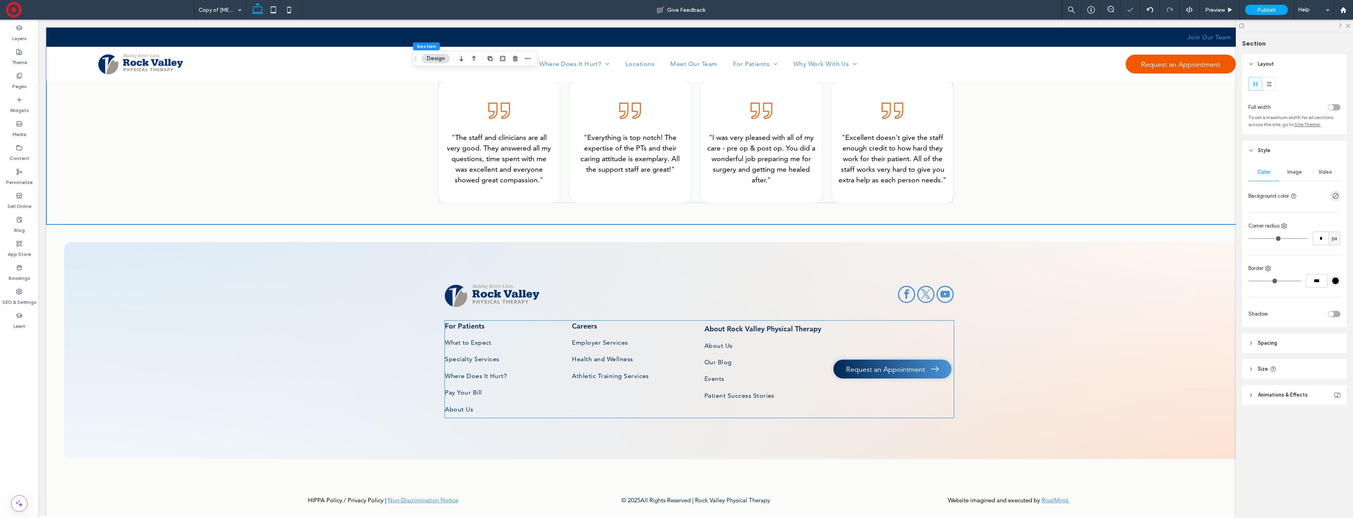
scroll to position [1803, 0]
click at [1210, 7] on span "Preview" at bounding box center [1215, 10] width 20 height 7
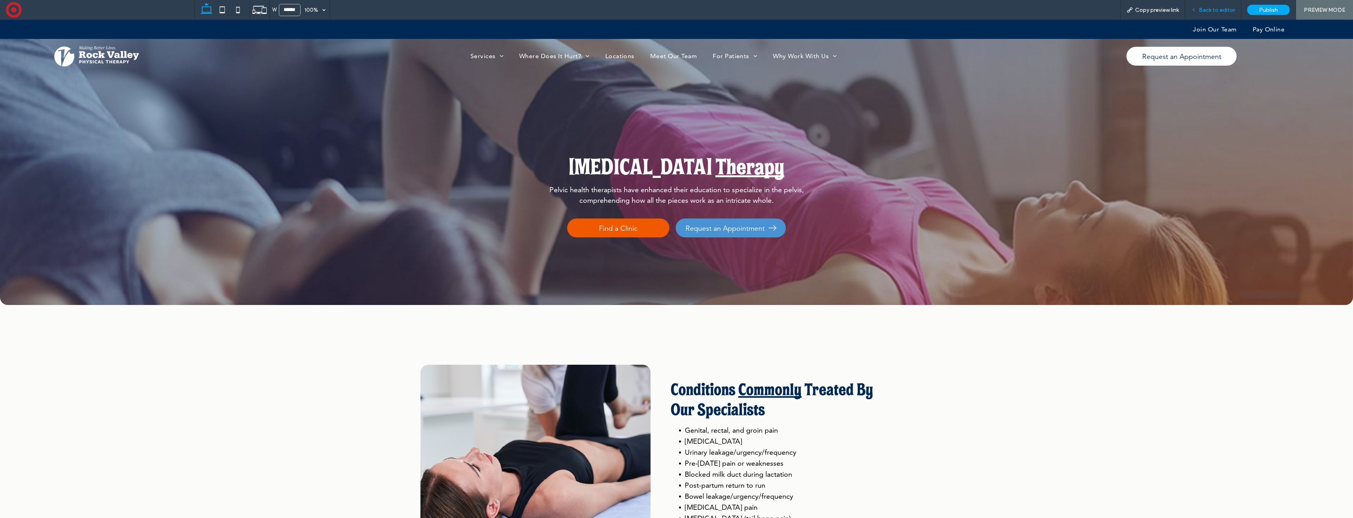
click at [1217, 7] on span "Back to editor" at bounding box center [1217, 10] width 36 height 7
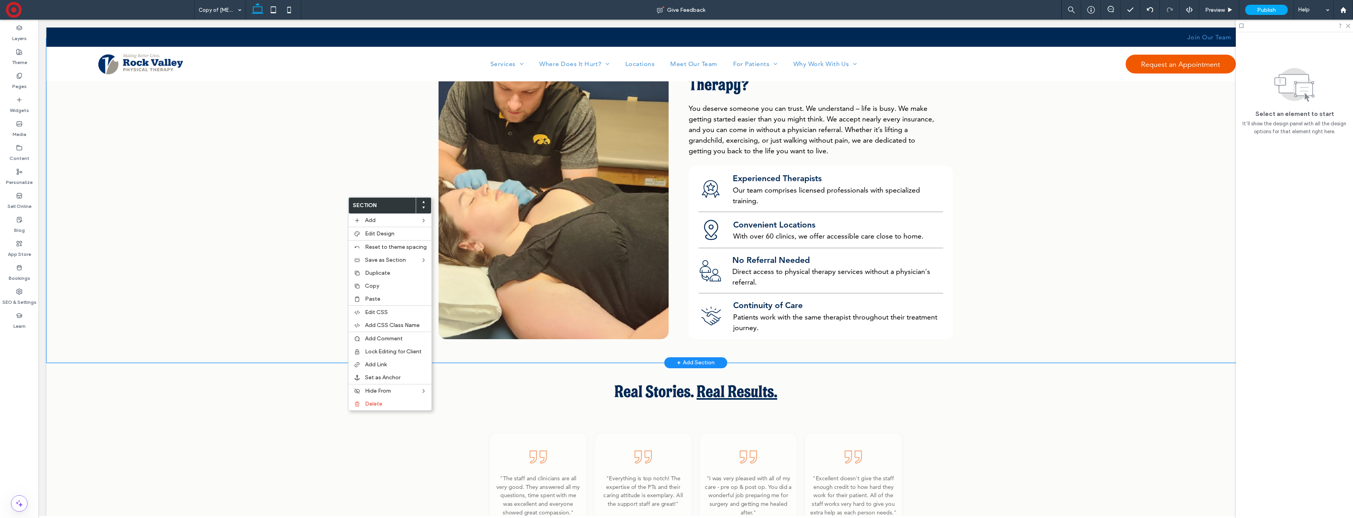
scroll to position [1462, 0]
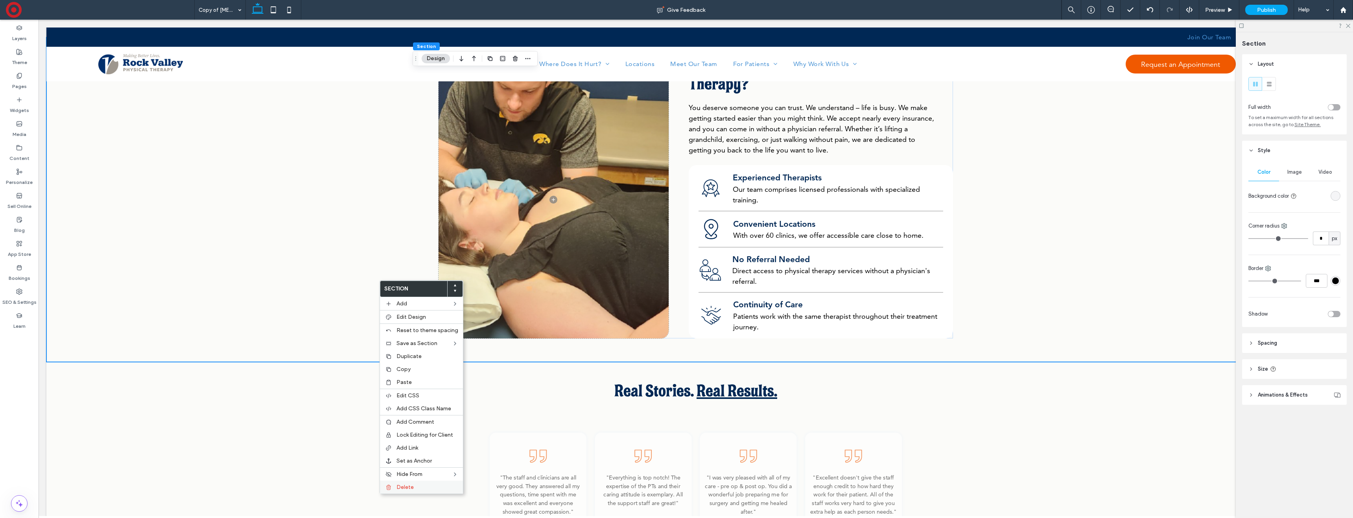
click at [412, 486] on span "Delete" at bounding box center [405, 487] width 17 height 7
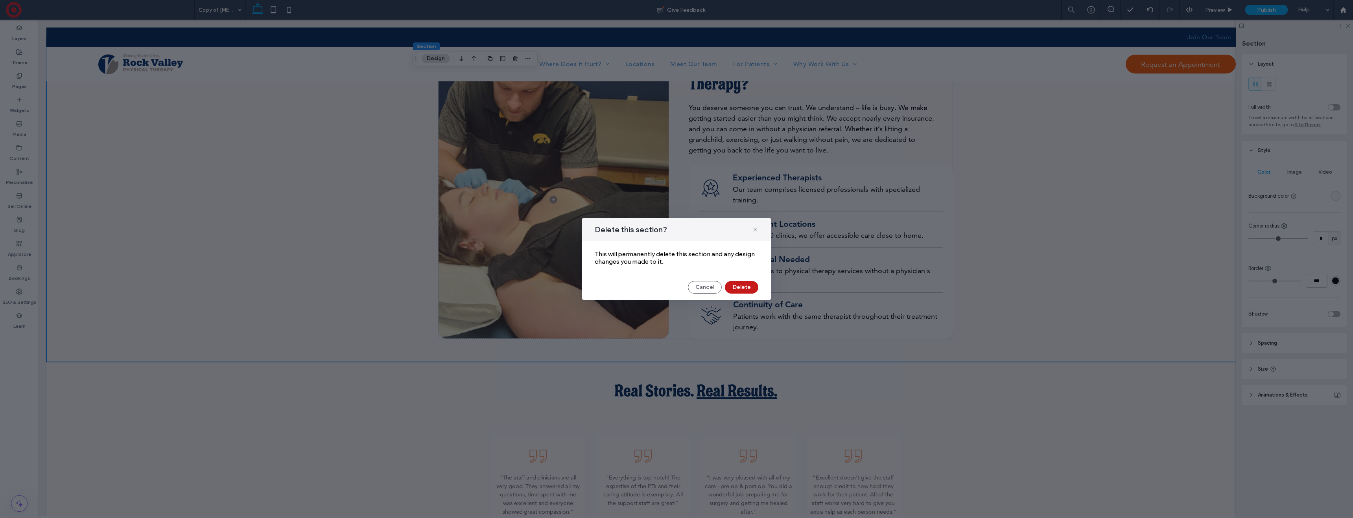
click at [753, 284] on button "Delete" at bounding box center [741, 287] width 33 height 13
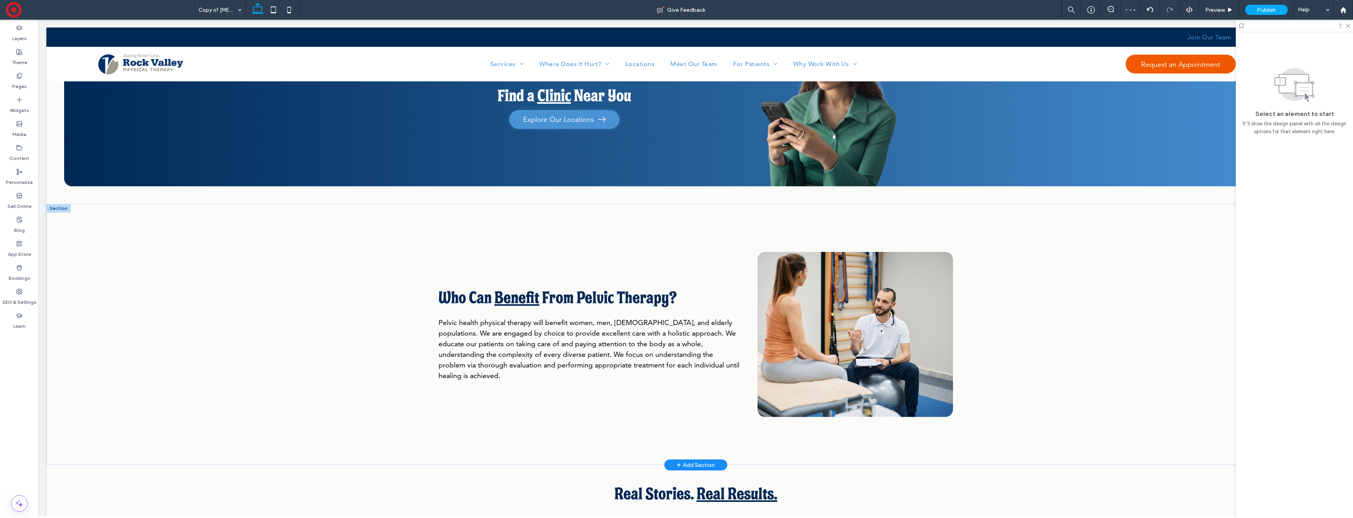
scroll to position [0, 0]
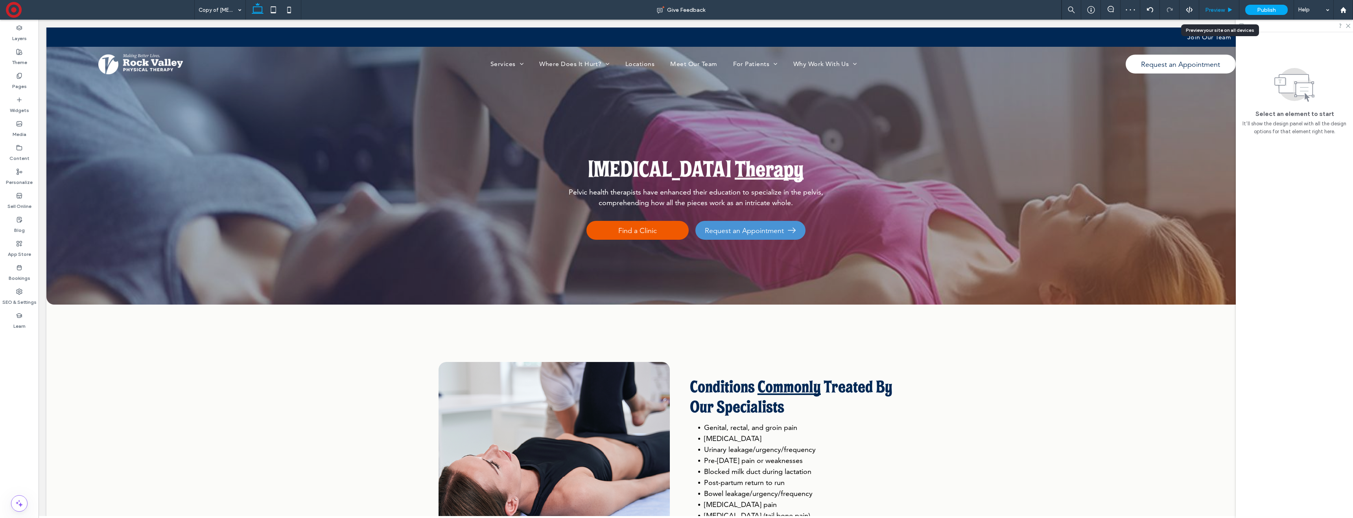
click at [1219, 11] on span "Preview" at bounding box center [1215, 10] width 20 height 7
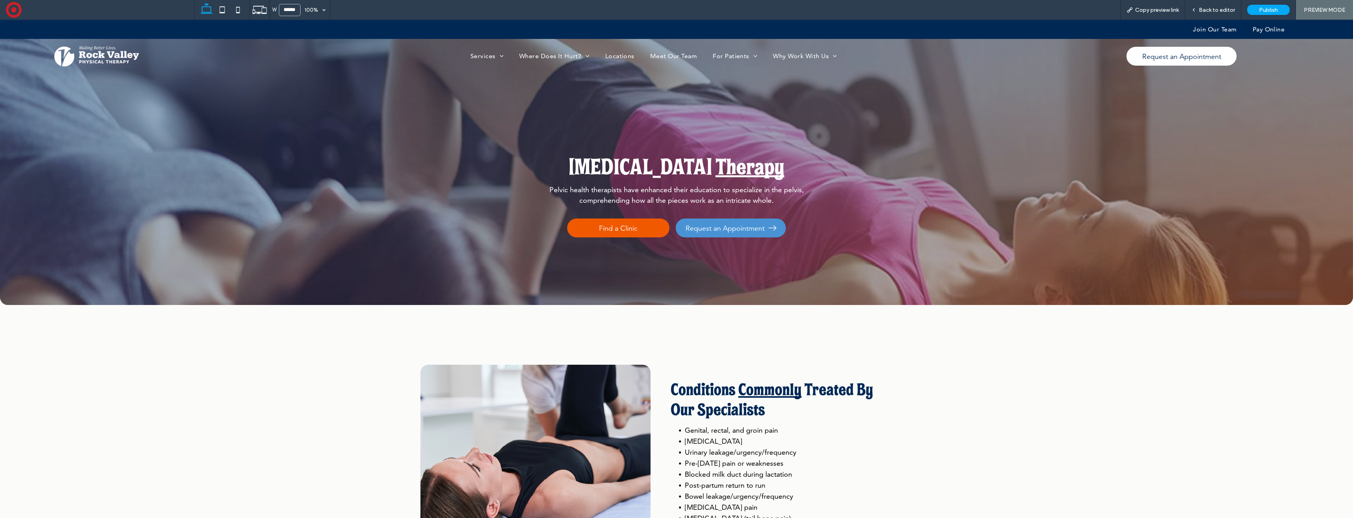
click at [517, 138] on div "Pelvic Floor ﻿ Therapy Pelvic health therapists have enhanced their education t…" at bounding box center [676, 163] width 566 height 286
click at [515, 134] on div "Pelvic Floor ﻿ Therapy Pelvic health therapists have enhanced their education t…" at bounding box center [676, 163] width 566 height 286
click at [1212, 7] on span "Back to editor" at bounding box center [1217, 10] width 36 height 7
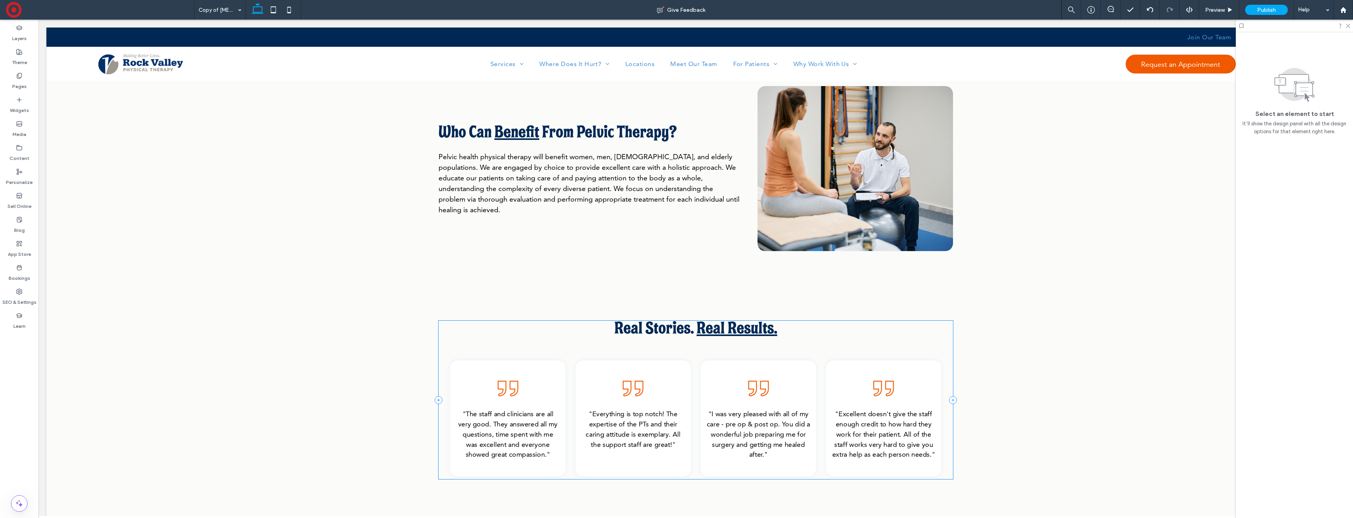
scroll to position [1142, 0]
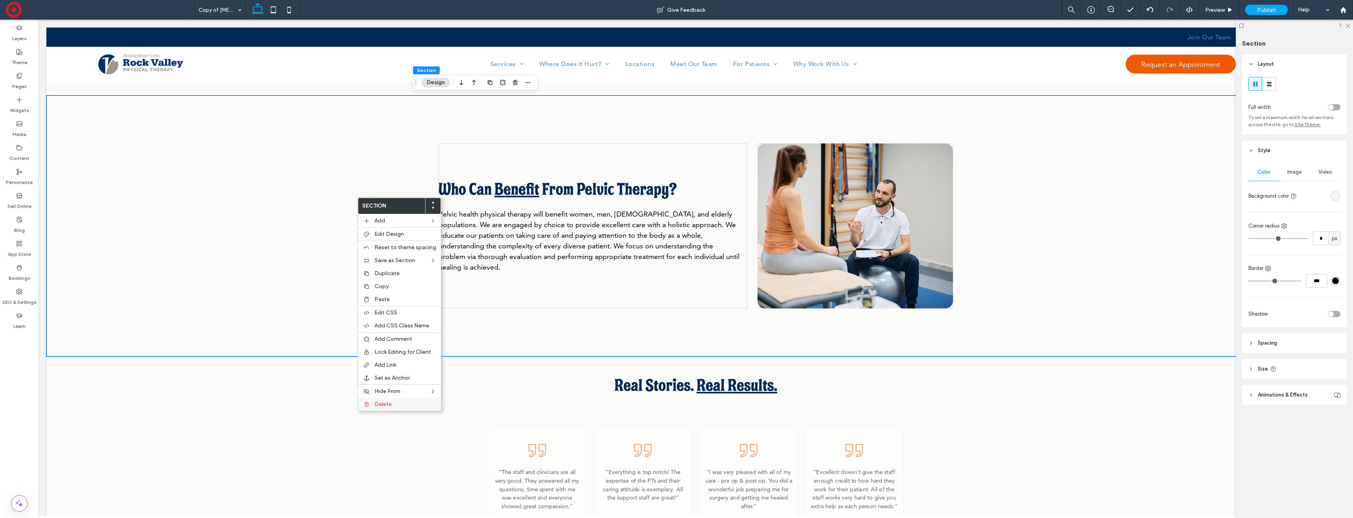
click at [382, 405] on span "Delete" at bounding box center [382, 404] width 17 height 7
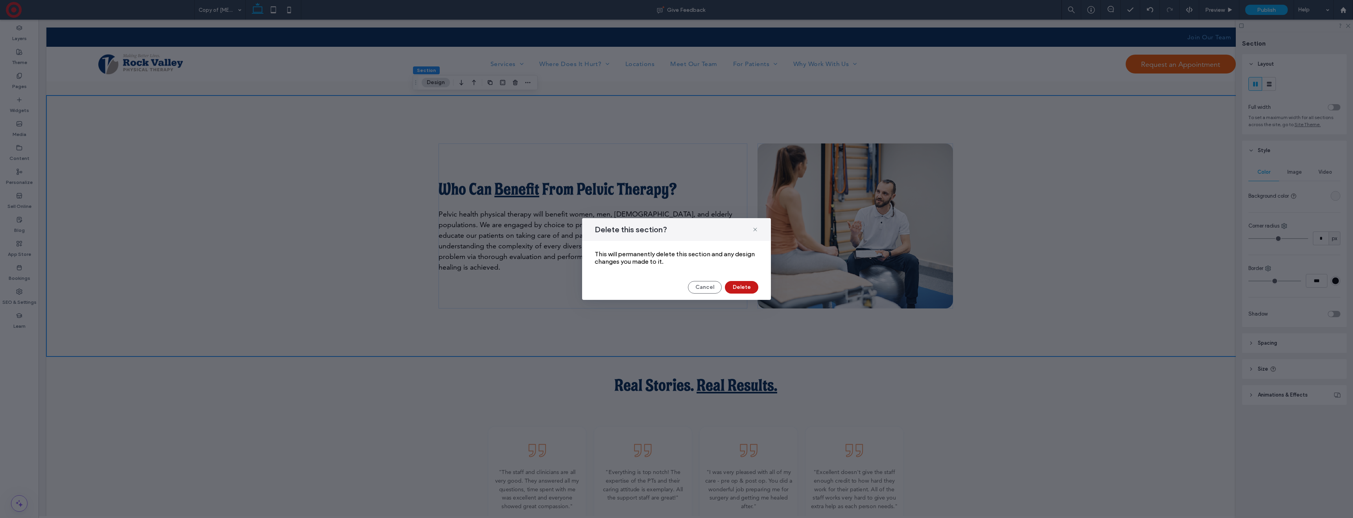
click at [745, 287] on button "Delete" at bounding box center [741, 287] width 33 height 13
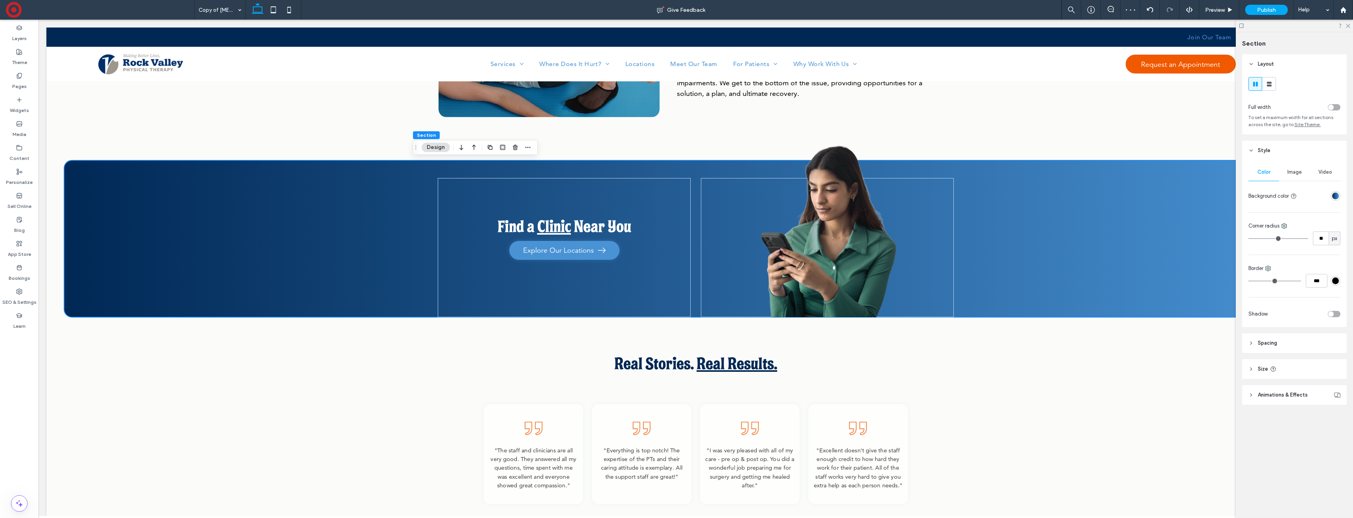
scroll to position [0, 15]
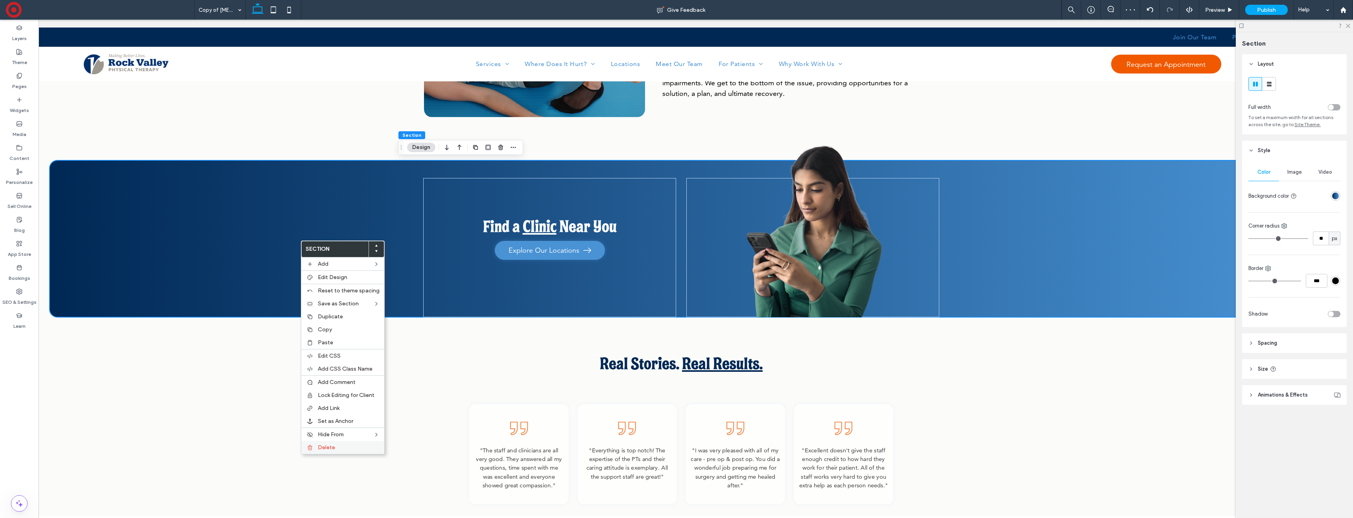
drag, startPoint x: 318, startPoint y: 449, endPoint x: 321, endPoint y: 445, distance: 5.3
click at [321, 445] on span "Delete" at bounding box center [326, 448] width 17 height 7
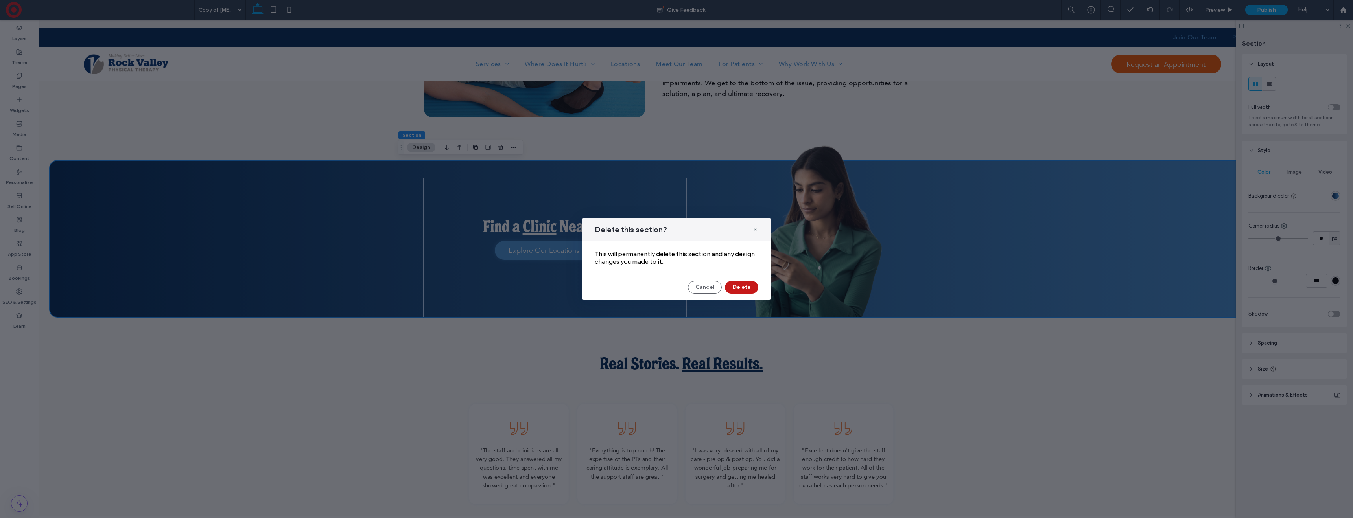
click at [742, 287] on button "Delete" at bounding box center [741, 287] width 33 height 13
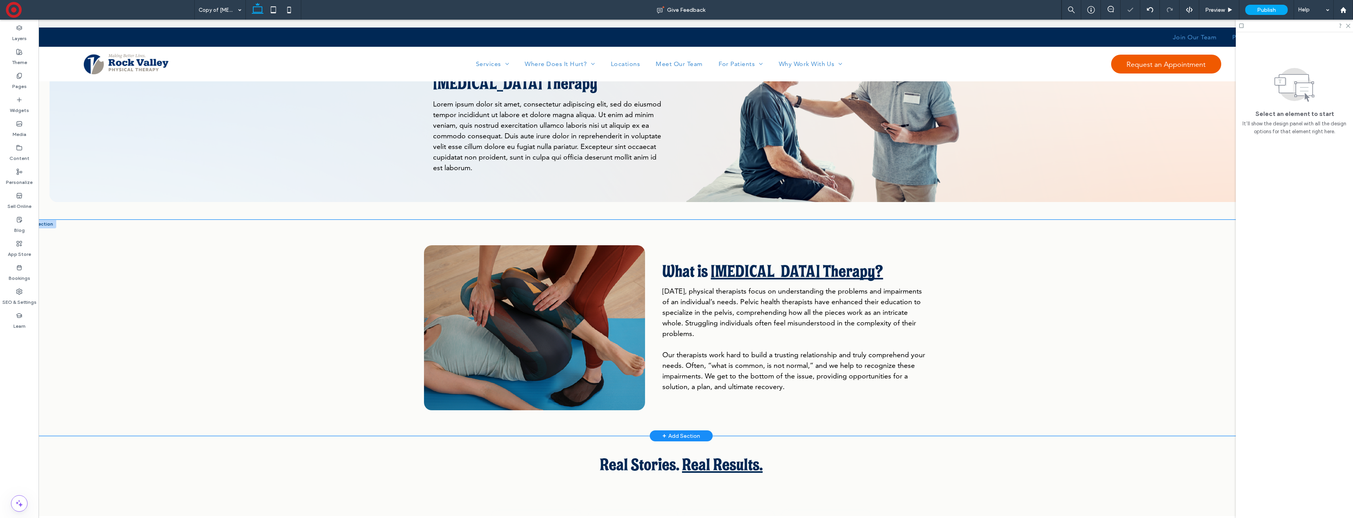
scroll to position [607, 0]
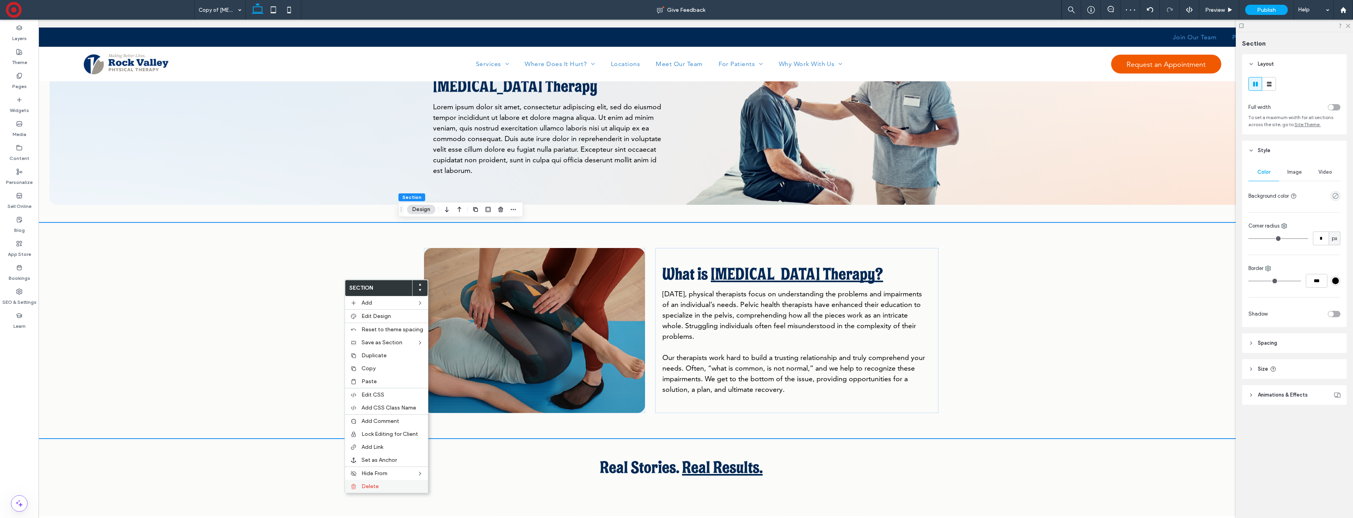
click at [387, 487] on label "Delete" at bounding box center [393, 486] width 62 height 7
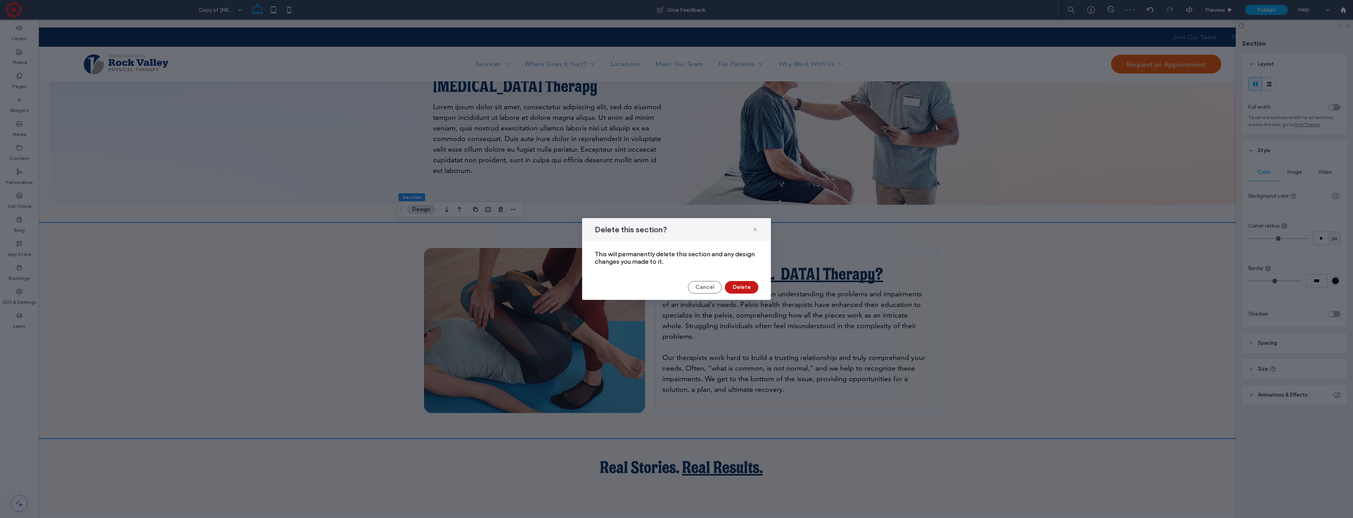
drag, startPoint x: 746, startPoint y: 284, endPoint x: 682, endPoint y: 277, distance: 64.5
click at [746, 284] on button "Delete" at bounding box center [741, 287] width 33 height 13
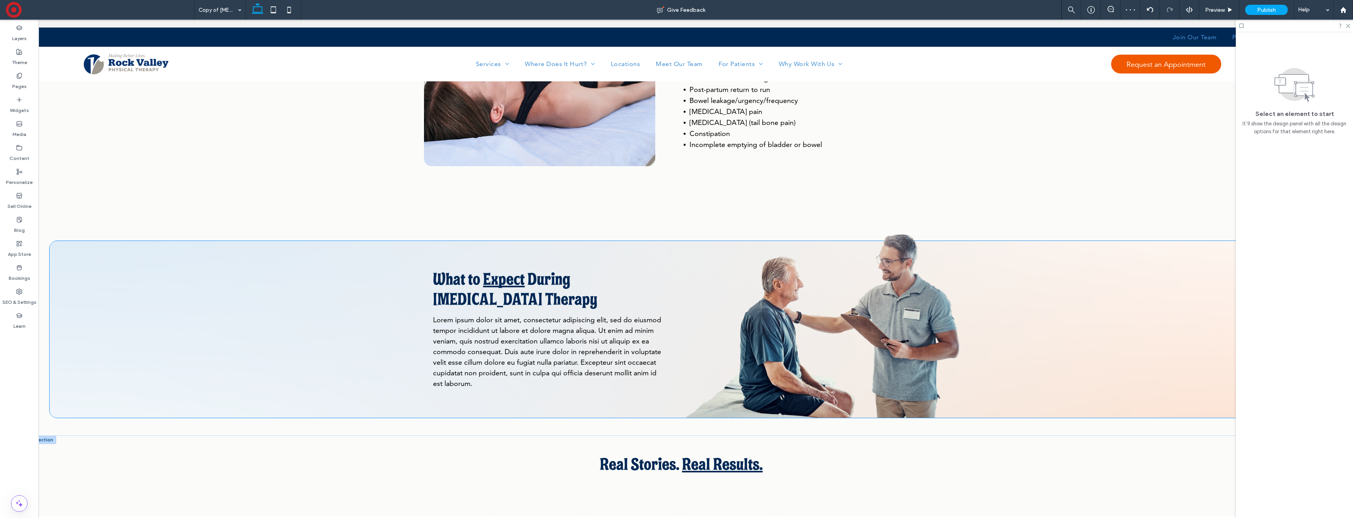
scroll to position [397, 0]
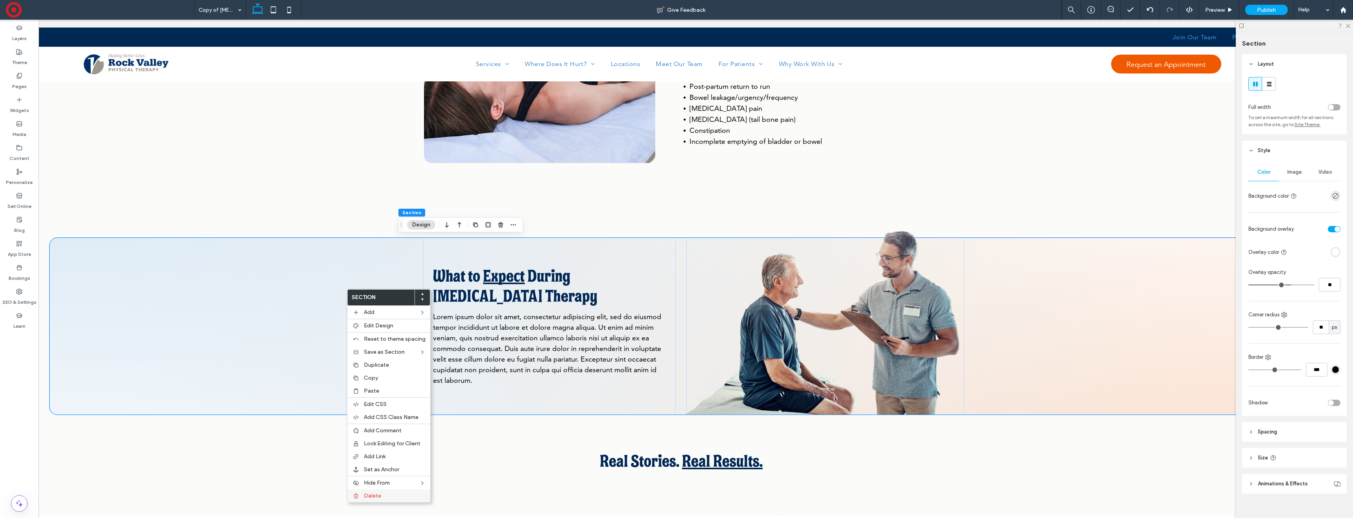
click at [375, 494] on span "Delete" at bounding box center [372, 496] width 17 height 7
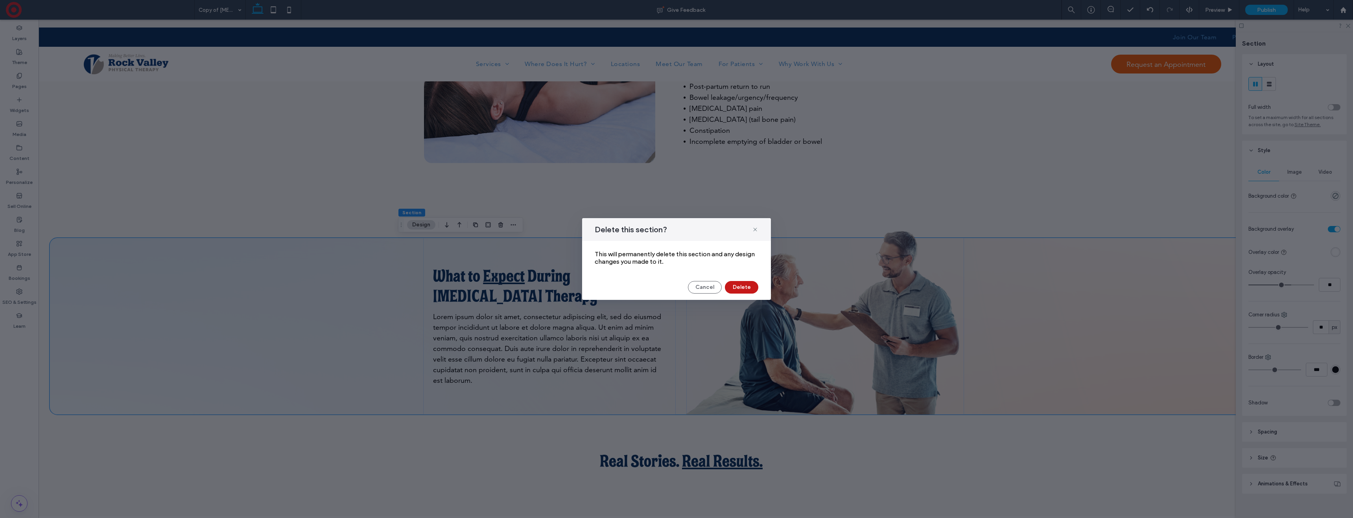
click at [734, 283] on button "Delete" at bounding box center [741, 287] width 33 height 13
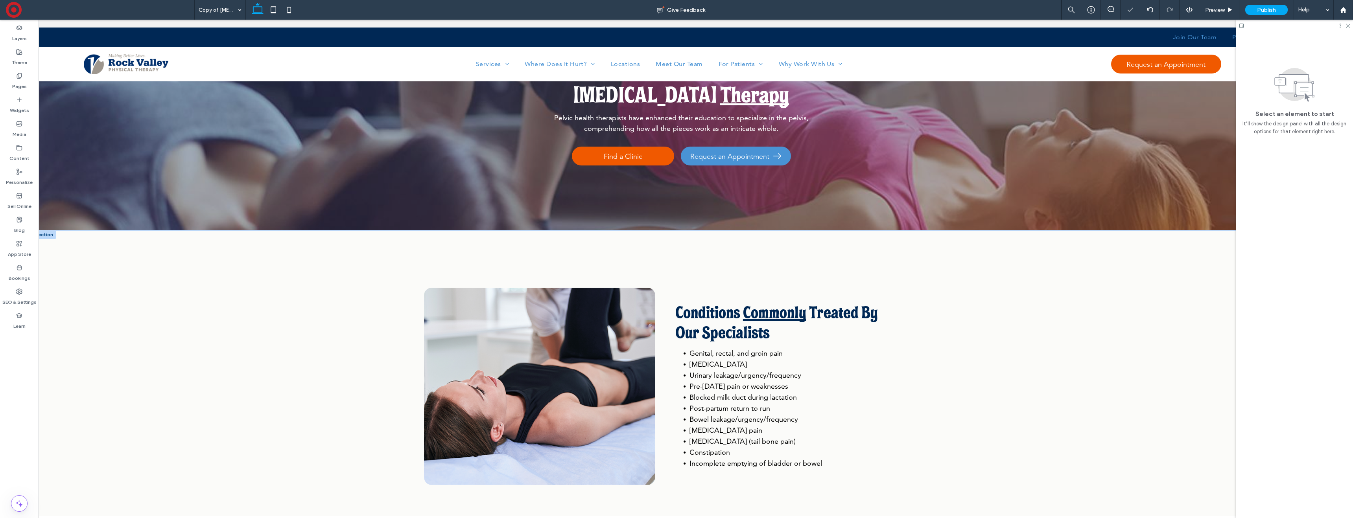
scroll to position [0, 0]
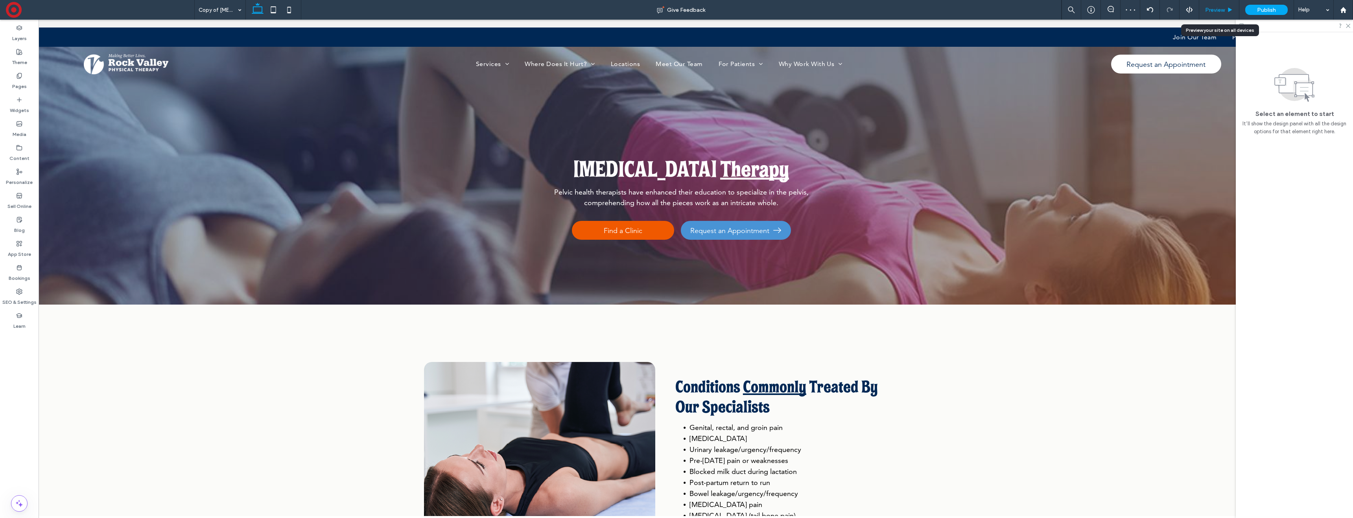
click at [1221, 10] on span "Preview" at bounding box center [1215, 10] width 20 height 7
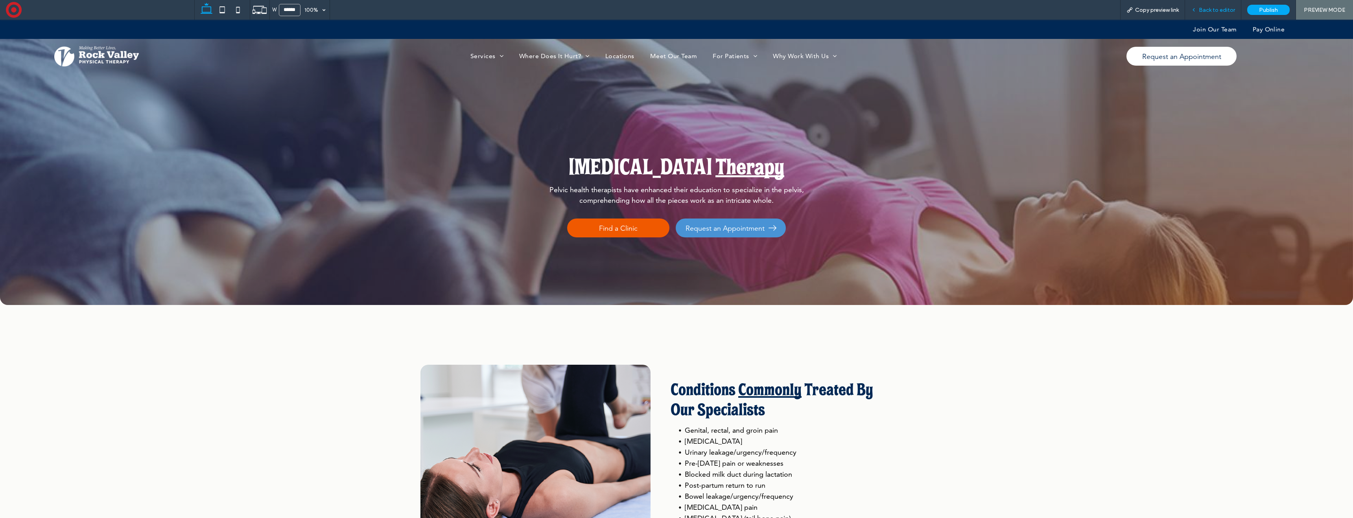
click at [1209, 6] on div "Back to editor" at bounding box center [1213, 10] width 56 height 20
click at [1213, 11] on span "Back to editor" at bounding box center [1217, 10] width 36 height 7
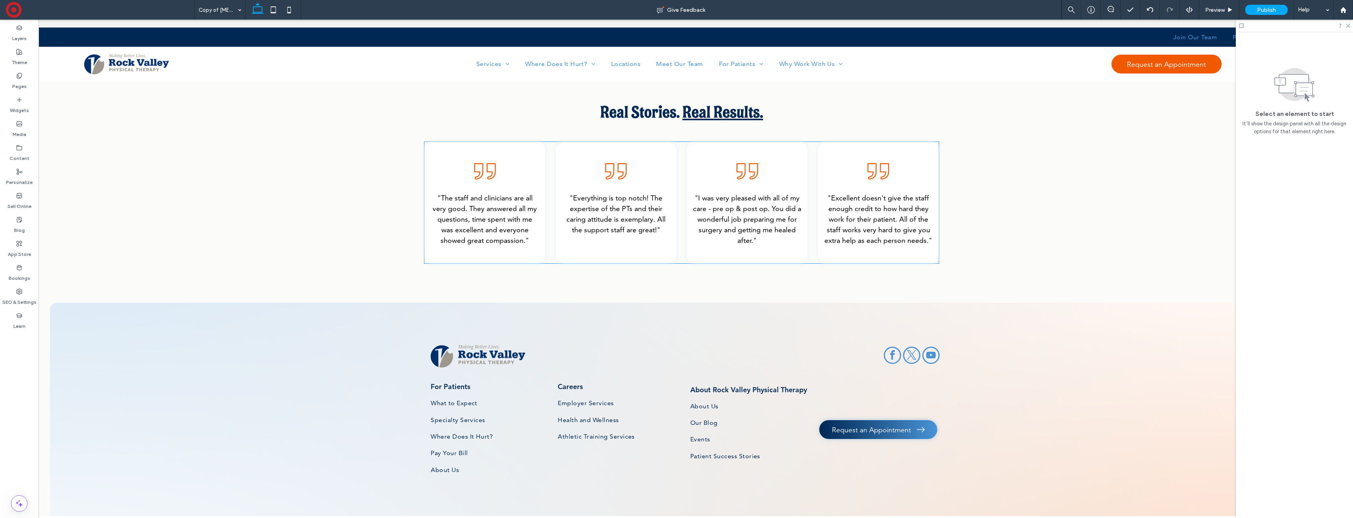
scroll to position [505, 0]
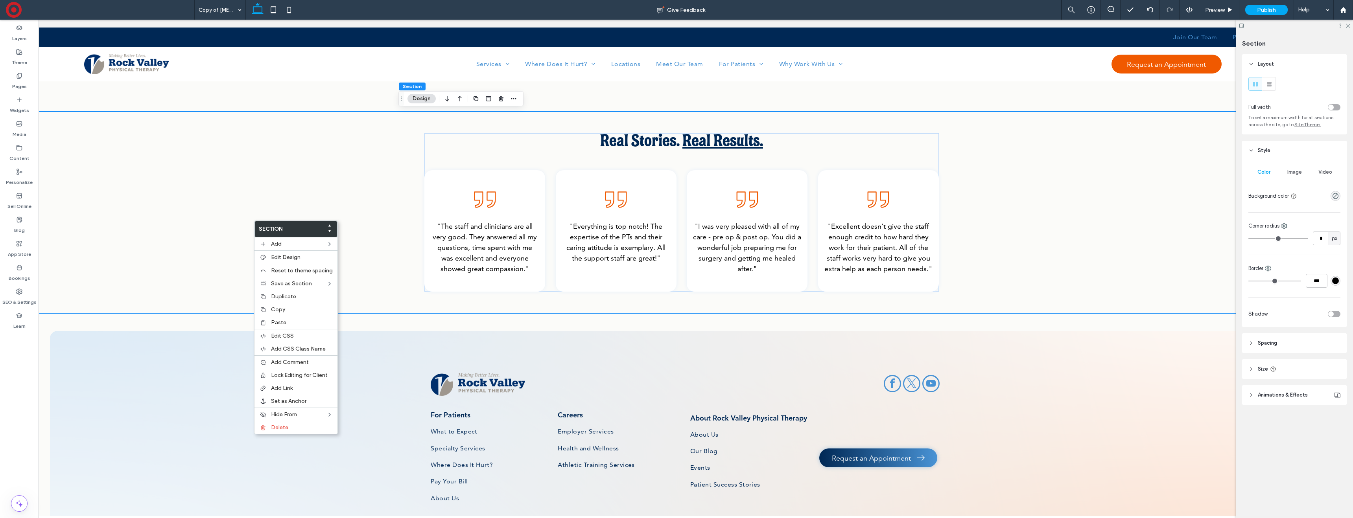
drag, startPoint x: 298, startPoint y: 310, endPoint x: 87, endPoint y: 134, distance: 274.5
click at [298, 310] on label "Copy" at bounding box center [302, 309] width 62 height 7
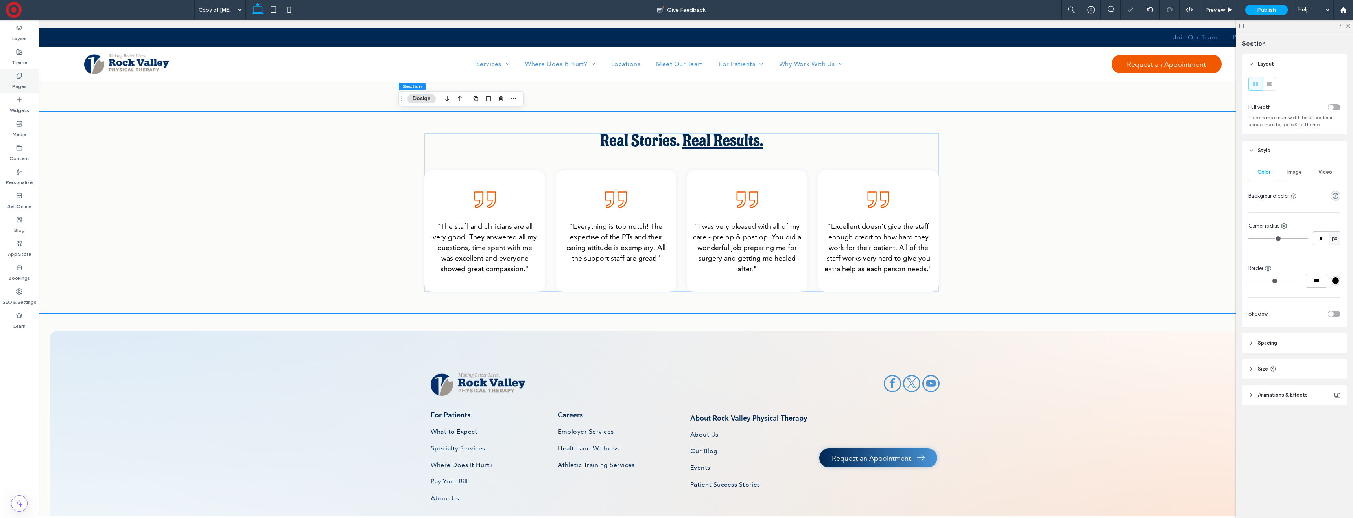
click at [9, 79] on div "Pages" at bounding box center [19, 81] width 39 height 24
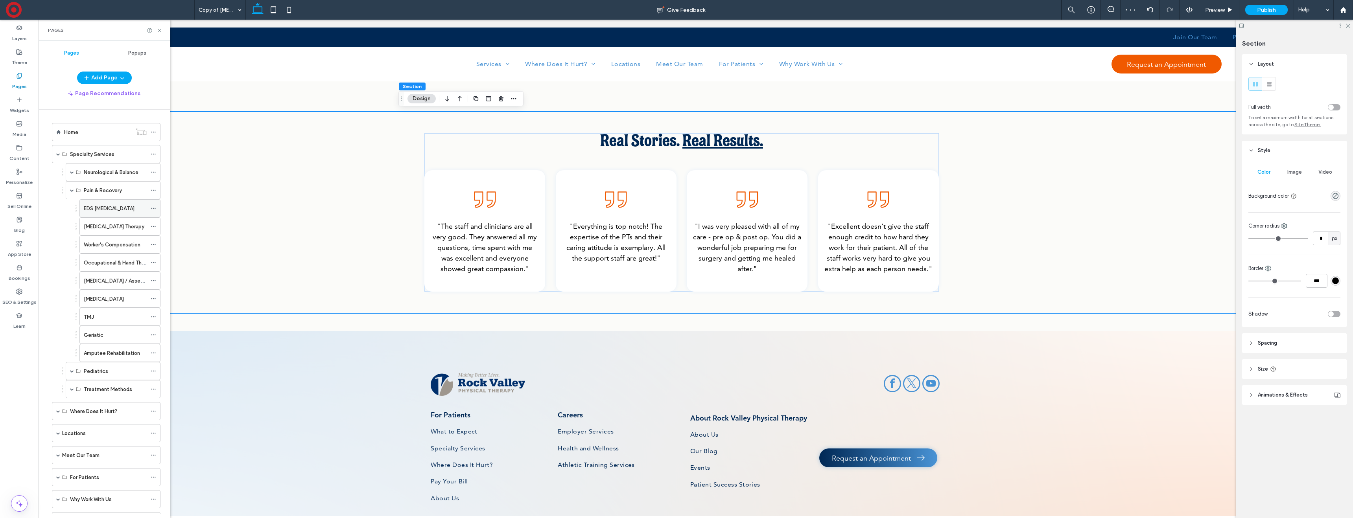
scroll to position [124, 0]
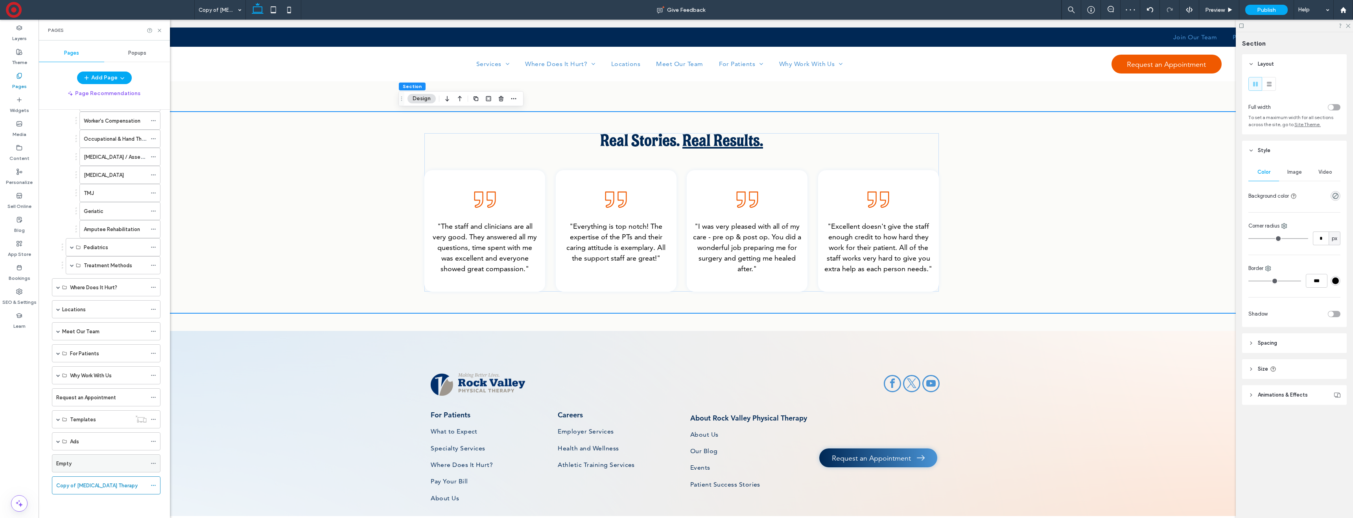
click at [95, 457] on div "Empty" at bounding box center [101, 463] width 90 height 17
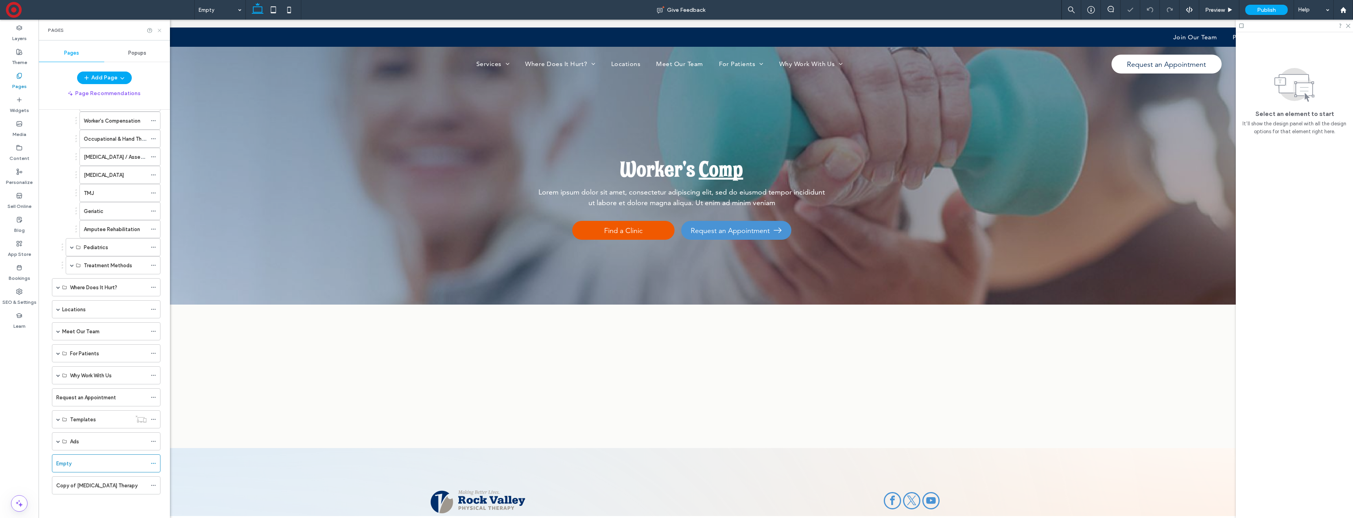
click at [160, 30] on icon at bounding box center [160, 31] width 6 height 6
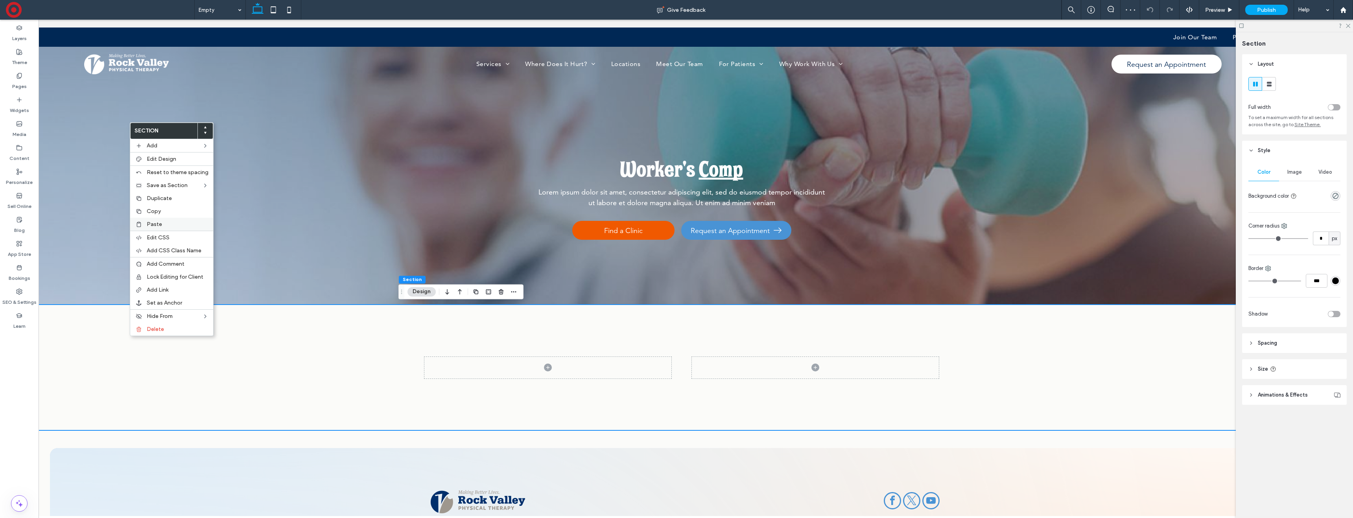
click at [168, 221] on label "Paste" at bounding box center [178, 224] width 62 height 7
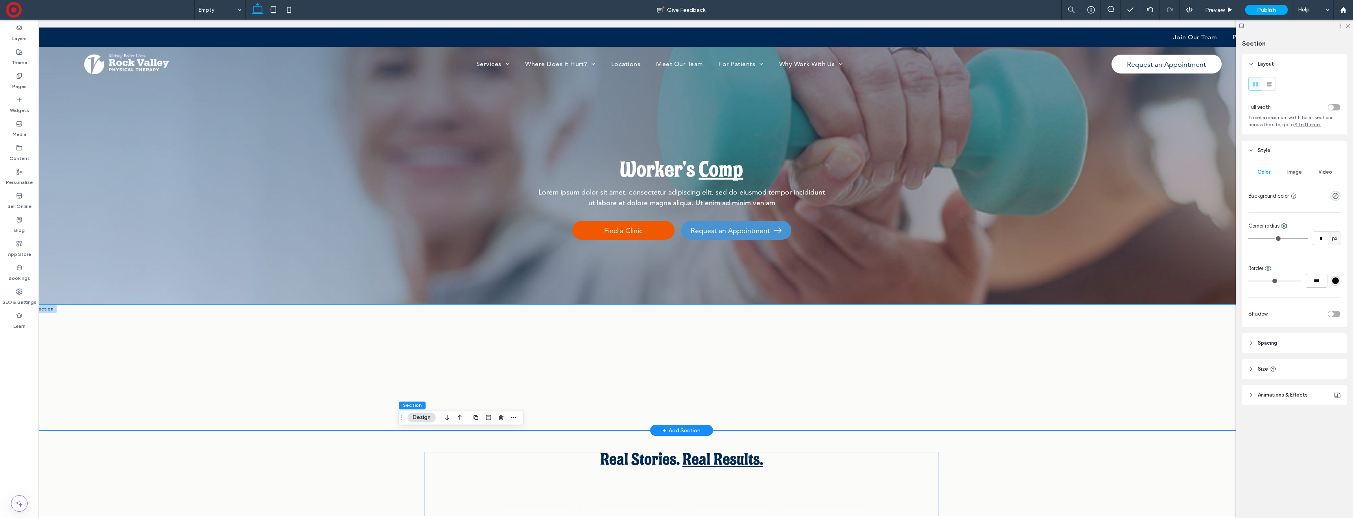
drag, startPoint x: 157, startPoint y: 360, endPoint x: 162, endPoint y: 345, distance: 14.9
click at [158, 357] on div at bounding box center [681, 368] width 1299 height 126
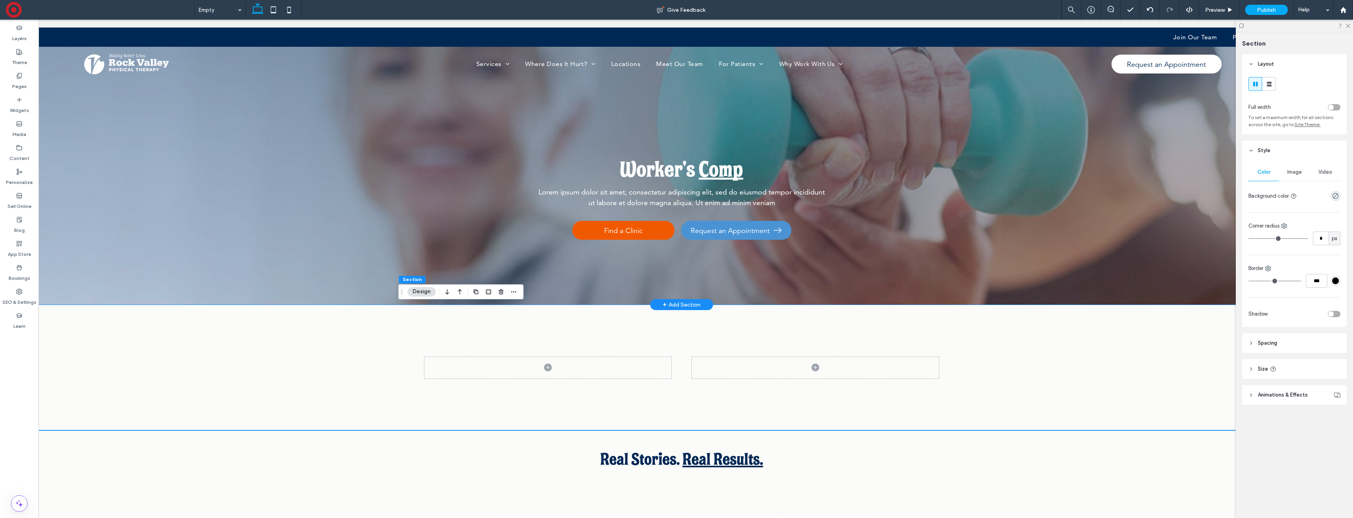
scroll to position [0, 11]
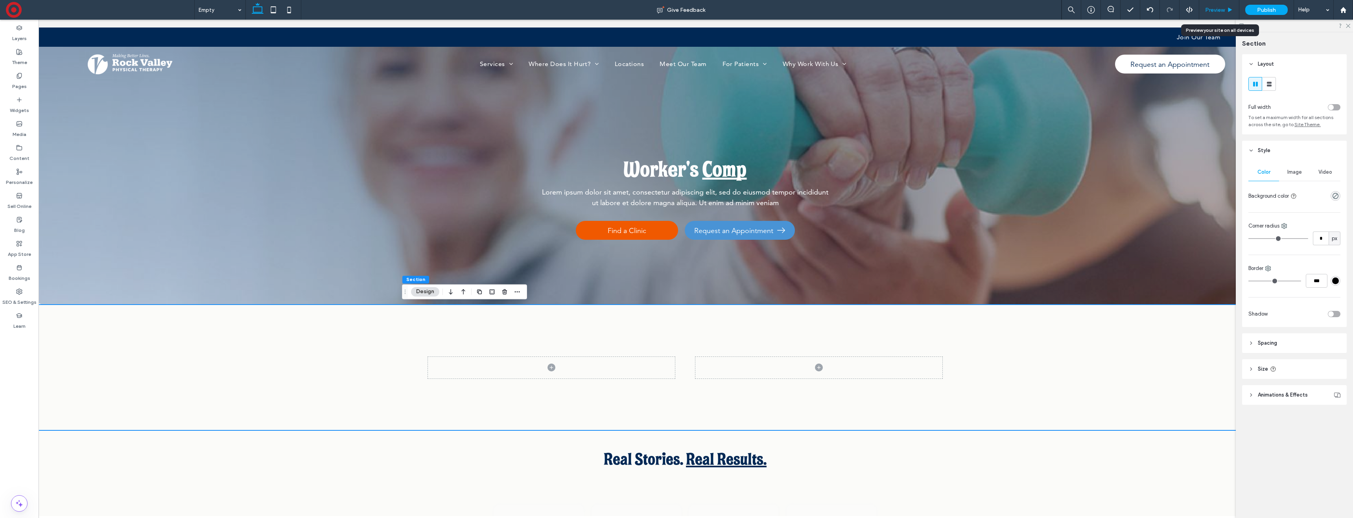
click at [1216, 10] on span "Preview" at bounding box center [1215, 10] width 20 height 7
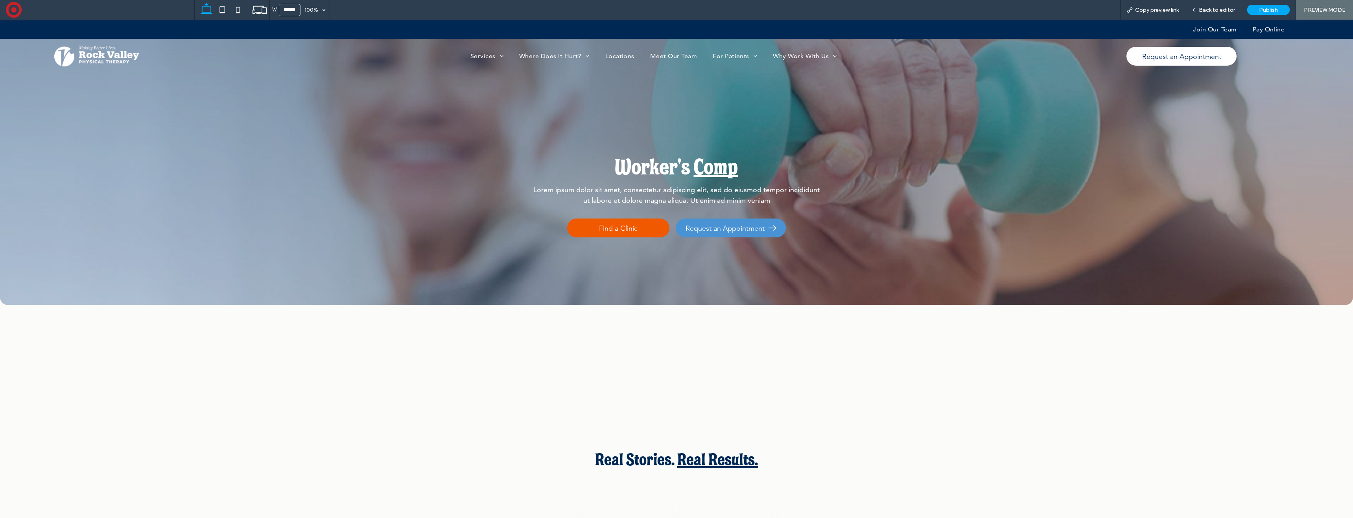
click at [569, 124] on div "Worker's Comp Lorem ipsum dolor sit amet, consectetur adipiscing elit, sed do e…" at bounding box center [676, 163] width 566 height 286
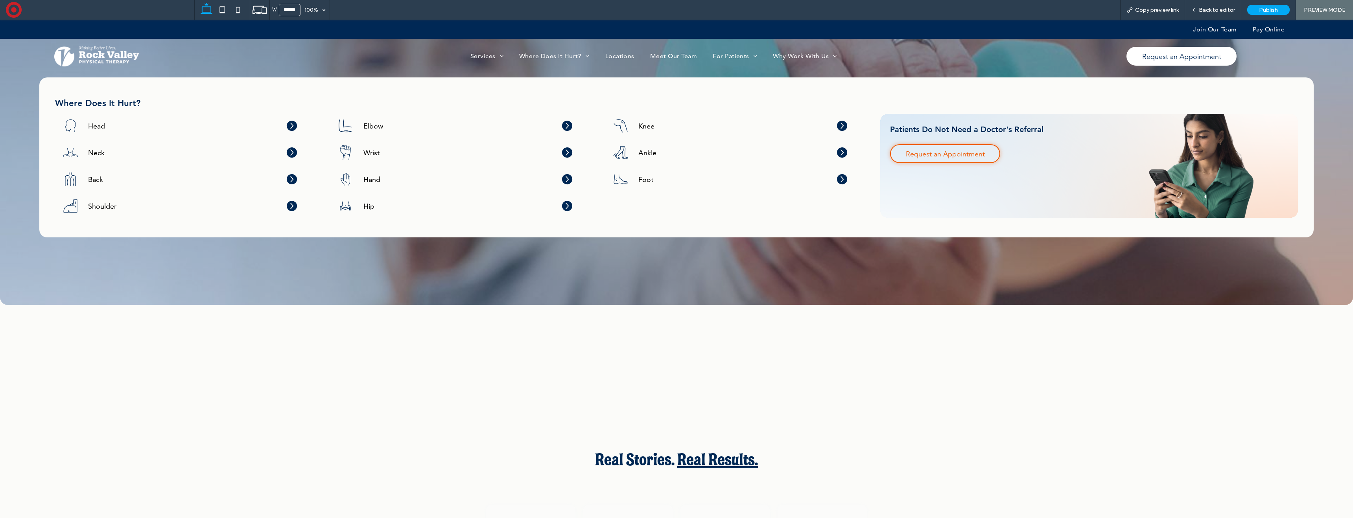
click at [566, 128] on div "Worker's Comp Lorem ipsum dolor sit amet, consectetur adipiscing elit, sed do e…" at bounding box center [676, 163] width 566 height 286
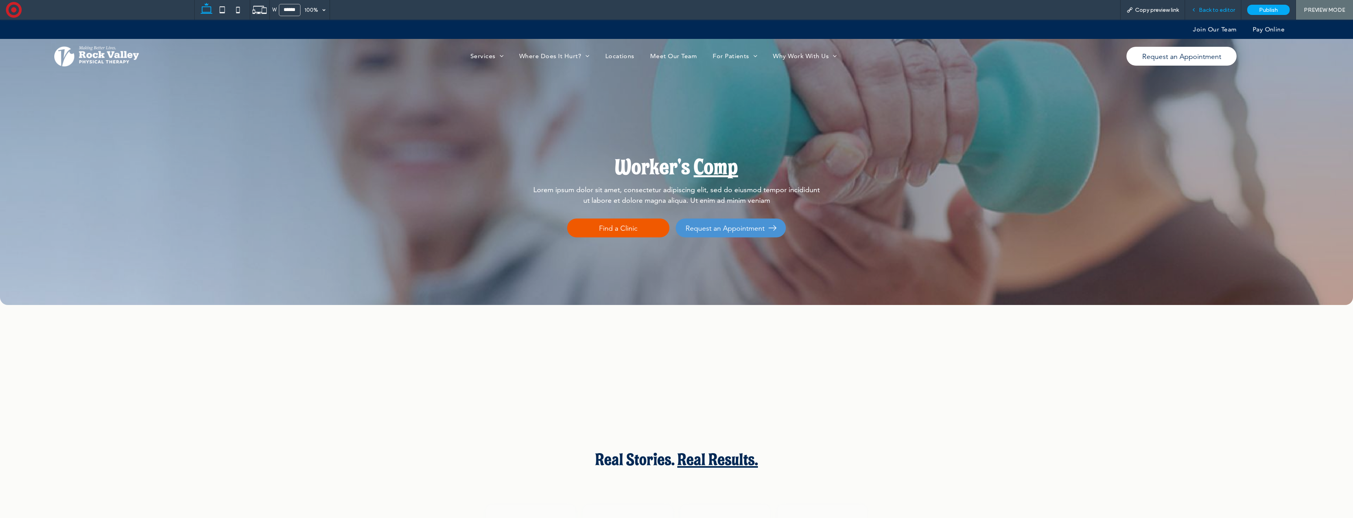
click at [1201, 6] on div "Back to editor" at bounding box center [1213, 10] width 56 height 20
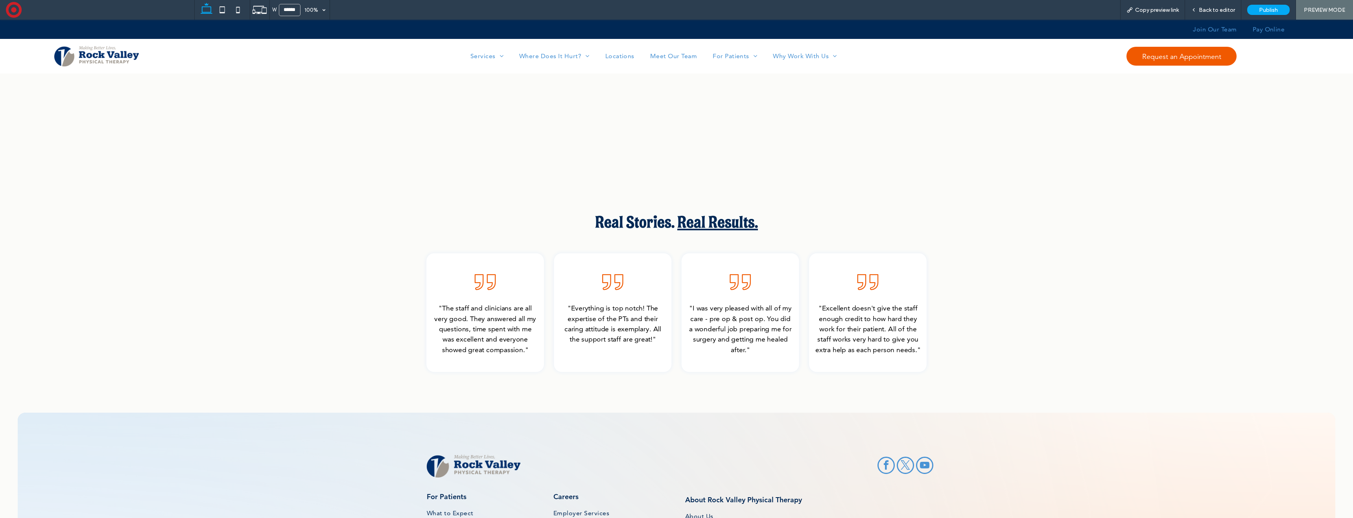
scroll to position [273, 0]
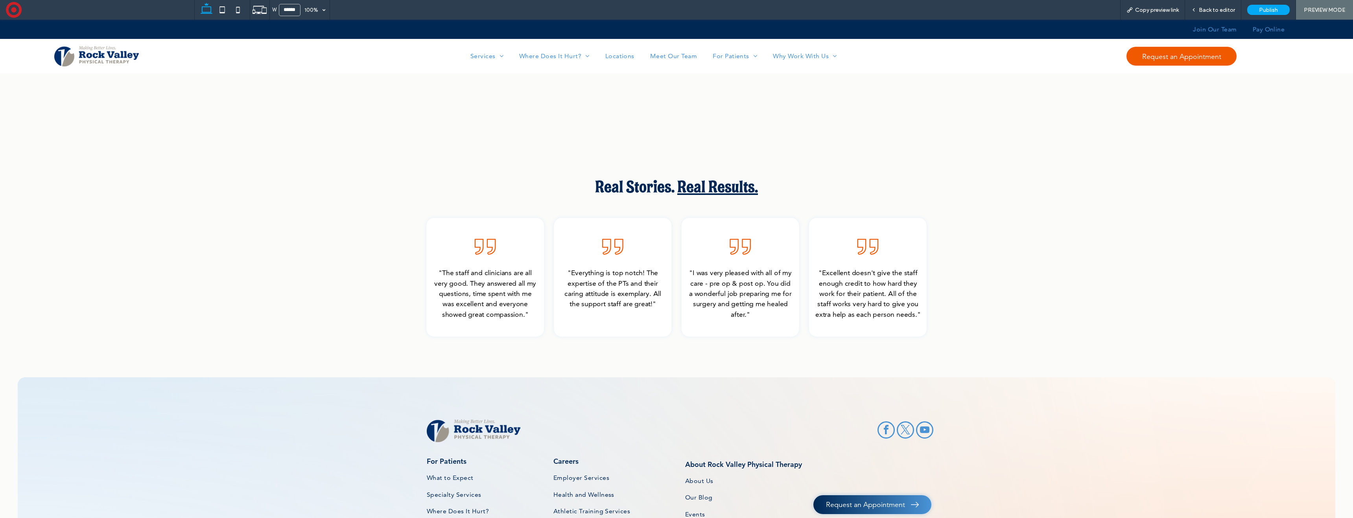
click at [524, 262] on div ""The staff and clinicians are all very good. They answered all my questions, ti…" at bounding box center [485, 277] width 118 height 119
click at [485, 253] on icon at bounding box center [485, 247] width 23 height 23
drag, startPoint x: 1199, startPoint y: 9, endPoint x: 1159, endPoint y: 37, distance: 49.4
click at [1199, 9] on div "Back to editor" at bounding box center [1213, 10] width 56 height 7
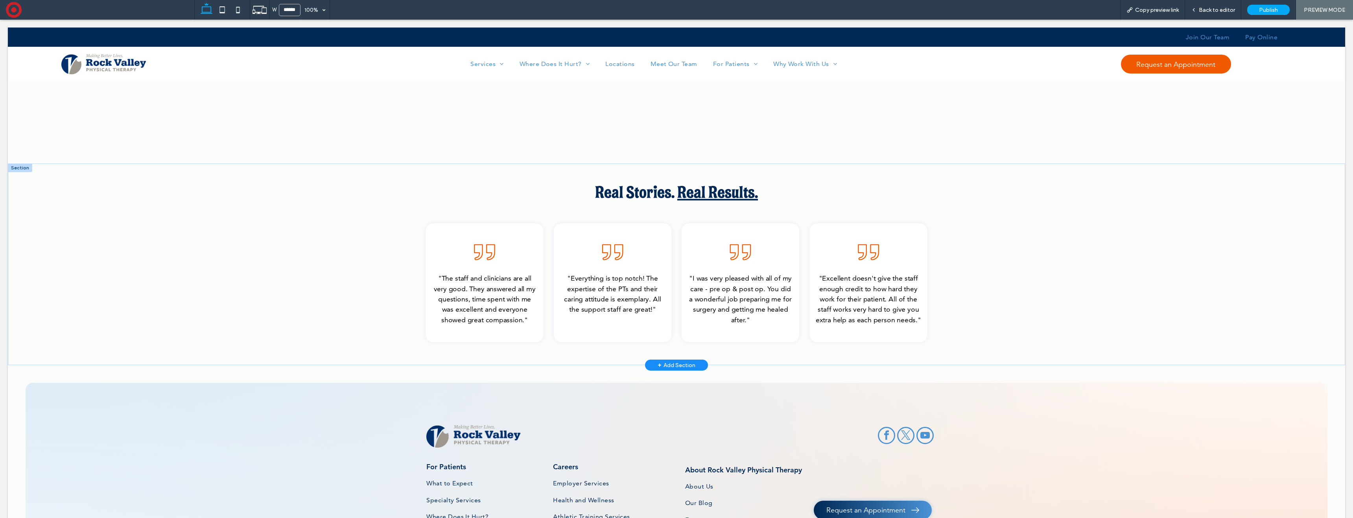
scroll to position [281, 0]
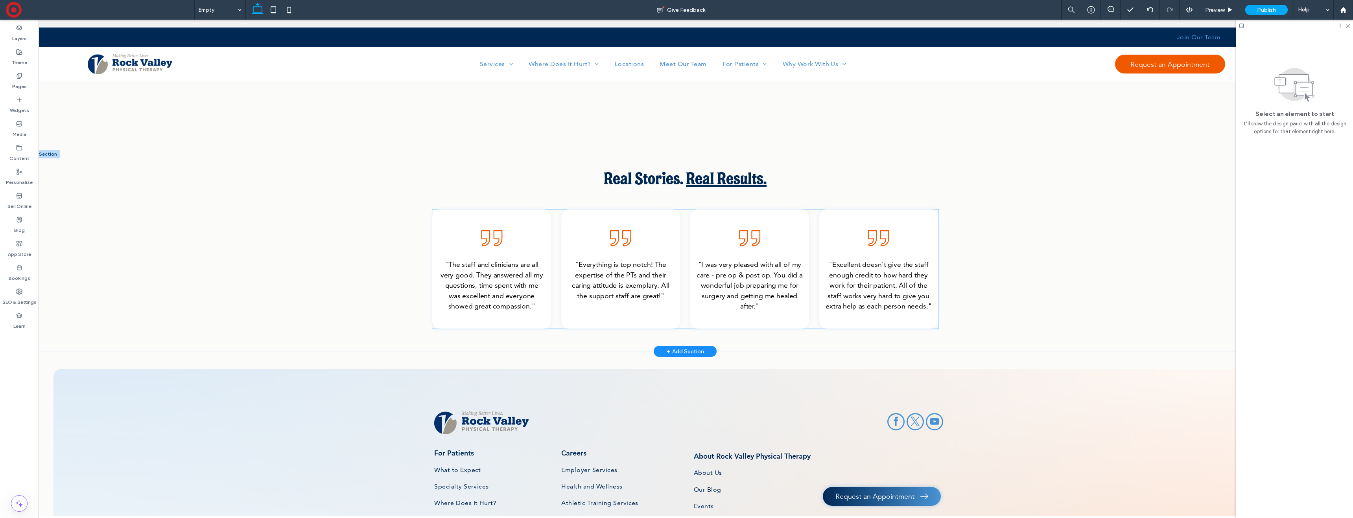
click at [520, 241] on div ""The staff and clinicians are all very good. They answered all my questions, ti…" at bounding box center [491, 270] width 119 height 120
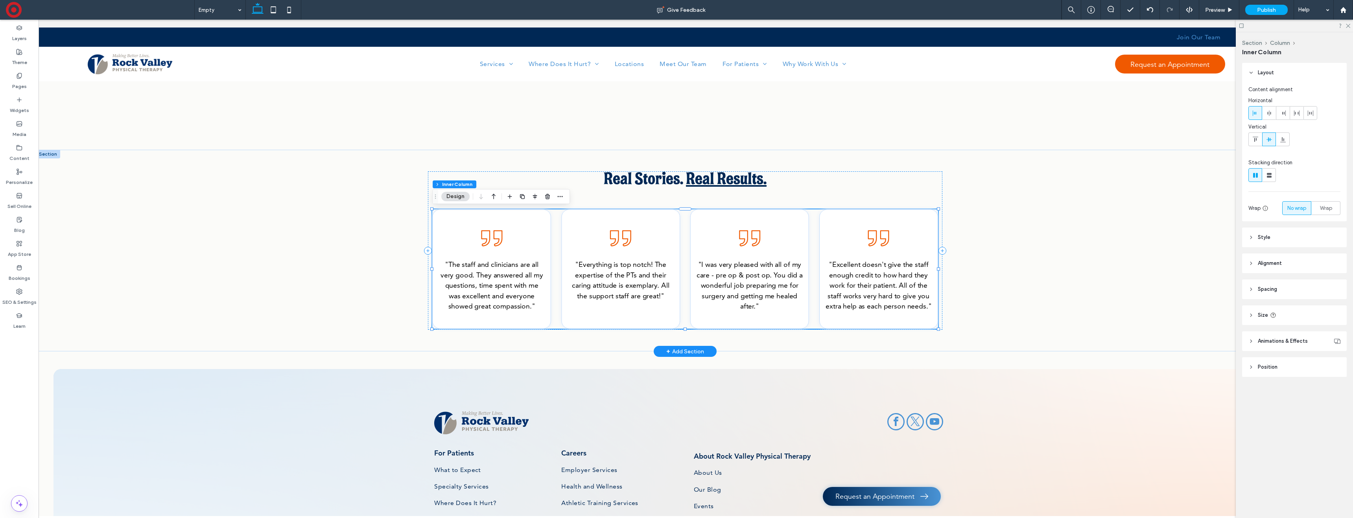
type input "**"
type input "***"
click at [497, 243] on icon at bounding box center [497, 239] width 9 height 16
click at [494, 239] on icon at bounding box center [497, 239] width 9 height 16
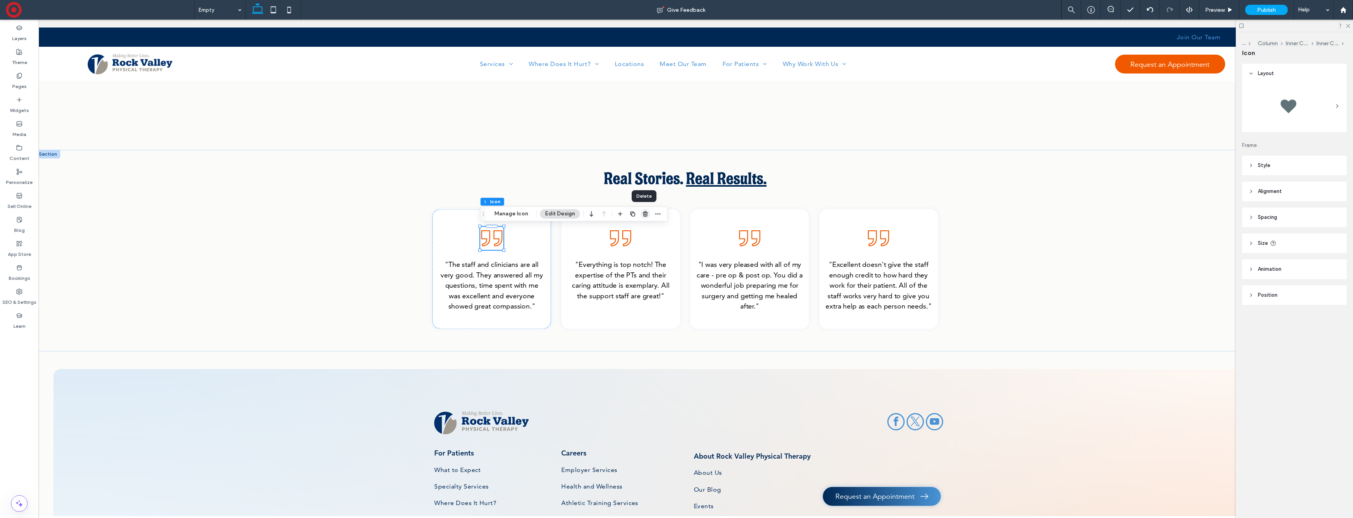
click at [642, 214] on icon "button" at bounding box center [645, 214] width 6 height 6
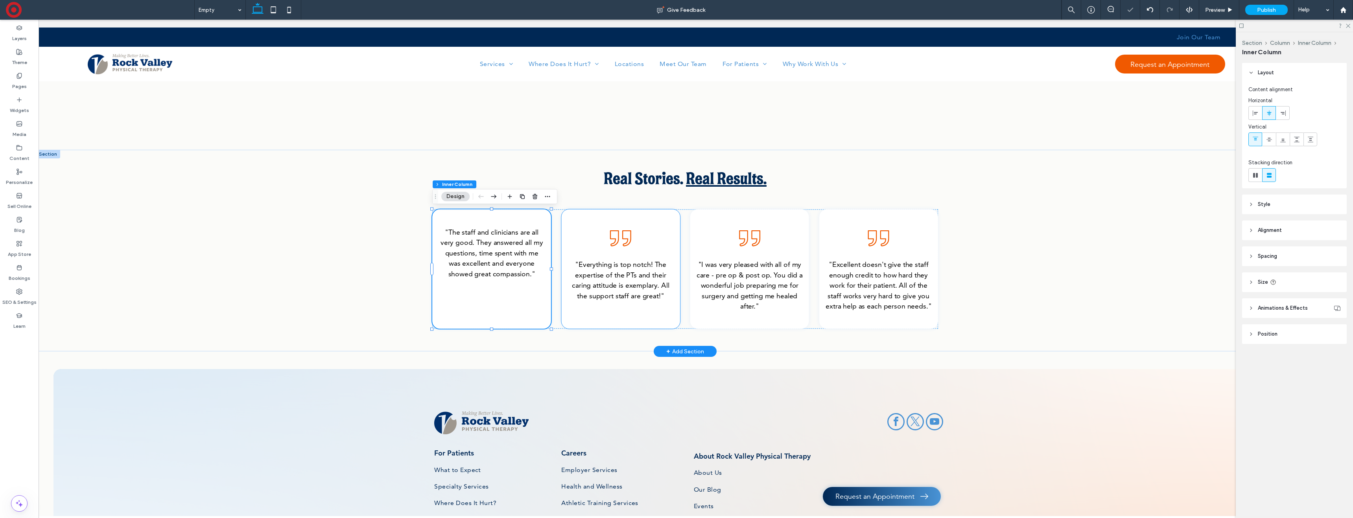
click at [637, 244] on div ""Everything is top notch! The expertise of the PTs and their caring attitude is…" at bounding box center [620, 270] width 119 height 120
click at [619, 241] on icon at bounding box center [620, 238] width 23 height 23
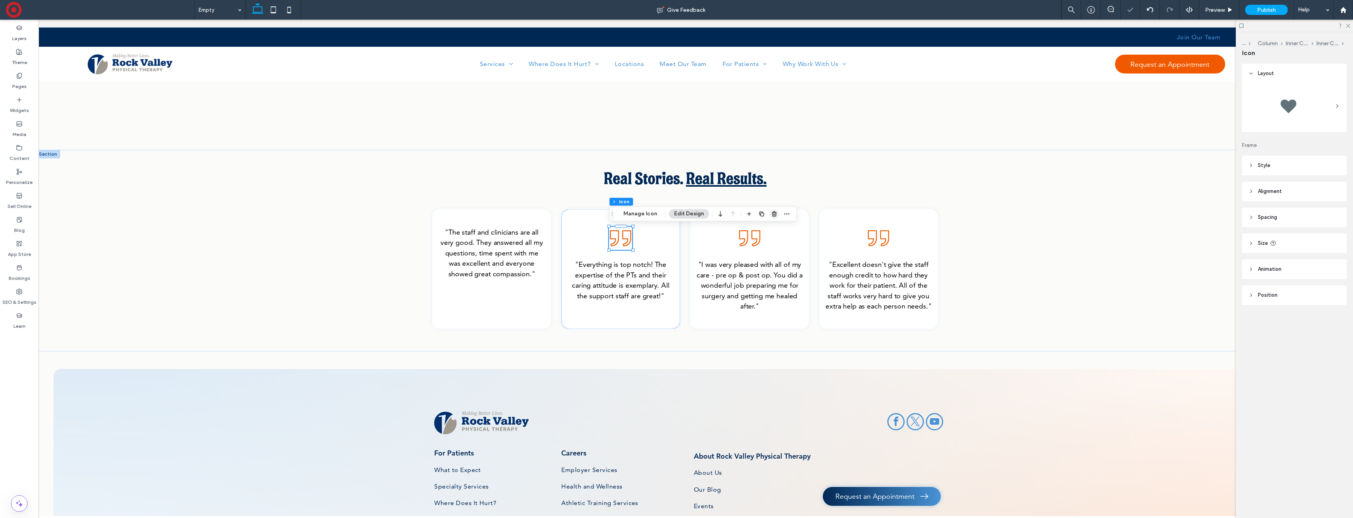
click at [777, 215] on span "button" at bounding box center [774, 213] width 9 height 9
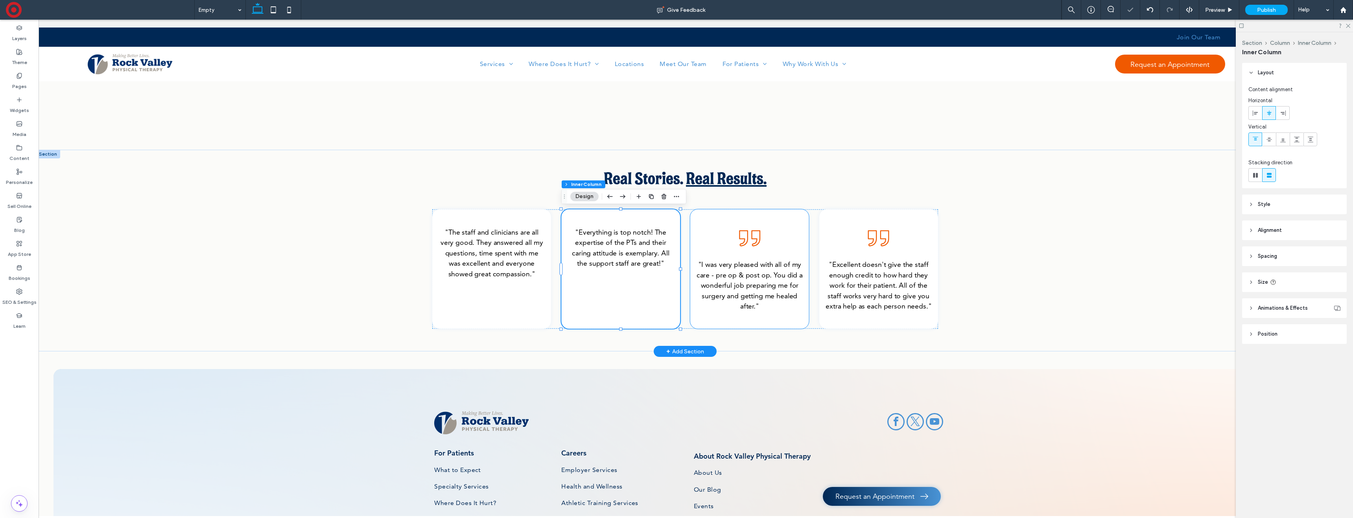
click at [755, 244] on icon at bounding box center [749, 238] width 23 height 23
click at [745, 240] on icon at bounding box center [749, 238] width 23 height 23
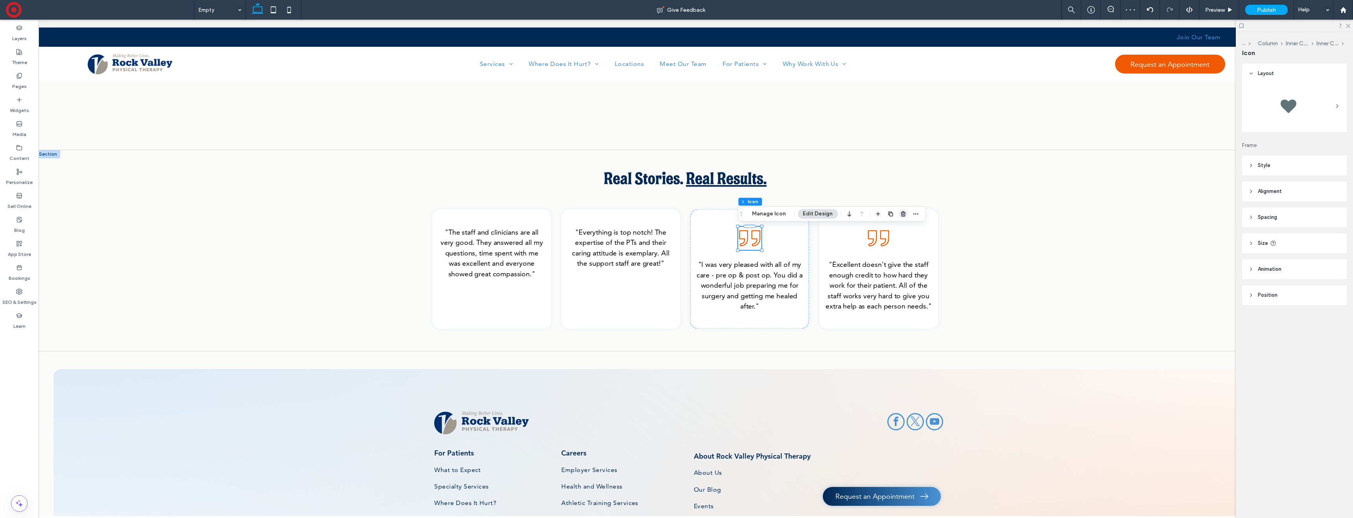
click at [900, 213] on icon "button" at bounding box center [903, 214] width 6 height 6
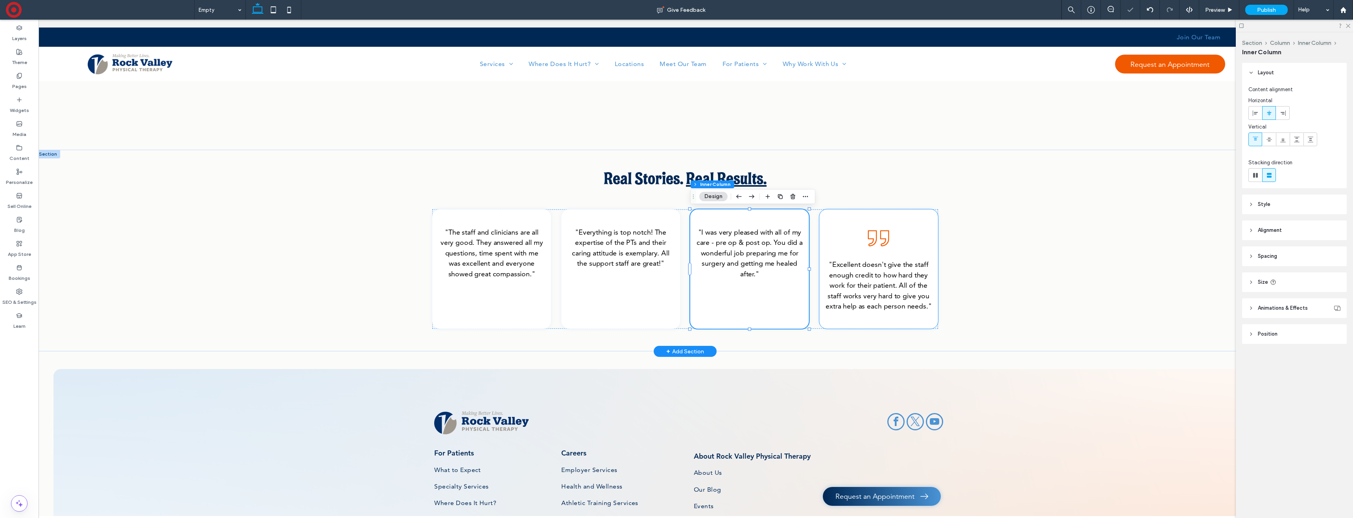
click at [887, 247] on icon at bounding box center [878, 238] width 23 height 23
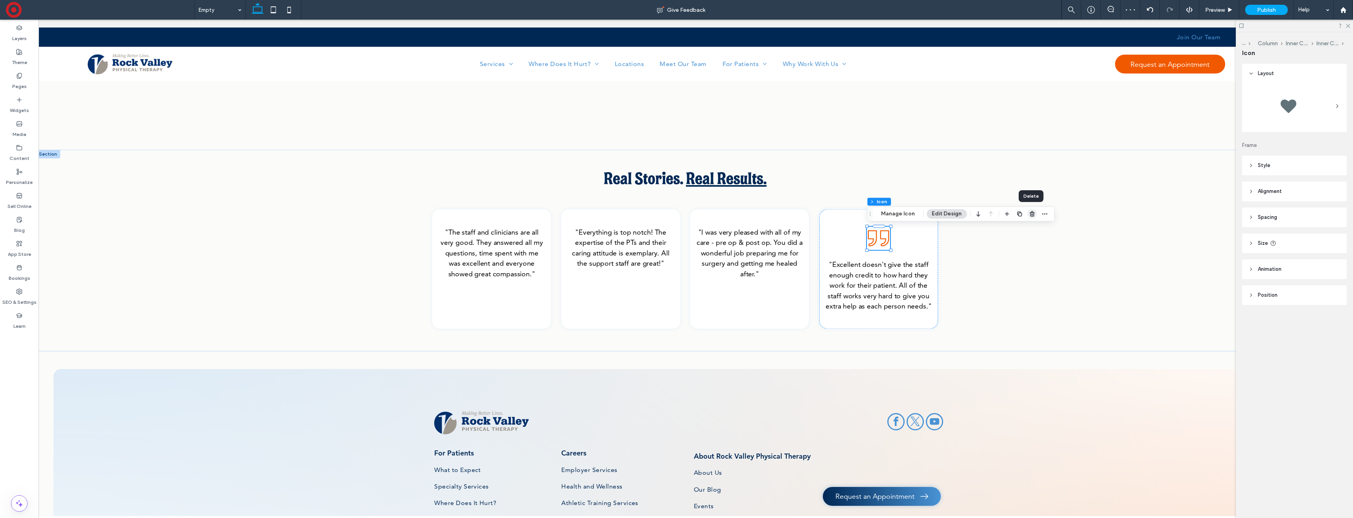
click at [1031, 214] on use "button" at bounding box center [1032, 214] width 5 height 5
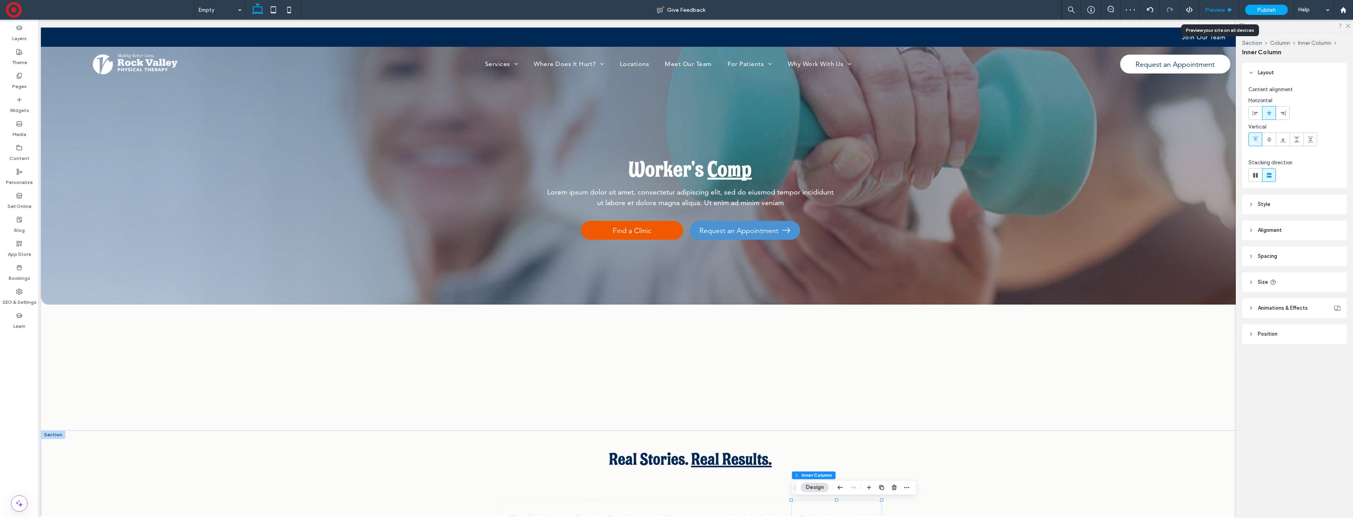
click at [1216, 9] on span "Preview" at bounding box center [1215, 10] width 20 height 7
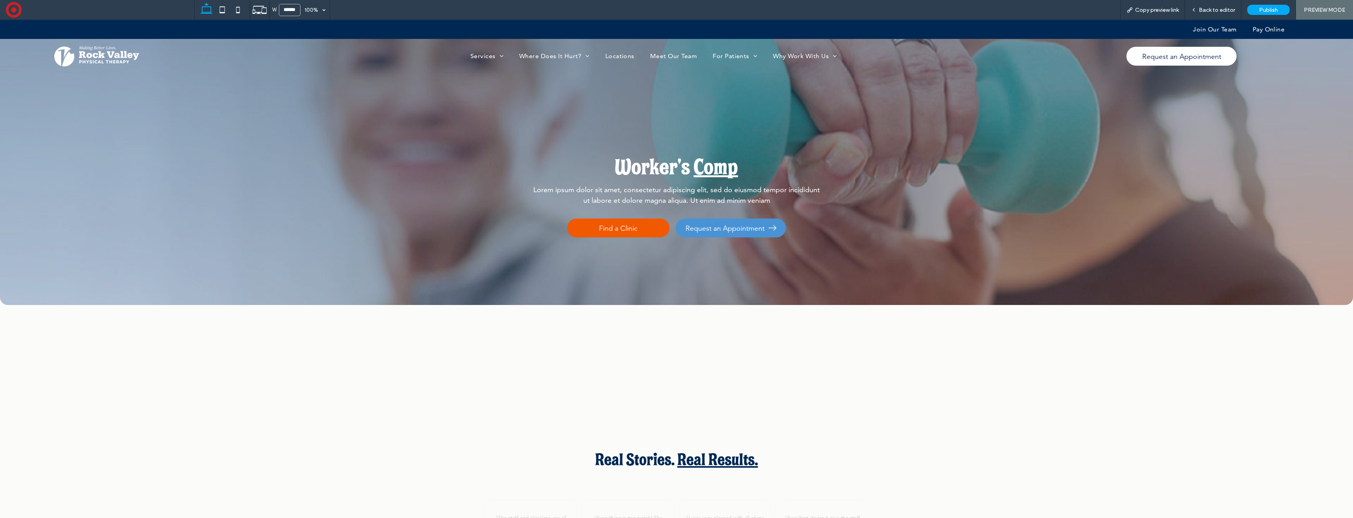
click at [568, 126] on div "Worker's Comp Lorem ipsum dolor sit amet, consectetur adipiscing elit, sed do e…" at bounding box center [676, 163] width 566 height 286
click at [1220, 14] on div "Back to editor" at bounding box center [1213, 10] width 56 height 20
click at [1211, 11] on span "Back to editor" at bounding box center [1217, 10] width 36 height 7
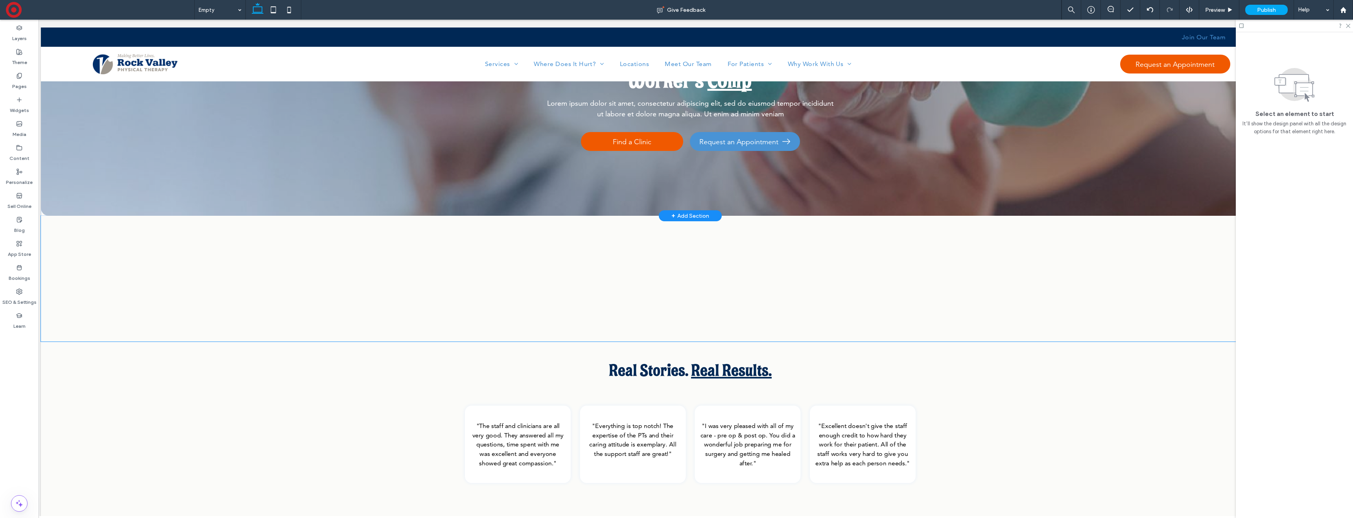
scroll to position [227, 0]
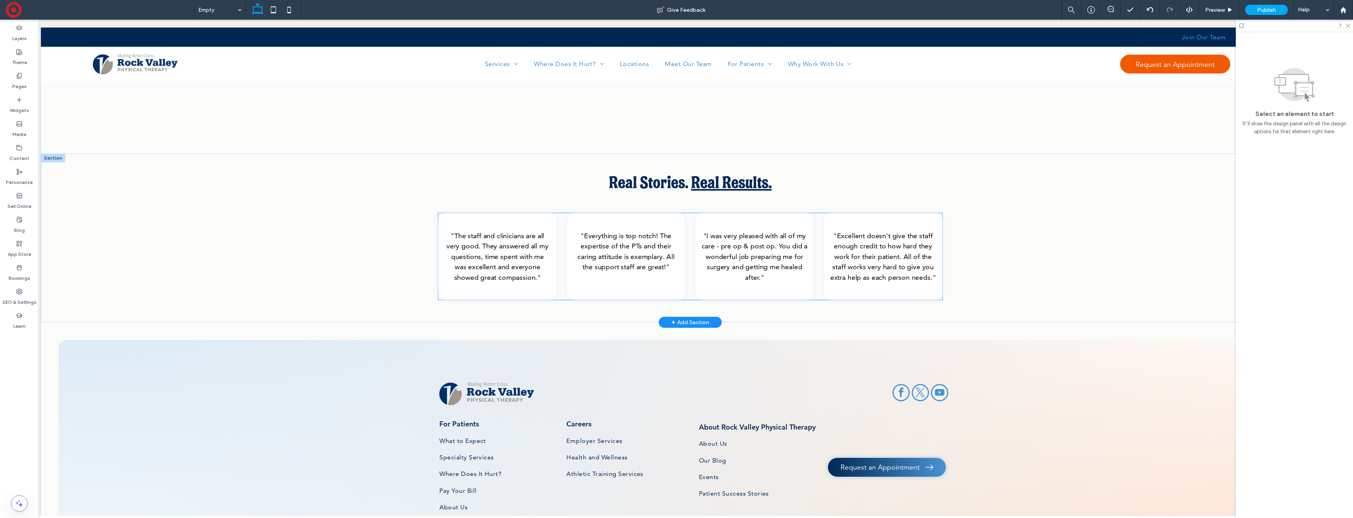
click at [563, 221] on div ""The staff and clinicians are all very good. They answered all my questions, ti…" at bounding box center [690, 257] width 504 height 87
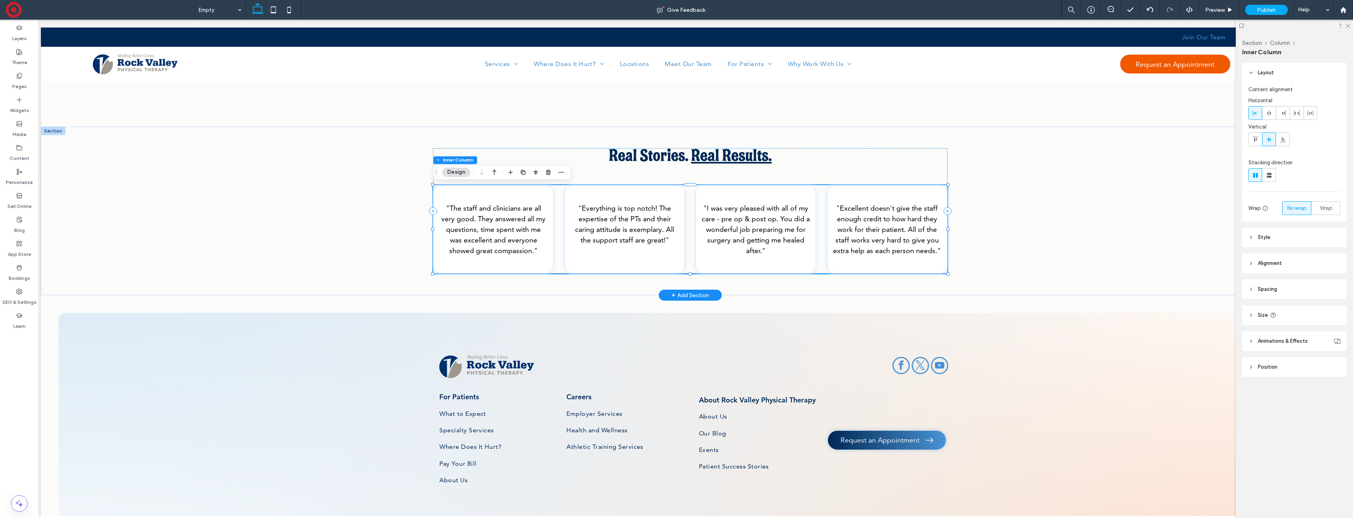
click at [563, 221] on div ""The staff and clinicians are all very good. They answered all my questions, ti…" at bounding box center [690, 229] width 515 height 89
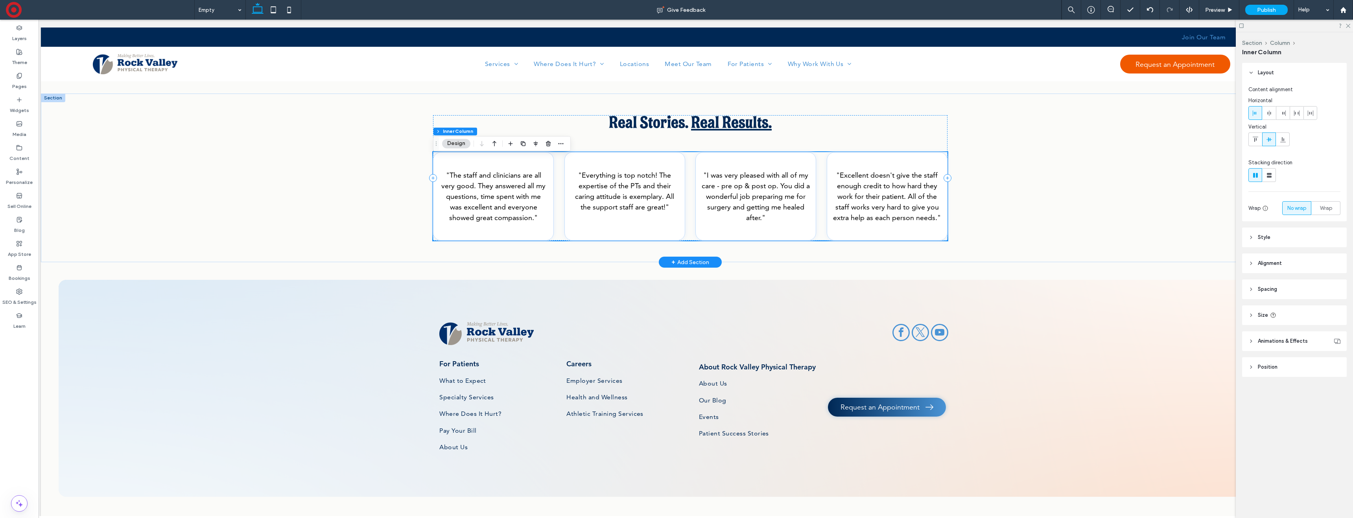
scroll to position [338, 0]
click at [544, 230] on div ""The staff and clinicians are all very good. They answered all my questions, ti…" at bounding box center [493, 196] width 121 height 89
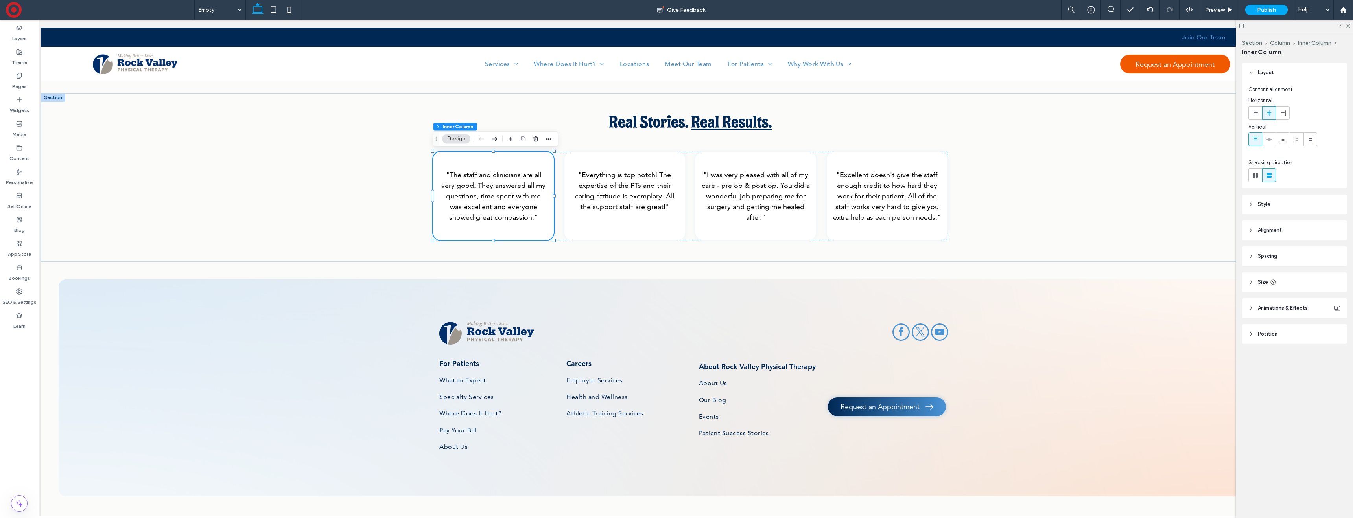
click at [1287, 201] on header "Style" at bounding box center [1294, 205] width 105 height 20
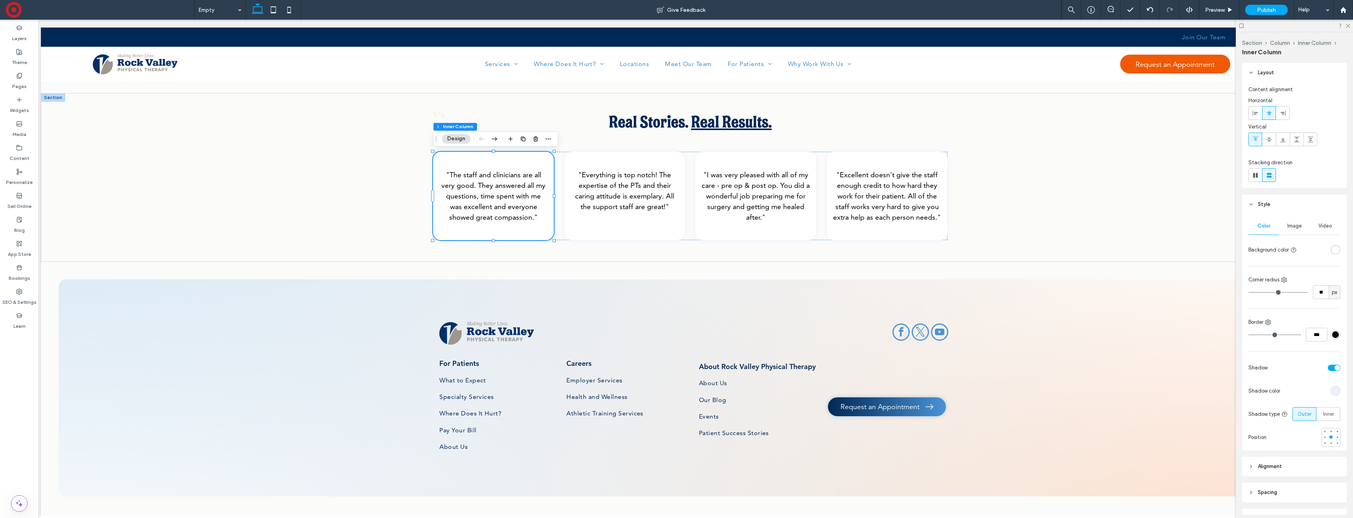
click at [1334, 369] on div "toggle" at bounding box center [1334, 368] width 13 height 6
click at [653, 228] on div ""Everything is top notch! The expertise of the PTs and their caring attitude is…" at bounding box center [624, 196] width 121 height 89
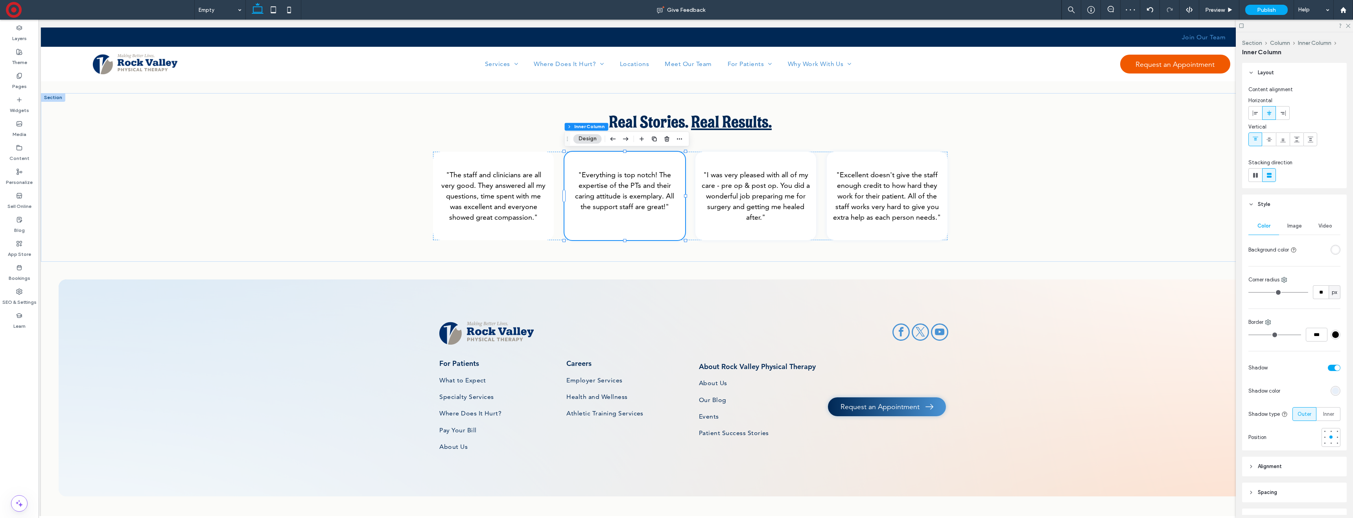
drag, startPoint x: 1332, startPoint y: 368, endPoint x: 1257, endPoint y: 347, distance: 77.4
click at [1332, 368] on div "toggle" at bounding box center [1334, 368] width 13 height 6
click at [727, 235] on div ""I was very pleased with all of my care - pre op & post op. You did a wonderful…" at bounding box center [755, 196] width 121 height 89
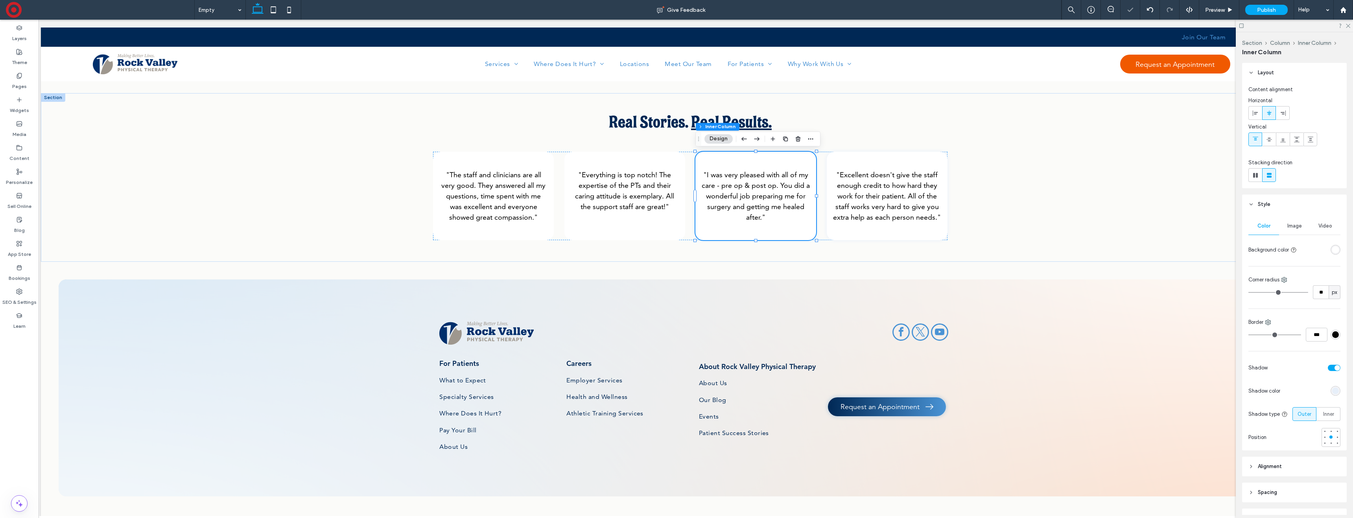
drag, startPoint x: 1332, startPoint y: 365, endPoint x: 1313, endPoint y: 371, distance: 19.0
click at [1331, 365] on div "toggle" at bounding box center [1334, 368] width 13 height 6
click at [919, 234] on div ""Excellent doesn't give the staff enough credit to how hard they work for their…" at bounding box center [887, 196] width 121 height 89
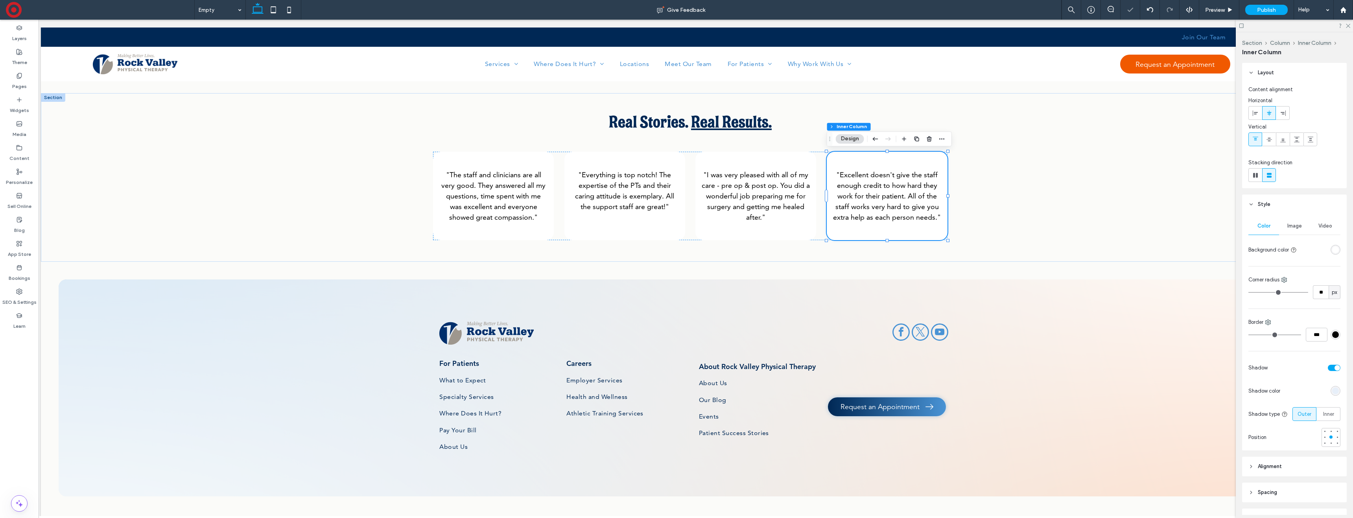
click at [1335, 369] on div "toggle" at bounding box center [1338, 368] width 6 height 6
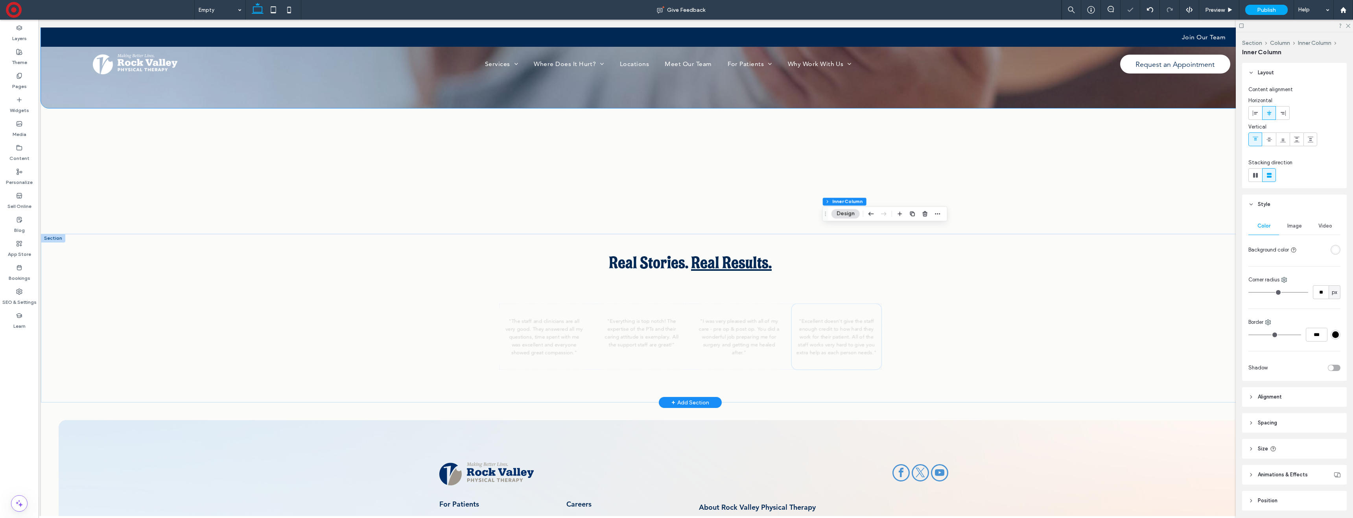
scroll to position [0, 0]
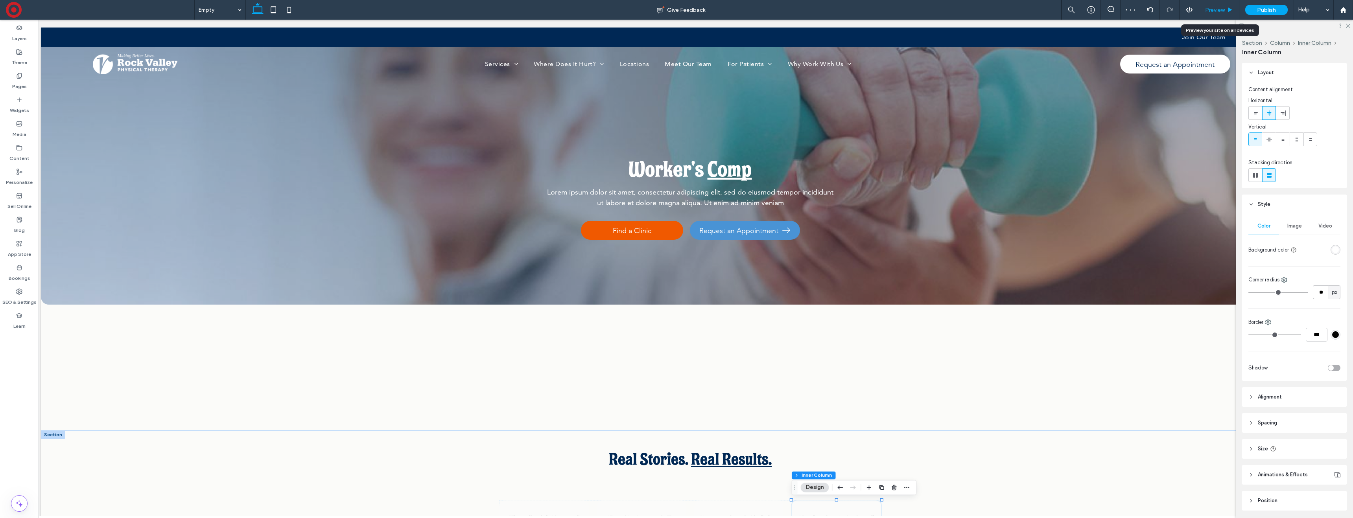
click at [1212, 8] on span "Preview" at bounding box center [1215, 10] width 20 height 7
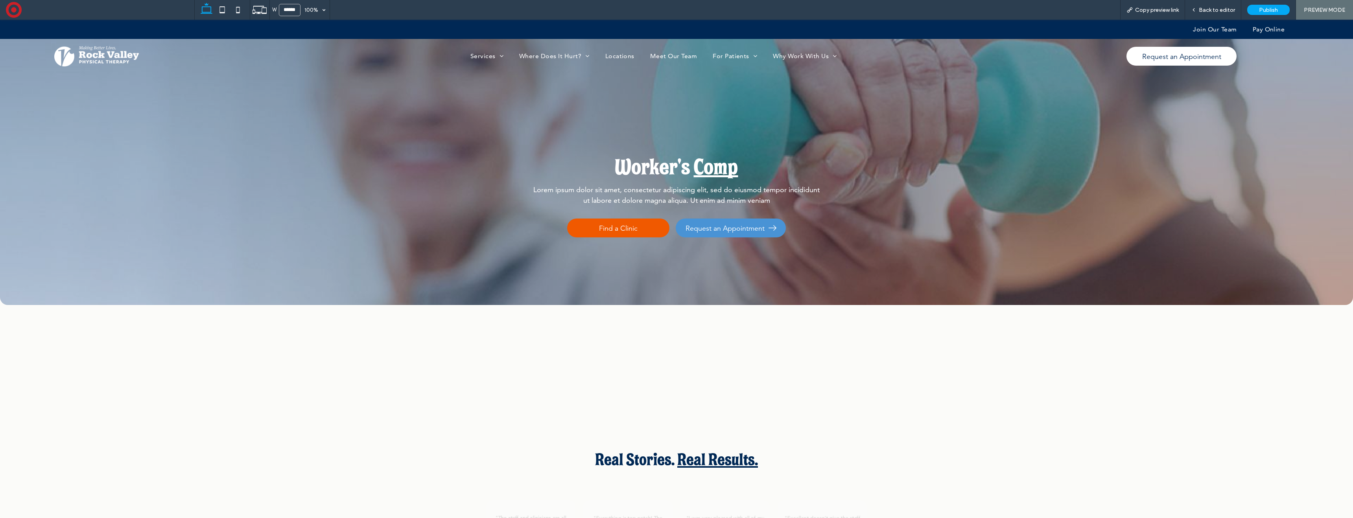
click at [567, 124] on div "Worker's Comp Lorem ipsum dolor sit amet, consectetur adipiscing elit, sed do e…" at bounding box center [676, 163] width 566 height 286
drag, startPoint x: 568, startPoint y: 128, endPoint x: 575, endPoint y: 89, distance: 39.5
click at [568, 128] on div "Worker's Comp Lorem ipsum dolor sit amet, consectetur adipiscing elit, sed do e…" at bounding box center [676, 163] width 566 height 286
click at [564, 127] on div "Worker's Comp Lorem ipsum dolor sit amet, consectetur adipiscing elit, sed do e…" at bounding box center [676, 163] width 566 height 286
click at [1207, 11] on span "Back to editor" at bounding box center [1217, 10] width 36 height 7
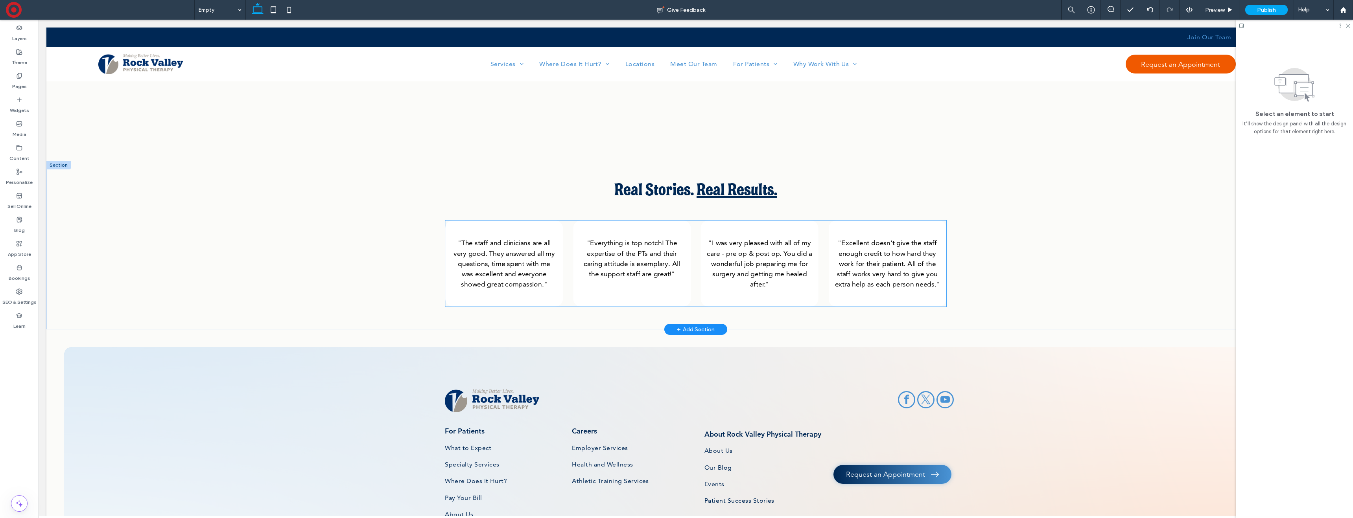
click at [567, 238] on div ""The staff and clinicians are all very good. They answered all my questions, ti…" at bounding box center [695, 264] width 501 height 86
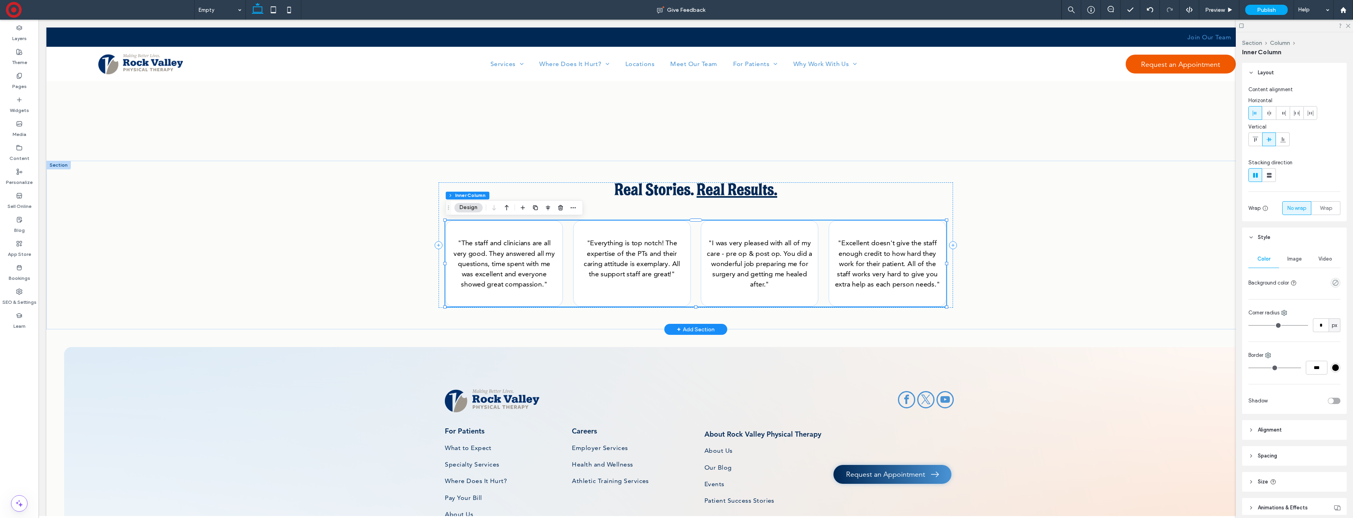
click at [572, 237] on div ""The staff and clinicians are all very good. They answered all my questions, ti…" at bounding box center [695, 264] width 501 height 86
click at [567, 238] on div ""The staff and clinicians are all very good. They answered all my questions, ti…" at bounding box center [695, 264] width 501 height 86
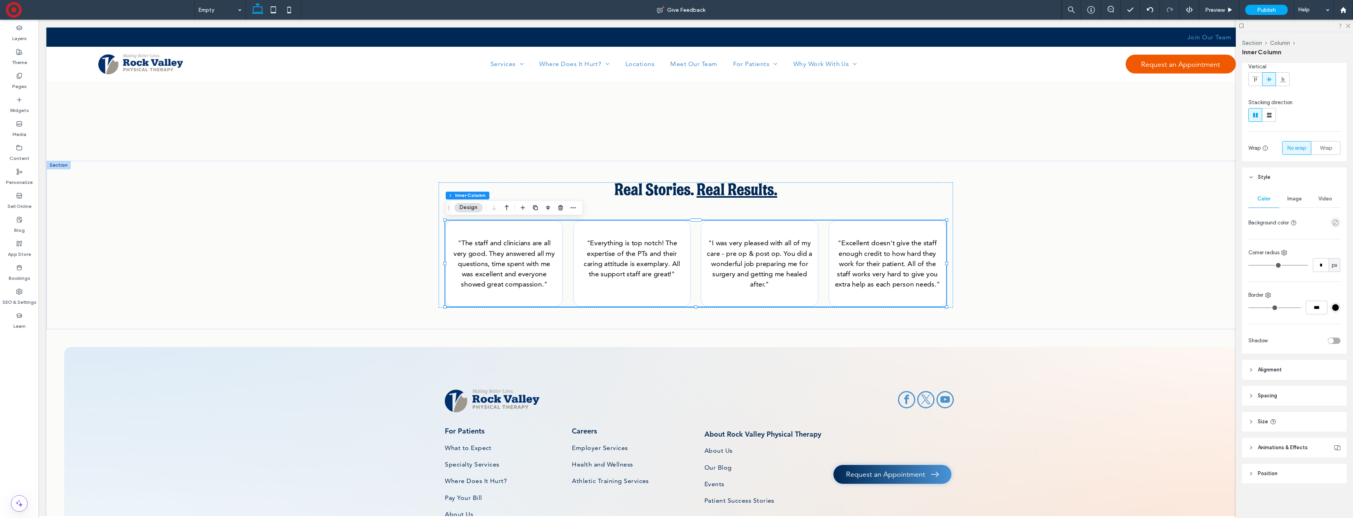
click at [1298, 445] on span "Animations & Effects" at bounding box center [1283, 448] width 50 height 8
click at [1272, 388] on div "Zoom" at bounding box center [1291, 390] width 79 height 8
drag, startPoint x: 1267, startPoint y: 404, endPoint x: 1275, endPoint y: 368, distance: 36.7
click at [1267, 403] on div "None" at bounding box center [1294, 404] width 91 height 14
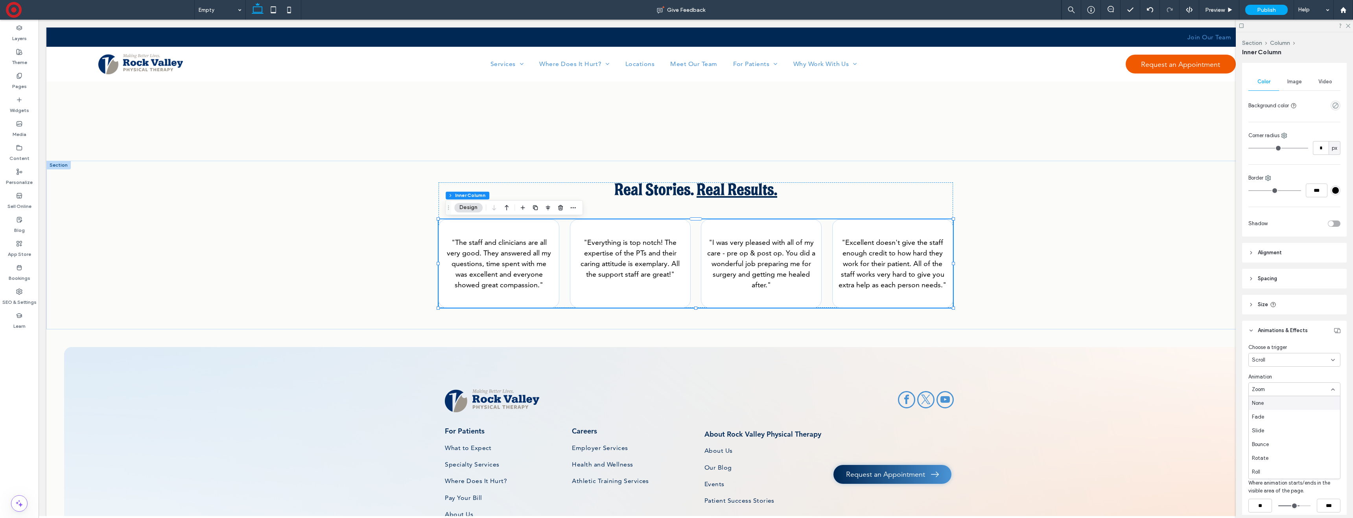
scroll to position [129, 0]
click at [1279, 409] on div "Scroll" at bounding box center [1291, 409] width 79 height 8
click at [1270, 424] on div "None" at bounding box center [1294, 423] width 91 height 14
click at [1347, 27] on div at bounding box center [1294, 26] width 117 height 12
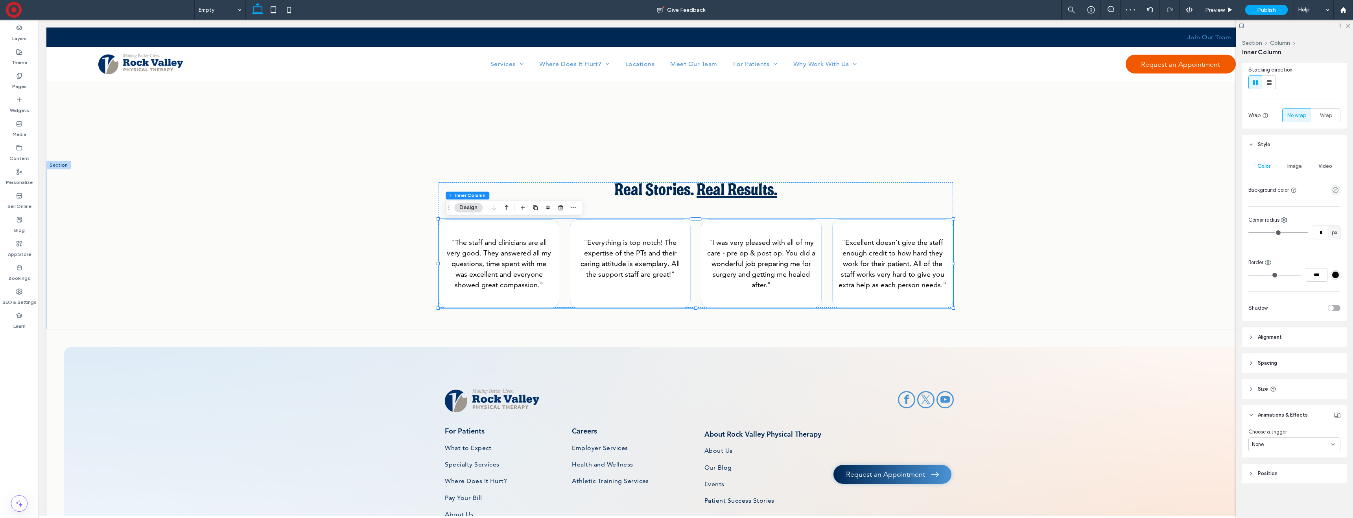
click at [1347, 26] on icon at bounding box center [1347, 25] width 5 height 5
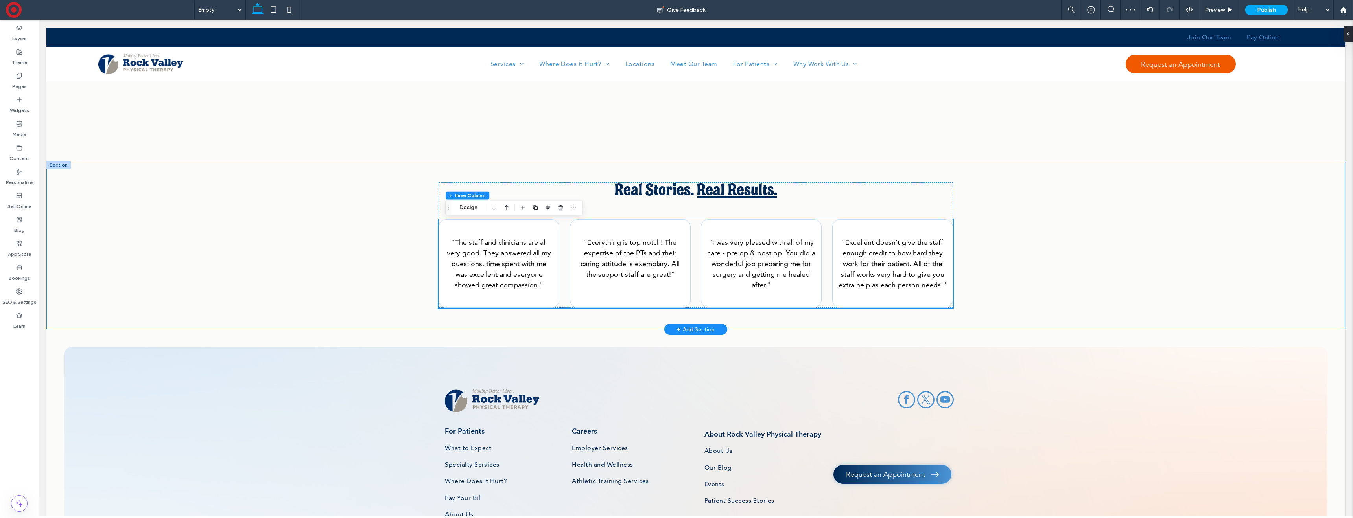
scroll to position [0, 0]
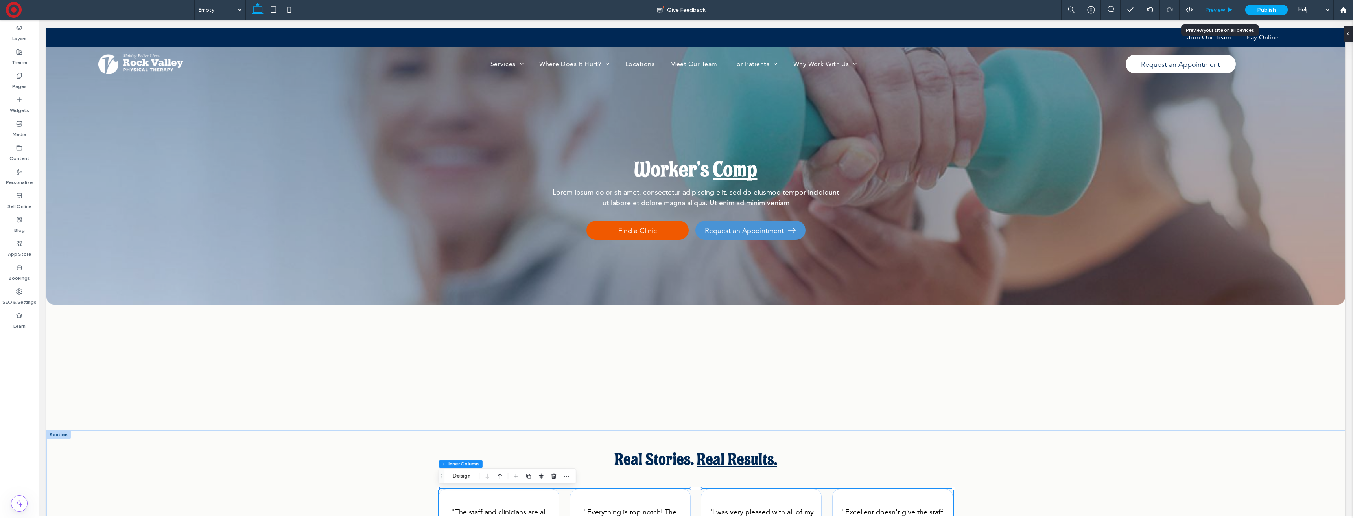
drag, startPoint x: 1212, startPoint y: 7, endPoint x: 1101, endPoint y: 20, distance: 112.1
click at [1212, 7] on span "Preview" at bounding box center [1215, 10] width 20 height 7
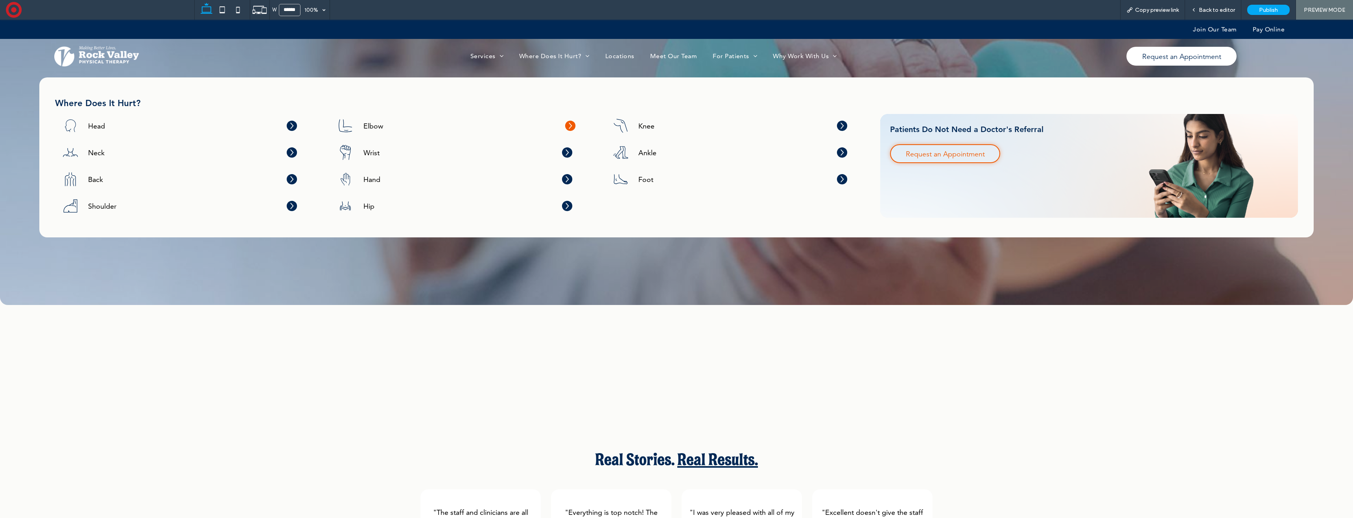
click at [568, 124] on icon at bounding box center [570, 126] width 10 height 10
click at [1208, 12] on span "Back to editor" at bounding box center [1217, 10] width 36 height 7
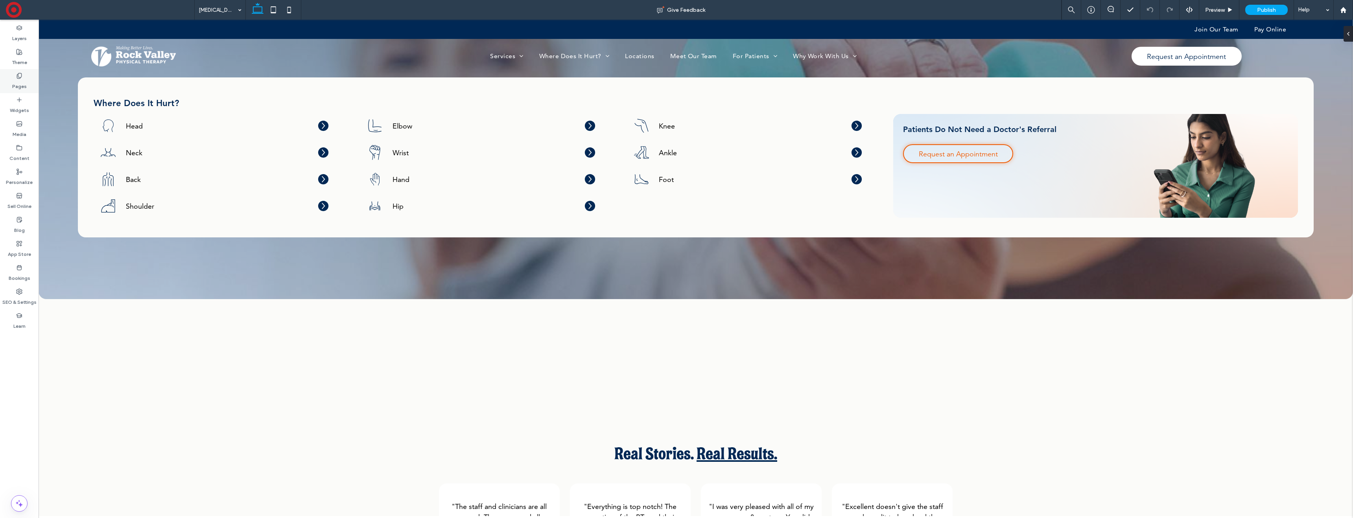
drag, startPoint x: 9, startPoint y: 68, endPoint x: 10, endPoint y: 73, distance: 5.7
click at [9, 68] on div "Theme" at bounding box center [19, 57] width 39 height 24
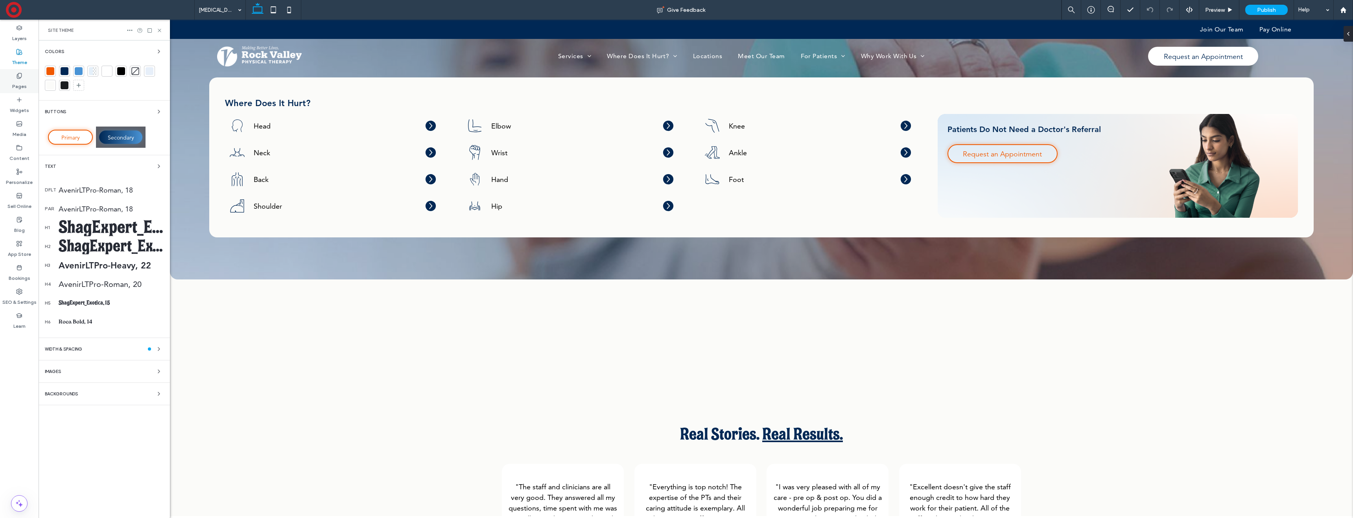
click at [12, 84] on label "Pages" at bounding box center [19, 84] width 15 height 11
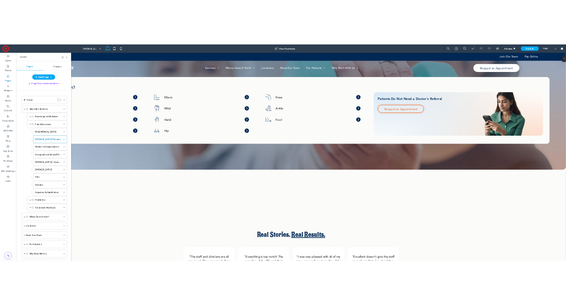
scroll to position [124, 0]
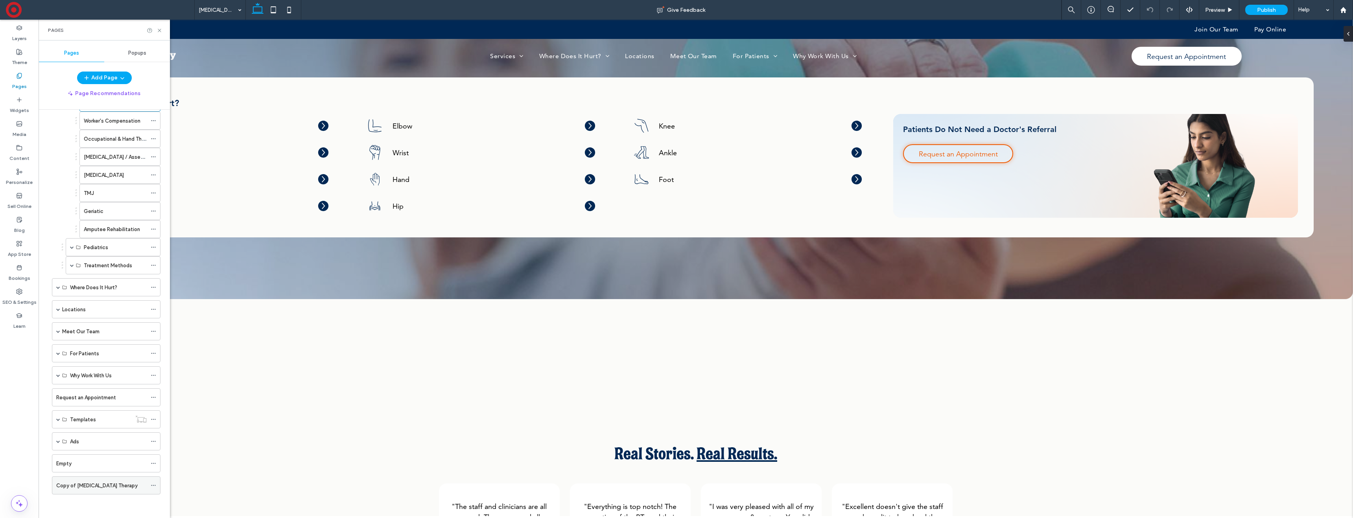
click at [98, 485] on label "Copy of [MEDICAL_DATA] Therapy" at bounding box center [96, 486] width 81 height 14
click at [85, 462] on div "Empty" at bounding box center [101, 464] width 90 height 8
drag, startPoint x: 93, startPoint y: 489, endPoint x: 100, endPoint y: 485, distance: 8.3
click at [93, 489] on label "Copy of [MEDICAL_DATA] Therapy" at bounding box center [96, 486] width 81 height 14
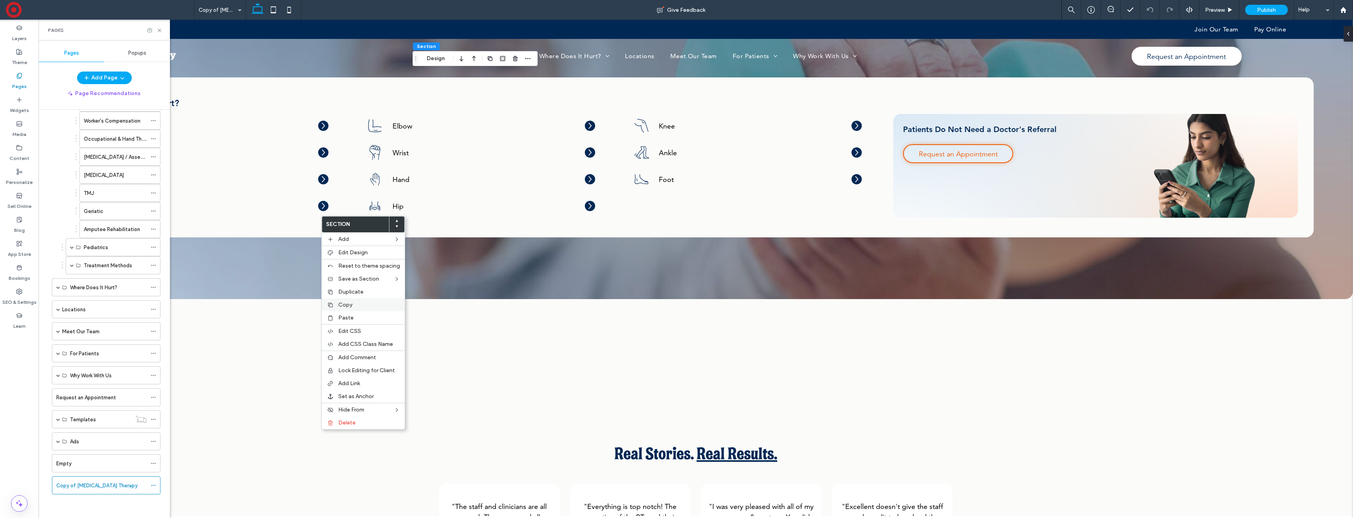
click at [362, 304] on label "Copy" at bounding box center [369, 305] width 62 height 7
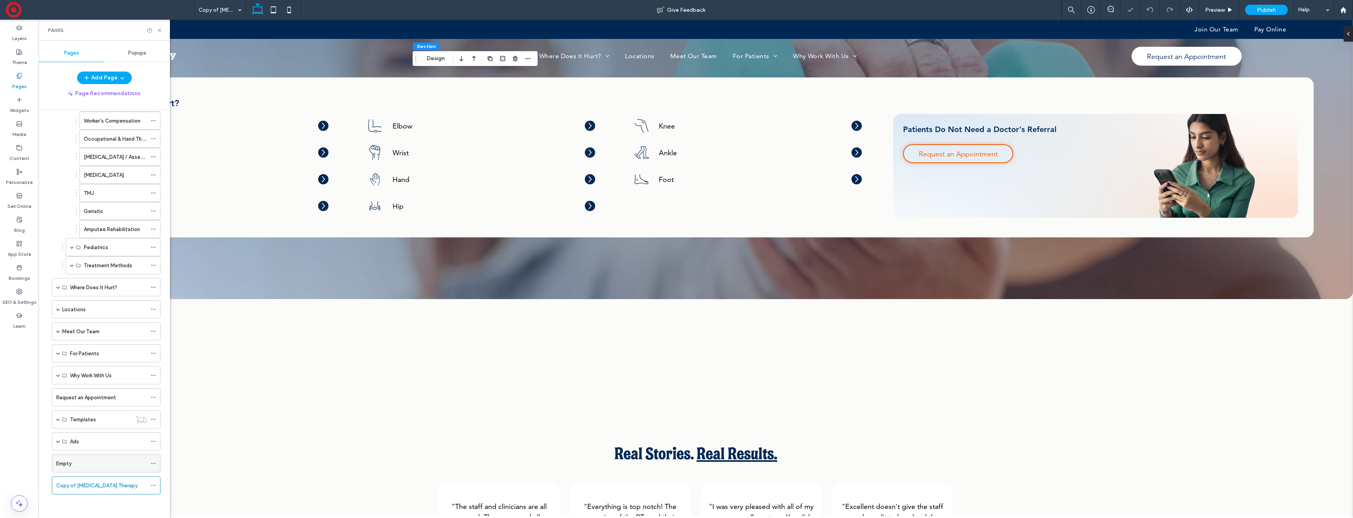
click at [88, 465] on div "Empty" at bounding box center [101, 464] width 90 height 8
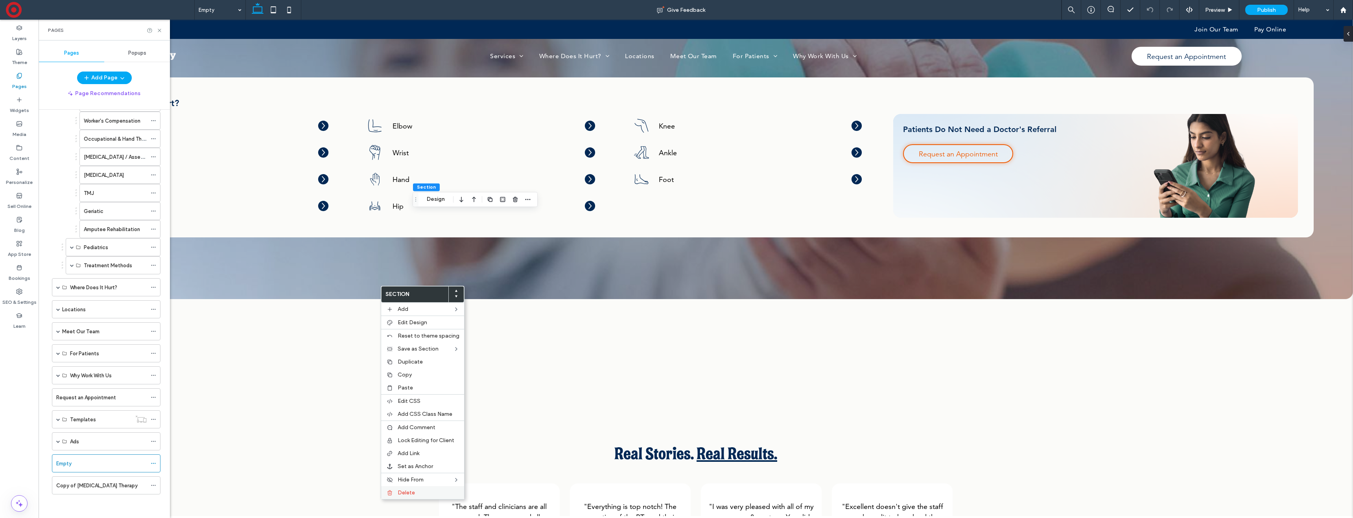
click at [405, 490] on span "Delete" at bounding box center [406, 493] width 17 height 7
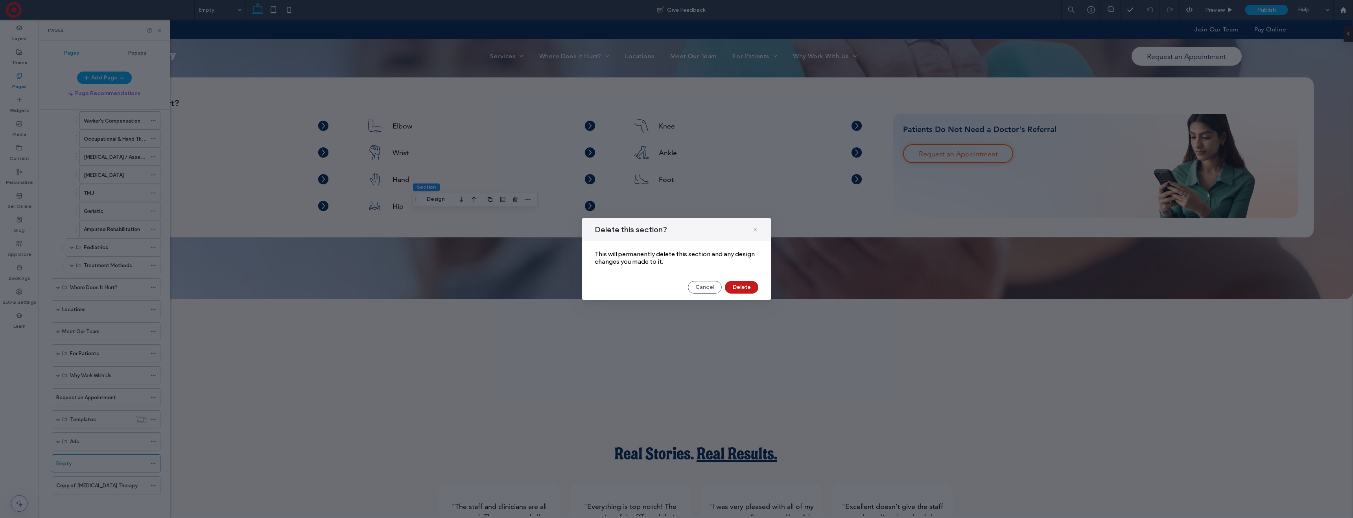
click at [736, 292] on button "Delete" at bounding box center [741, 287] width 33 height 13
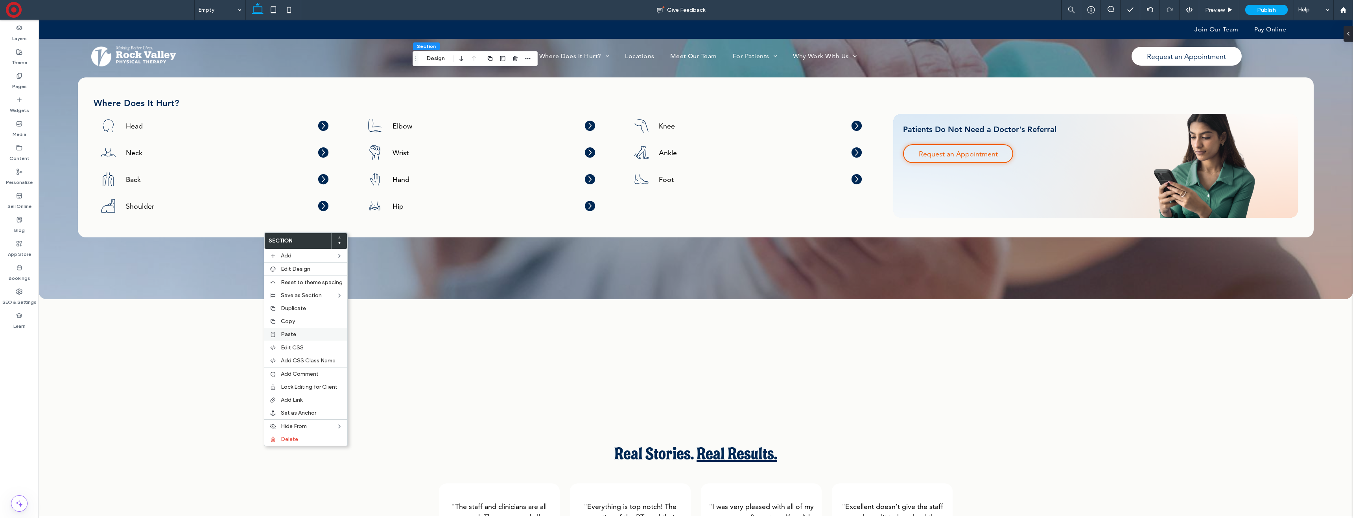
click at [287, 332] on span "Paste" at bounding box center [288, 334] width 15 height 7
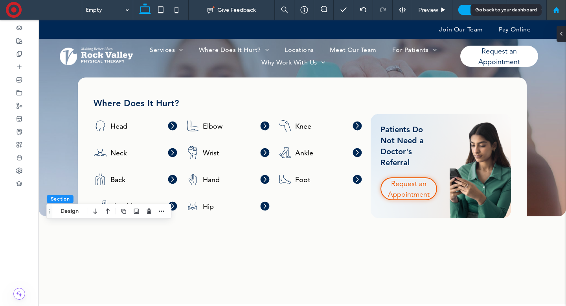
click at [557, 10] on use at bounding box center [556, 10] width 6 height 6
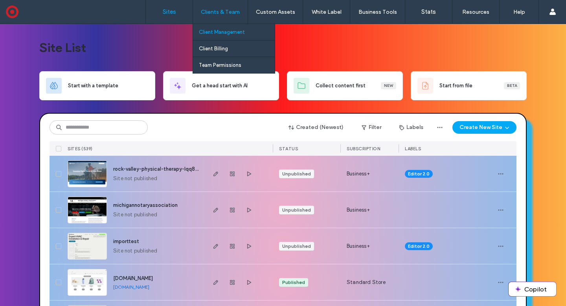
click at [219, 31] on label "Client Management" at bounding box center [222, 32] width 46 height 6
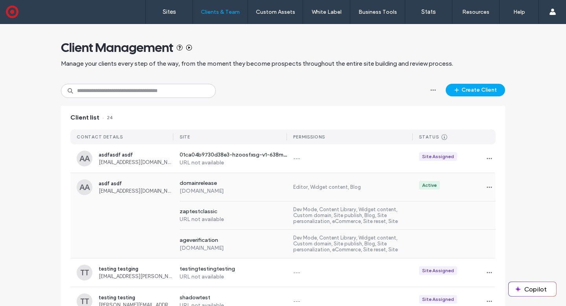
click at [140, 201] on div "zaptestclassic URL not available Dev Mode, Content Library, Widget content, Cus…" at bounding box center [283, 215] width 426 height 28
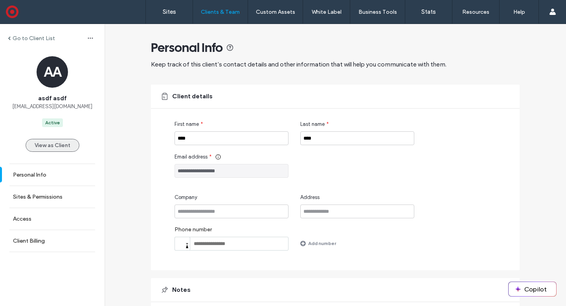
click at [52, 149] on button "View as Client" at bounding box center [53, 145] width 54 height 13
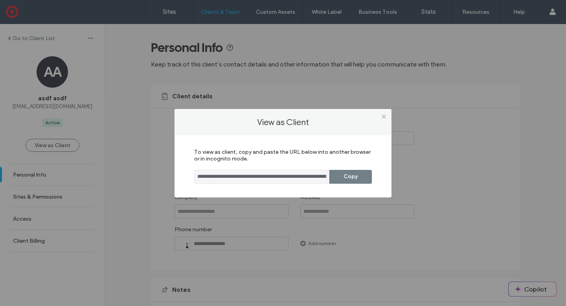
click at [347, 171] on button "Copy" at bounding box center [351, 177] width 42 height 14
click at [383, 113] on span at bounding box center [384, 117] width 6 height 12
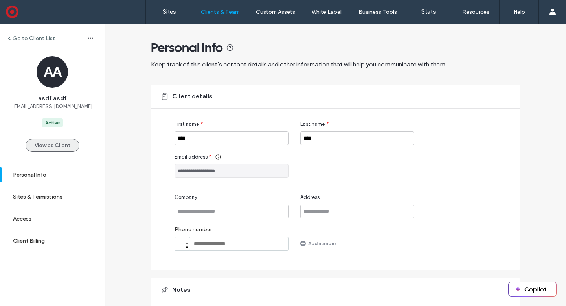
click at [54, 145] on button "View as Client" at bounding box center [53, 145] width 54 height 13
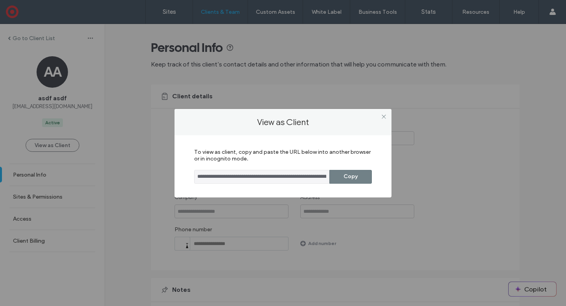
click at [349, 173] on button "Copy" at bounding box center [351, 177] width 42 height 14
